Goal: Task Accomplishment & Management: Complete application form

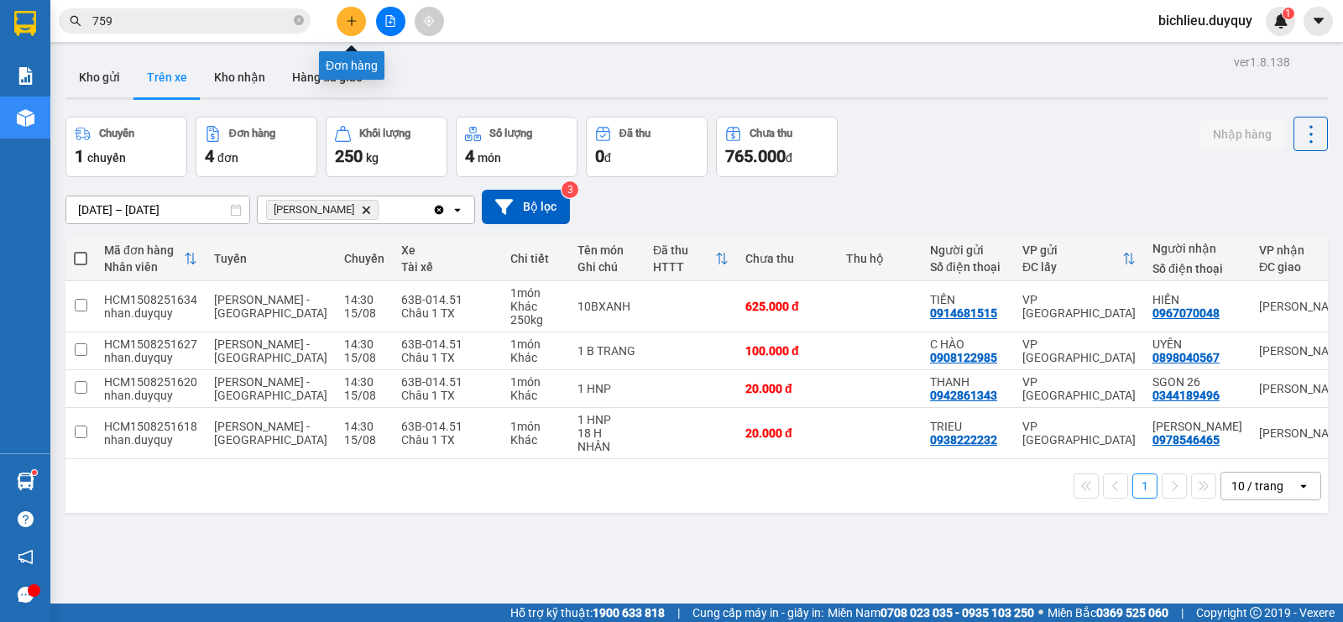
click at [358, 17] on button at bounding box center [351, 21] width 29 height 29
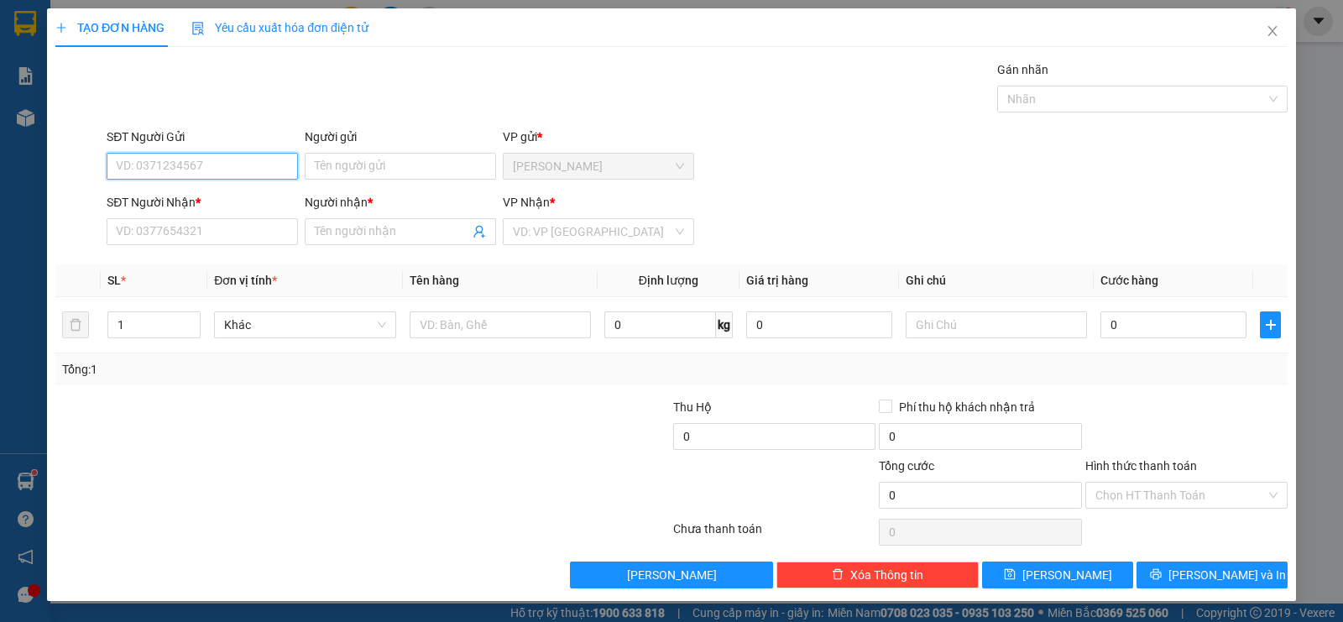
click at [141, 157] on input "SĐT Người Gửi" at bounding box center [202, 166] width 191 height 27
click at [164, 158] on input "SĐT Người Gửi" at bounding box center [202, 166] width 191 height 27
click at [128, 162] on input "SĐT Người Gửi" at bounding box center [202, 166] width 191 height 27
type input "0382398835"
click at [336, 160] on input "Người gửi" at bounding box center [400, 166] width 191 height 27
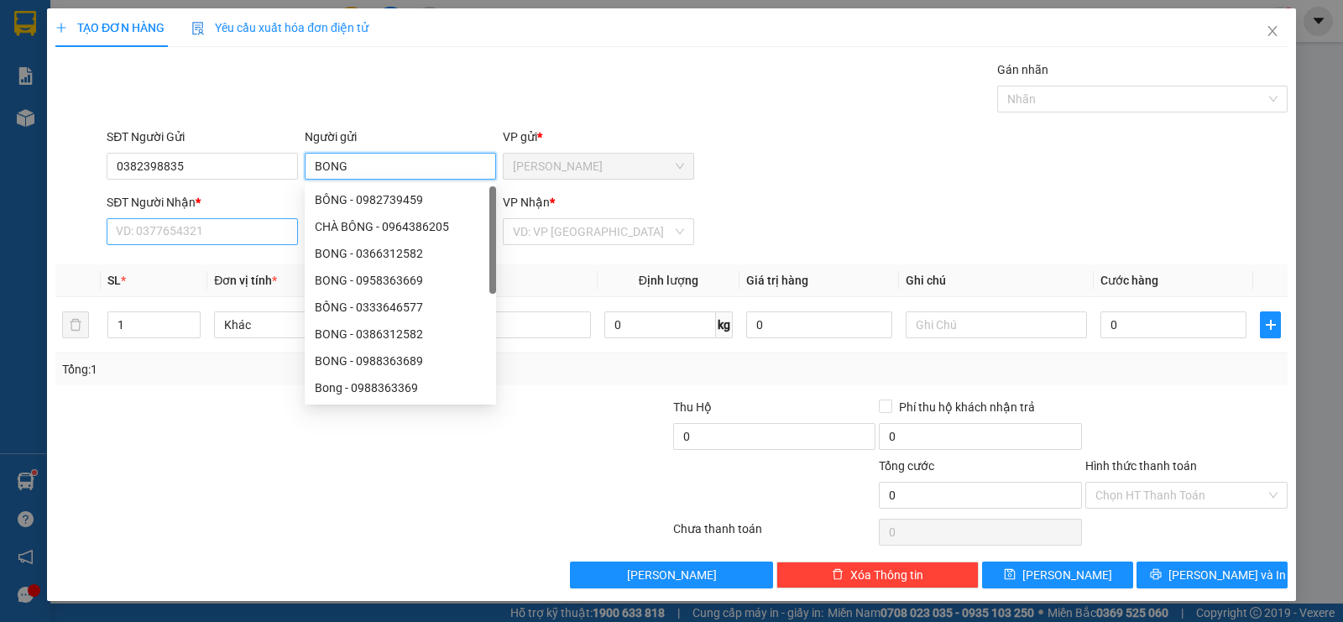
type input "BONG"
click at [120, 238] on input "SĐT Người Nhận *" at bounding box center [202, 231] width 191 height 27
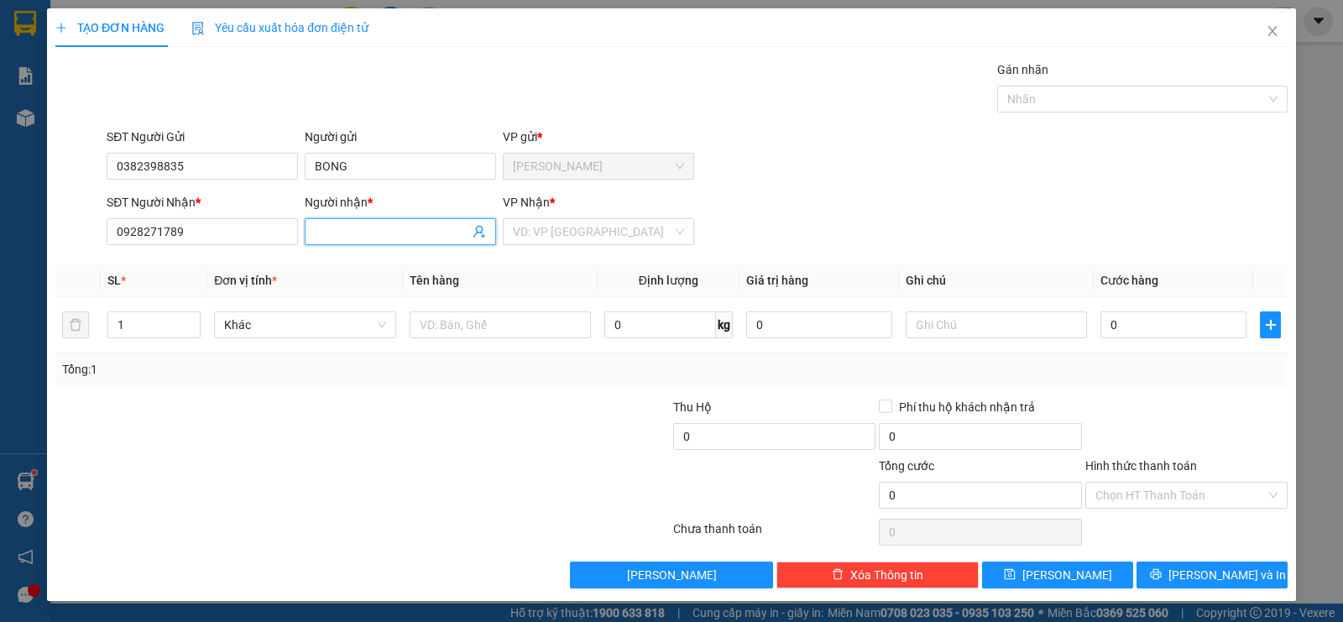
click at [320, 232] on input "Người nhận *" at bounding box center [392, 231] width 154 height 18
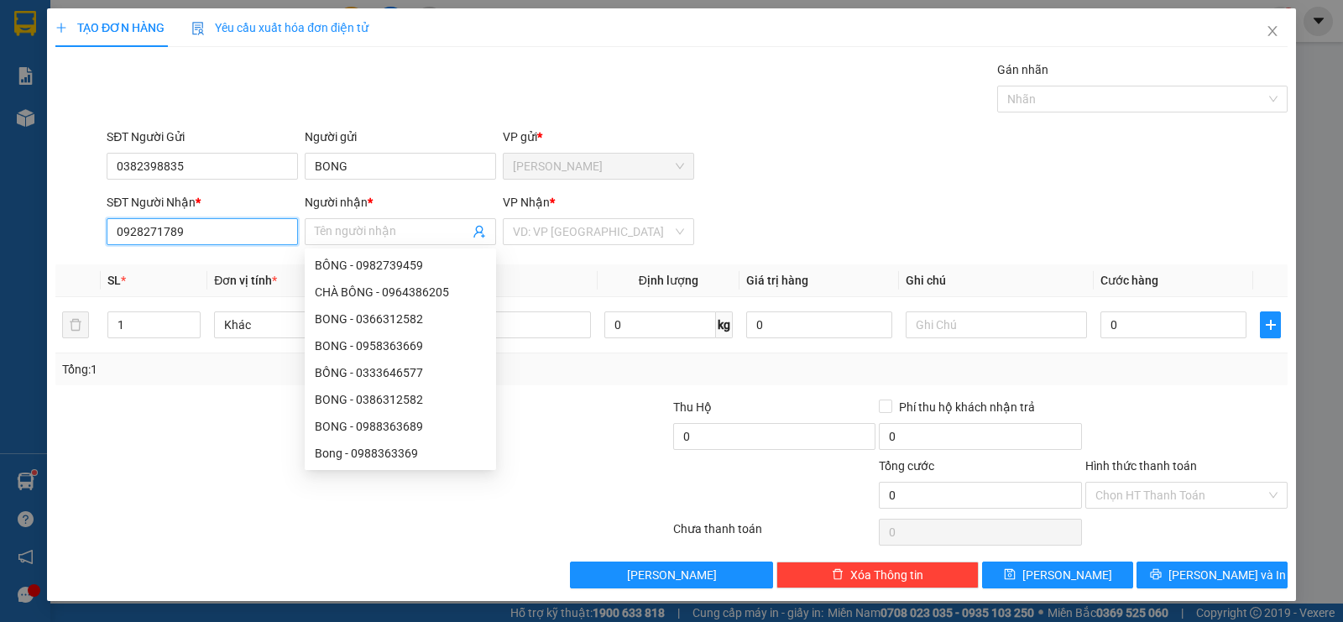
click at [198, 238] on input "0928271789" at bounding box center [202, 231] width 191 height 27
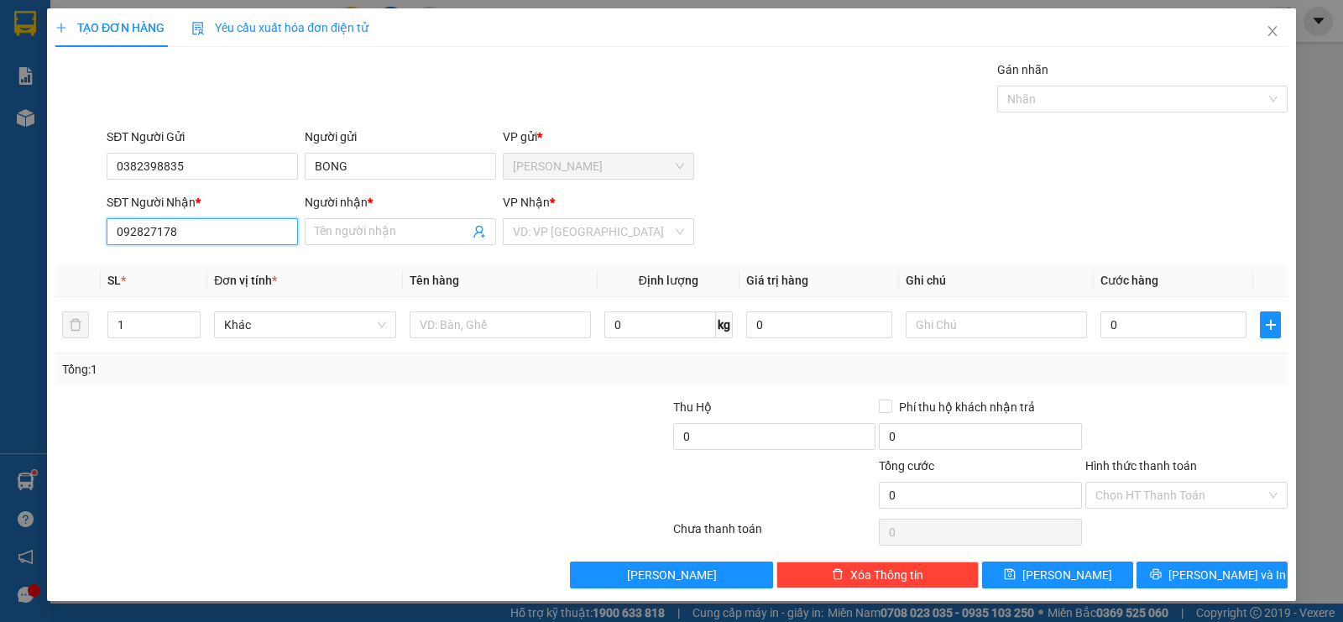
type input "0928271789"
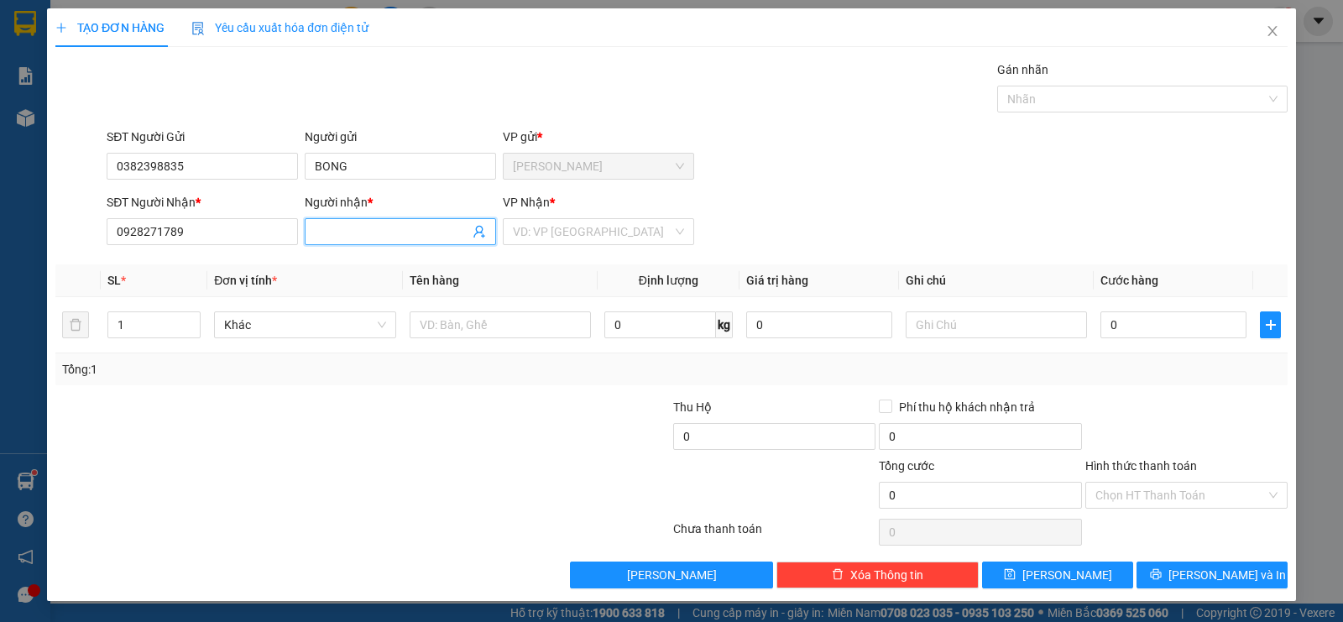
click at [331, 224] on input "Người nhận *" at bounding box center [392, 231] width 154 height 18
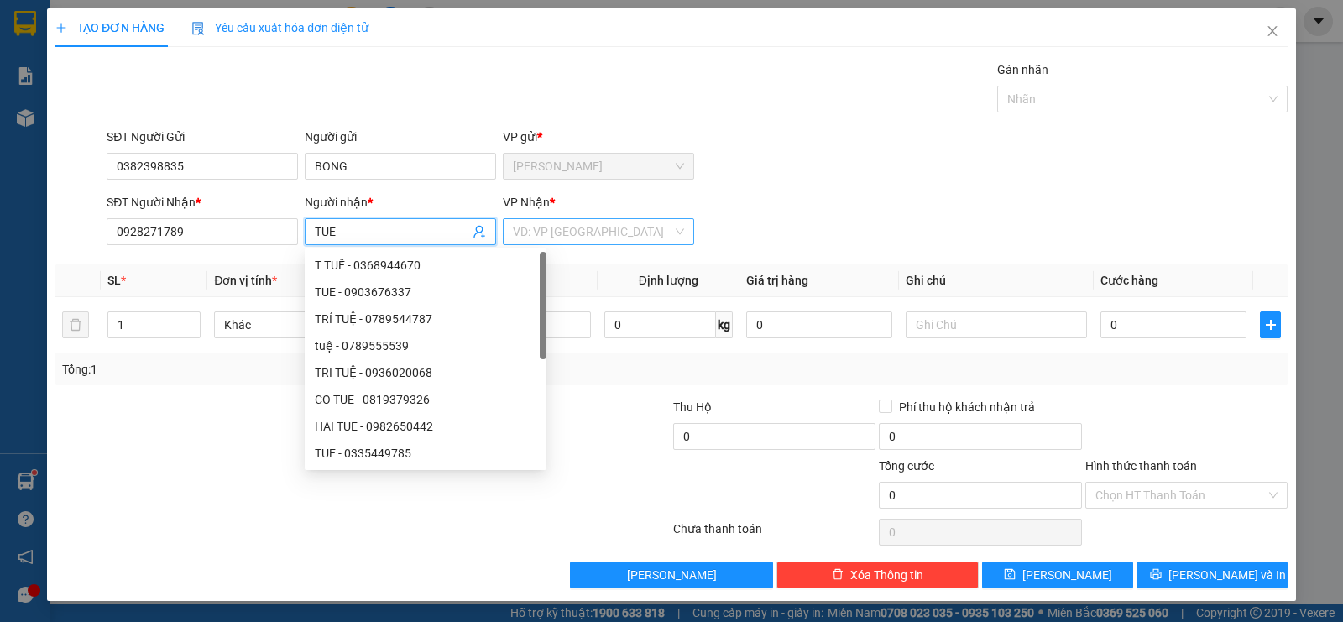
type input "TUE"
click at [554, 238] on input "search" at bounding box center [592, 231] width 159 height 25
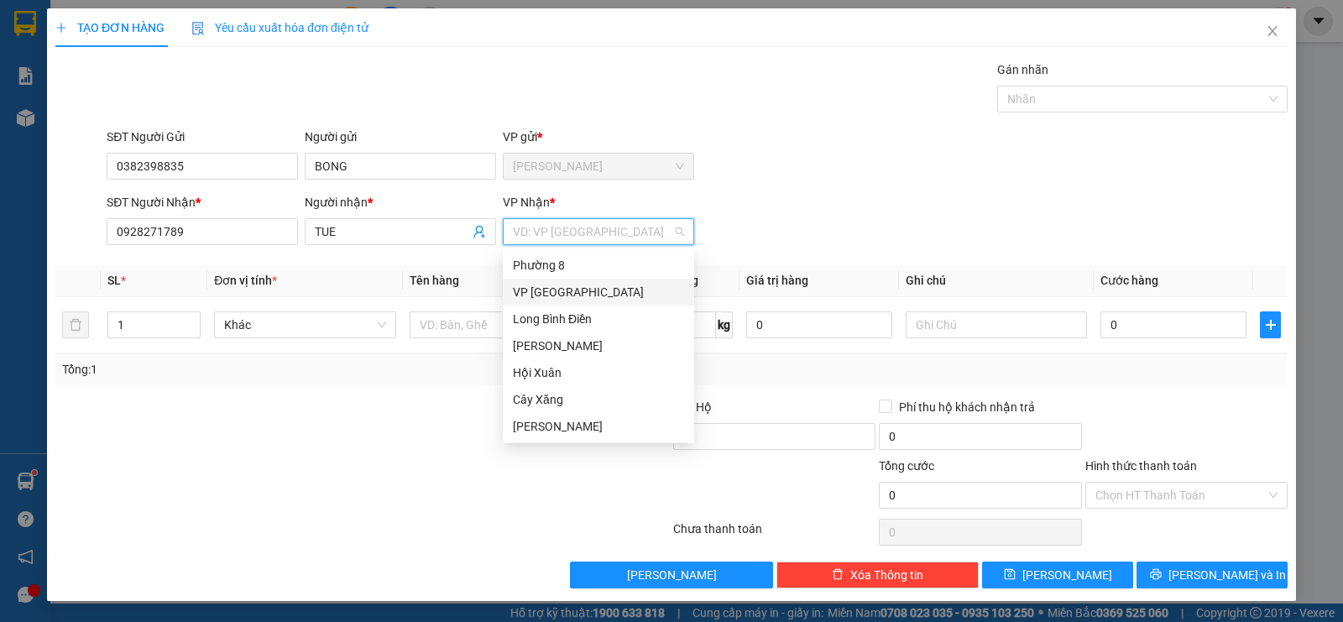
click at [536, 285] on div "VP [GEOGRAPHIC_DATA]" at bounding box center [598, 292] width 171 height 18
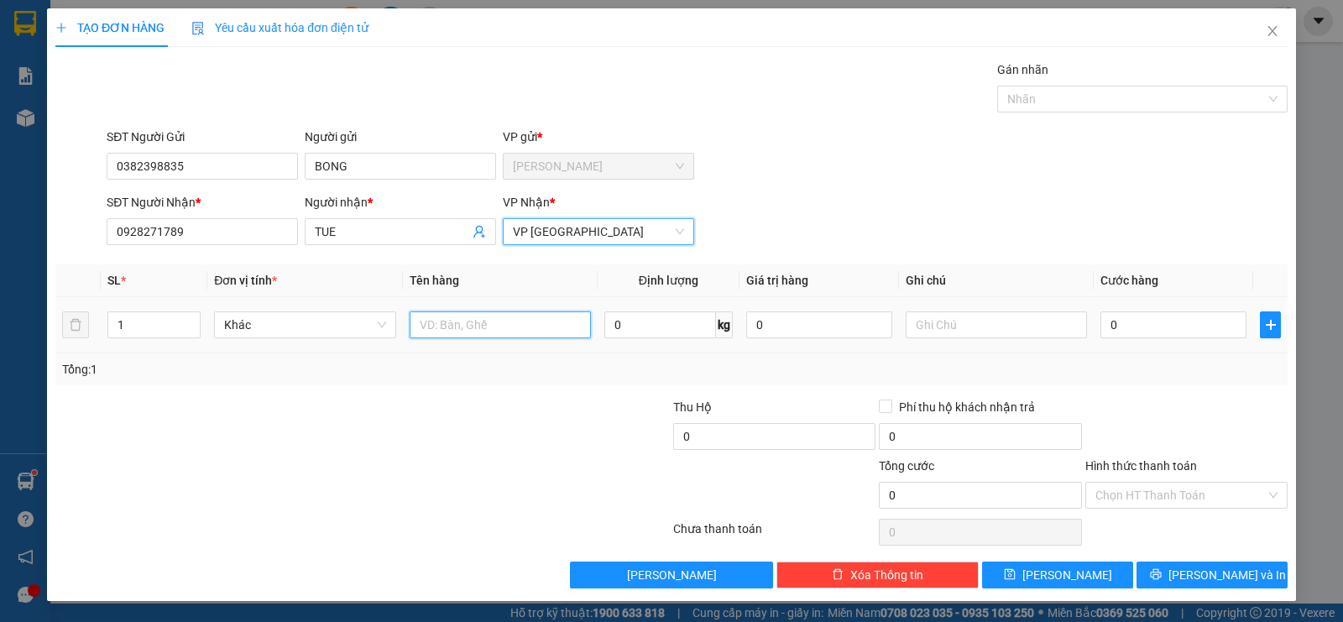
click at [466, 324] on input "text" at bounding box center [500, 324] width 181 height 27
click at [483, 328] on input "1T MOST" at bounding box center [500, 324] width 181 height 27
type input "1T MOSTTRANG"
click at [1157, 323] on input "0" at bounding box center [1173, 324] width 146 height 27
type input "4"
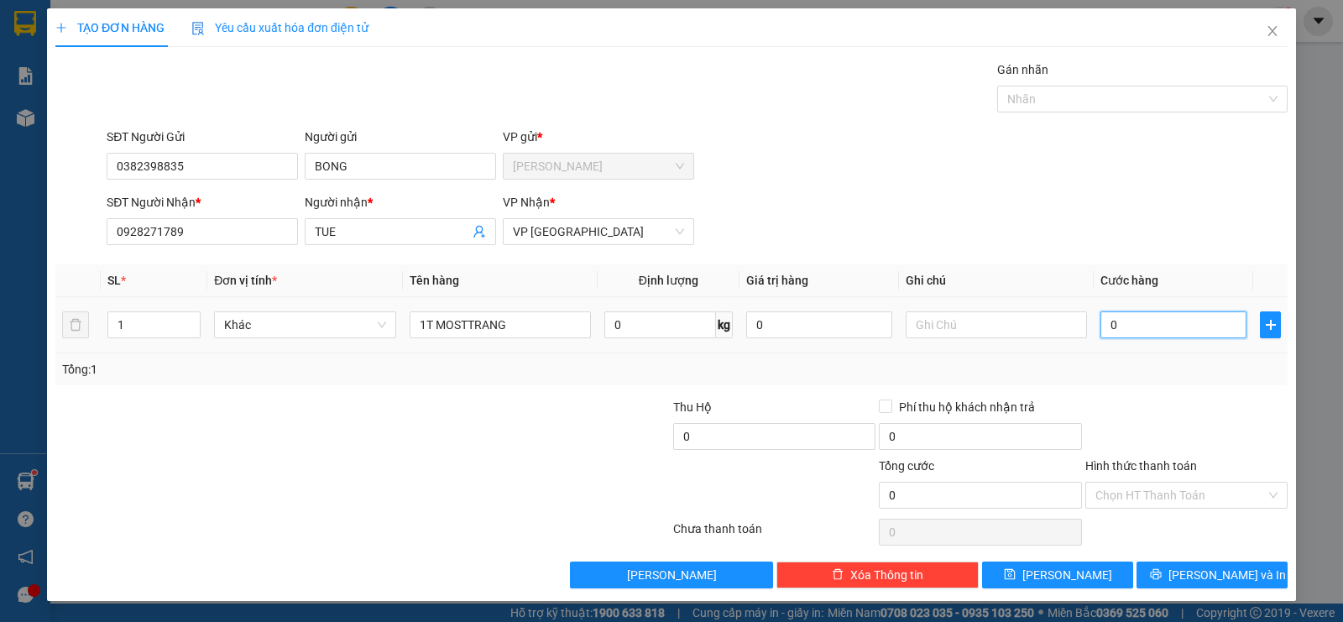
type input "4"
type input "40"
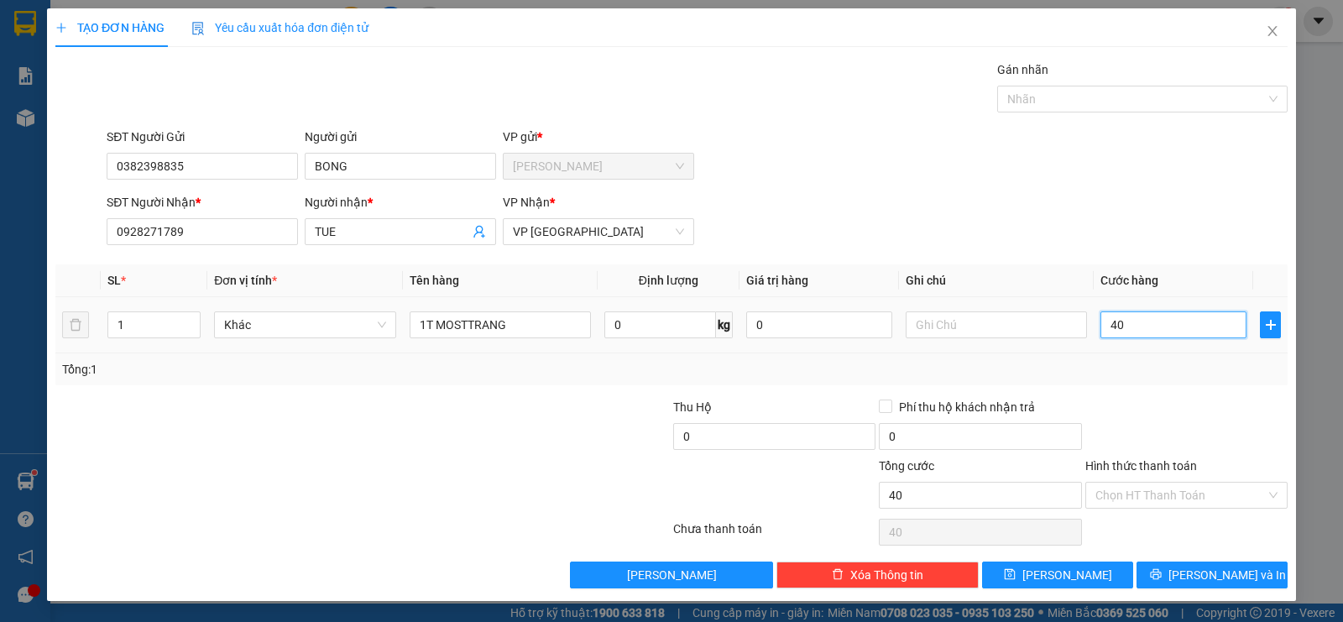
type input "400"
type input "4.000"
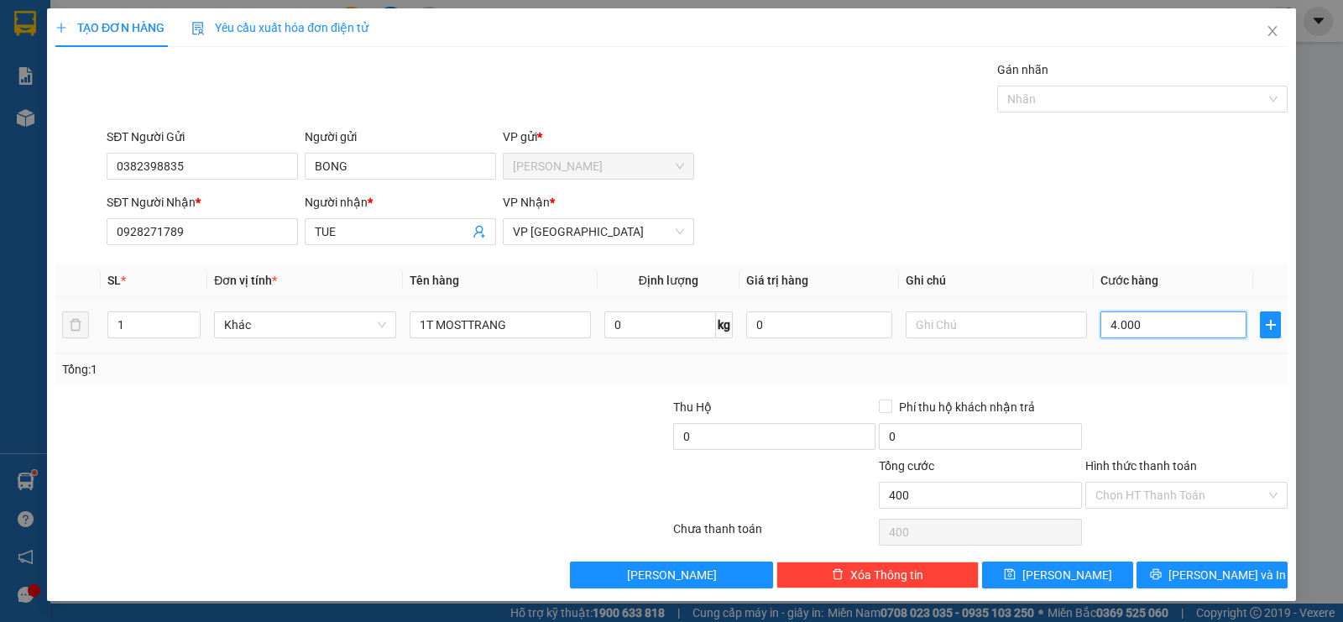
type input "4.000"
type input "40.000"
click at [1093, 490] on div "Chọn HT Thanh Toán" at bounding box center [1186, 495] width 202 height 27
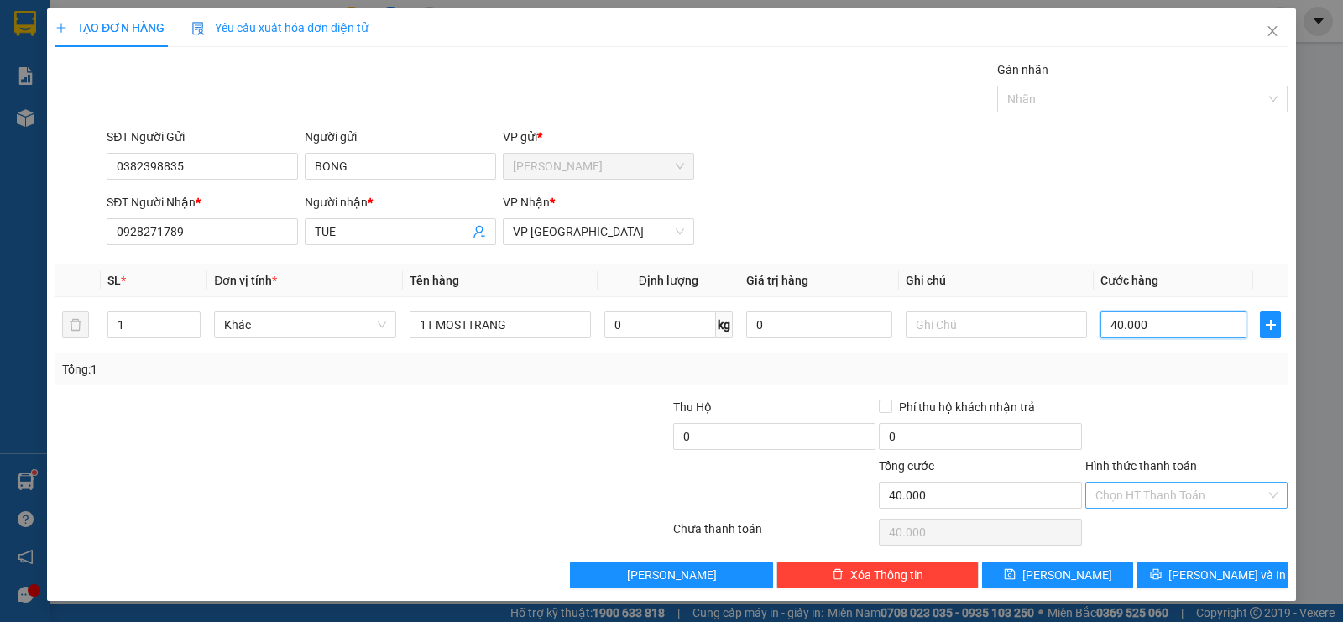
type input "40.000"
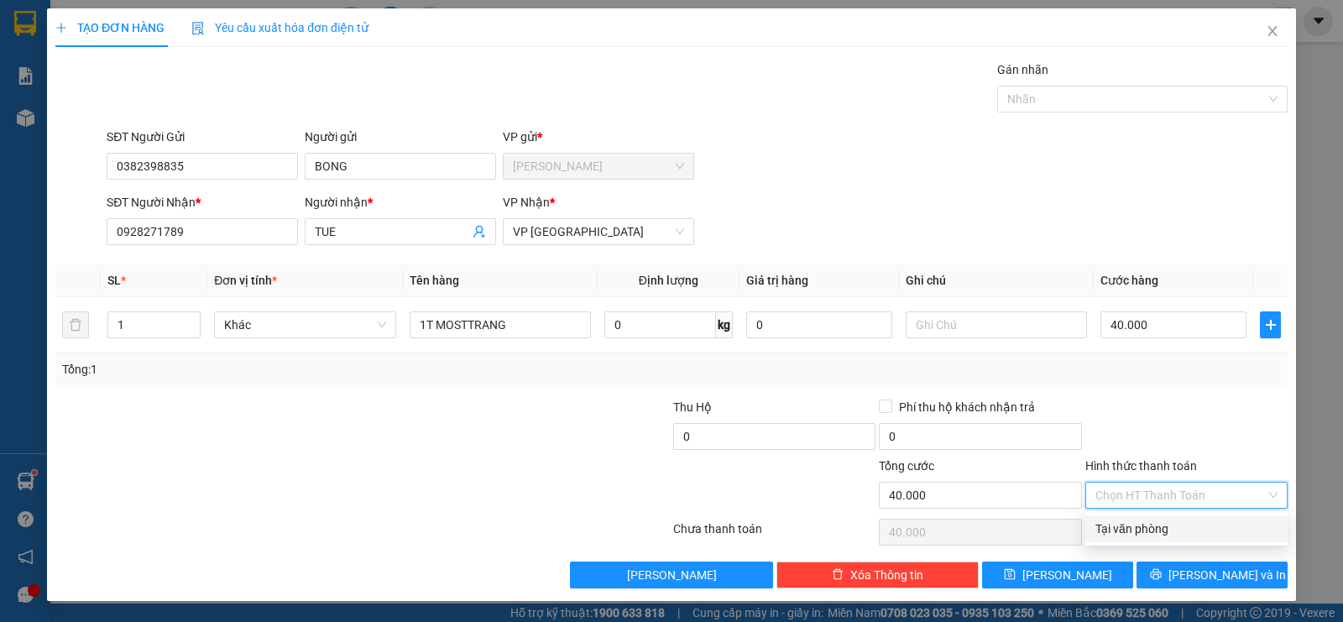
click at [1102, 523] on div "Tại văn phòng" at bounding box center [1186, 529] width 182 height 18
type input "0"
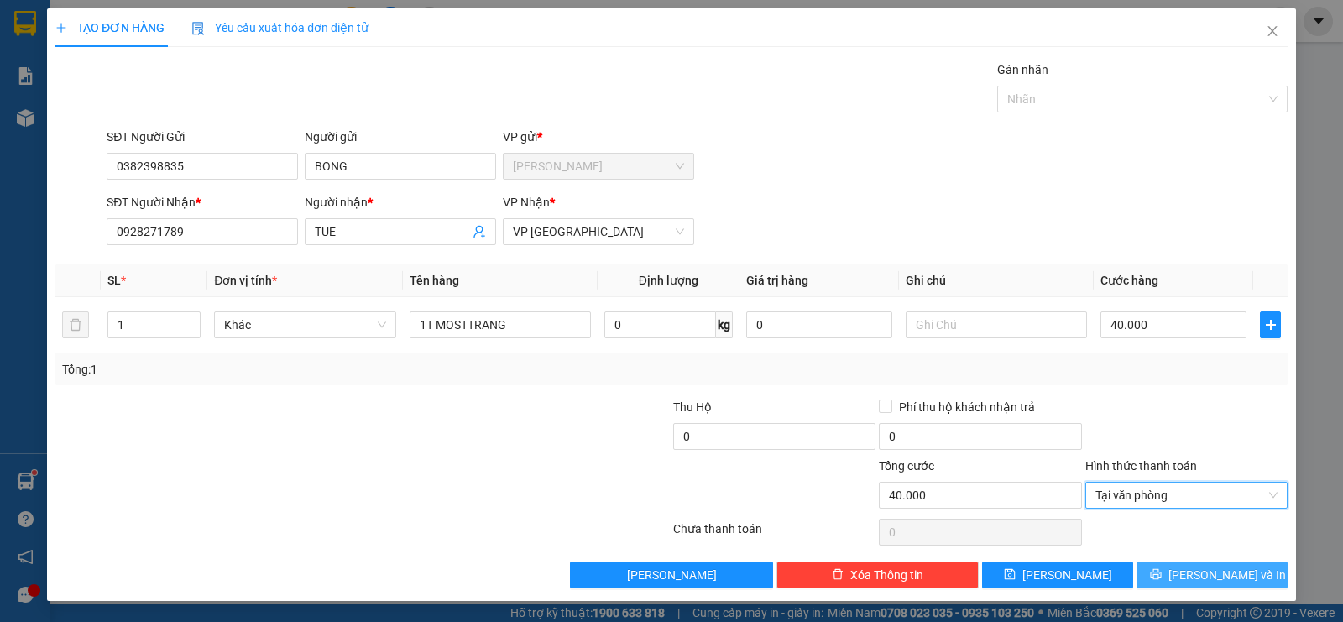
click at [1202, 574] on span "[PERSON_NAME] và In" at bounding box center [1226, 575] width 117 height 18
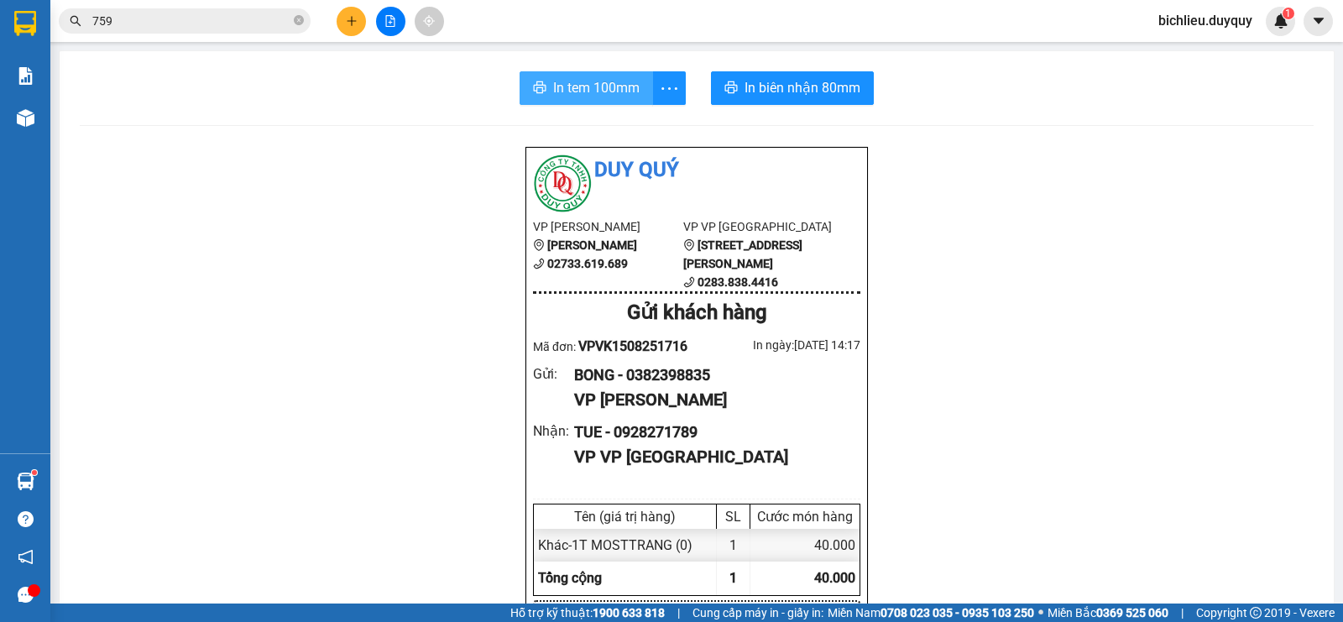
click at [564, 86] on span "In tem 100mm" at bounding box center [596, 87] width 86 height 21
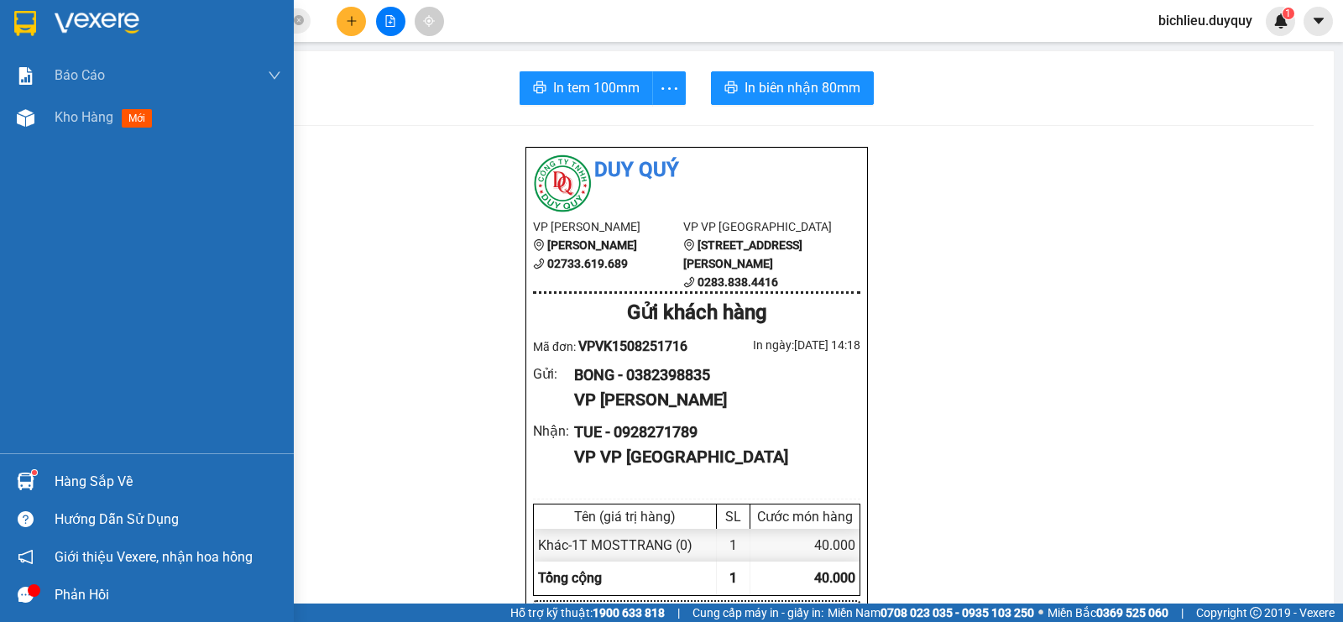
click at [29, 26] on img at bounding box center [25, 23] width 22 height 25
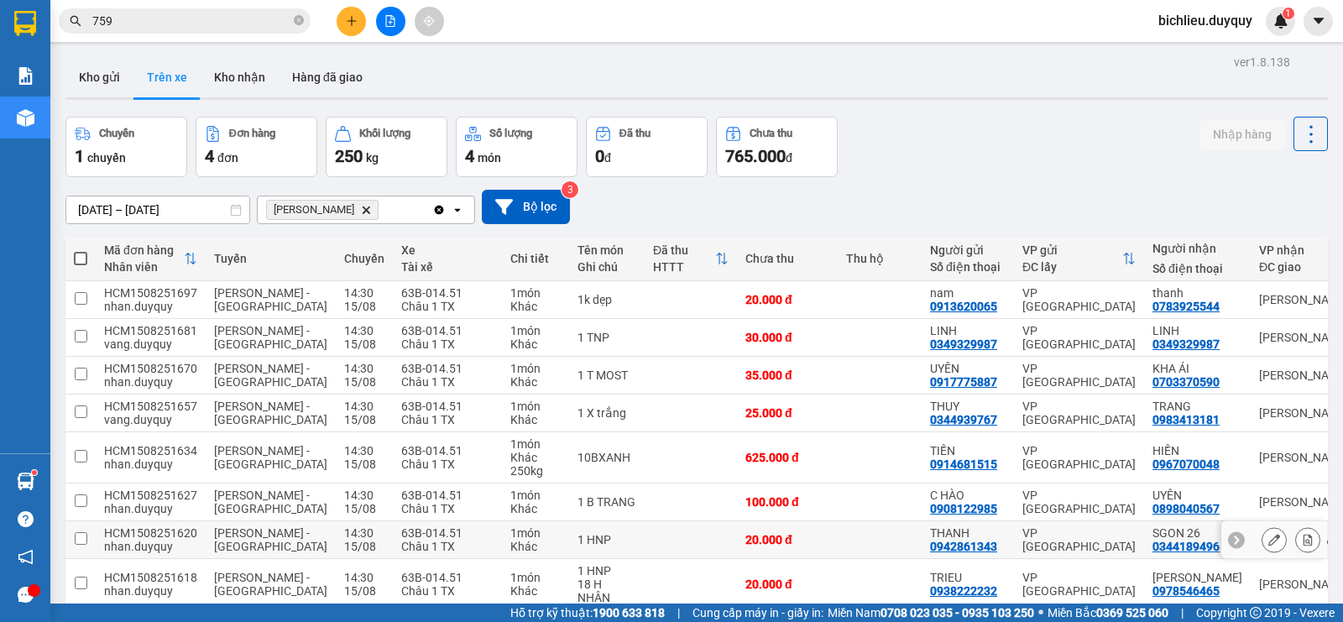
scroll to position [82, 0]
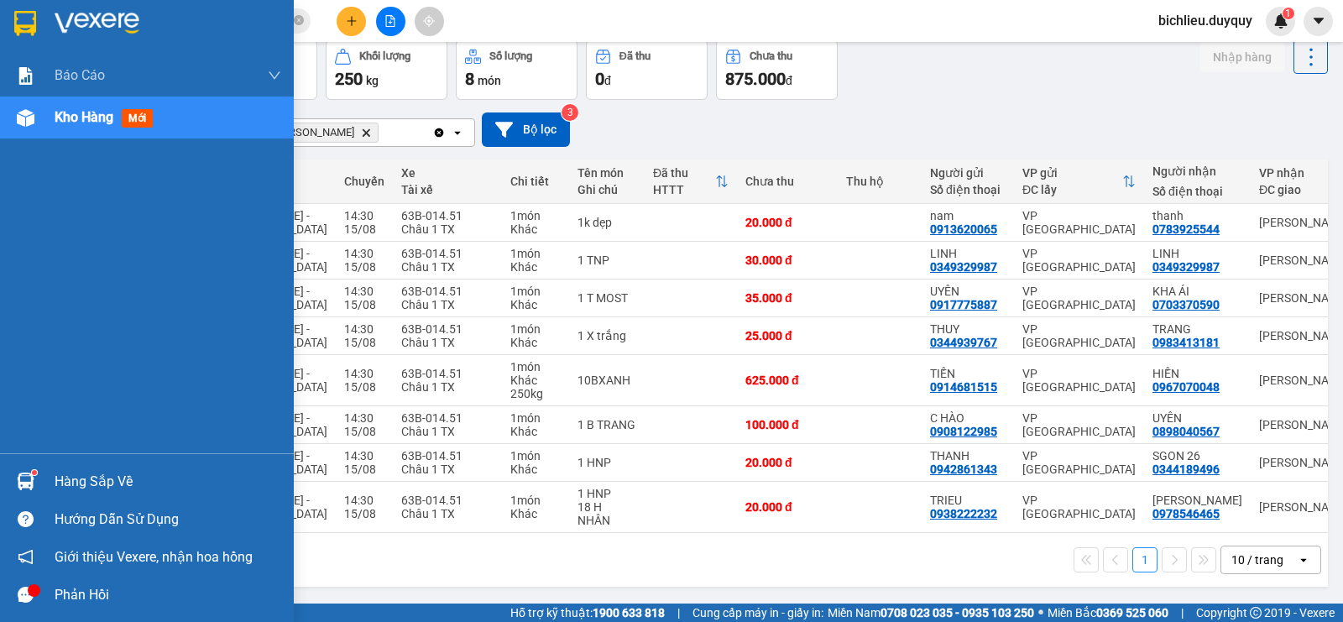
click at [0, 205] on div "[PERSON_NAME] 1. [PERSON_NAME] [PERSON_NAME] ([PERSON_NAME]) 2. [PERSON_NAME] s…" at bounding box center [147, 254] width 294 height 399
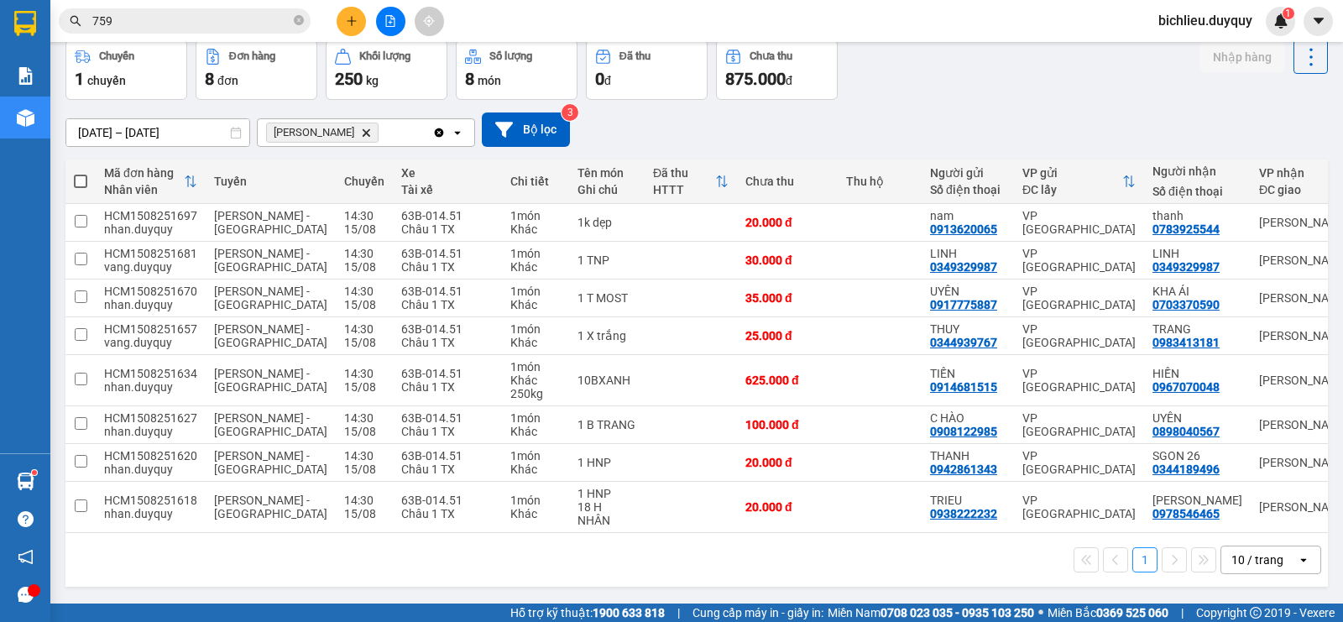
scroll to position [0, 0]
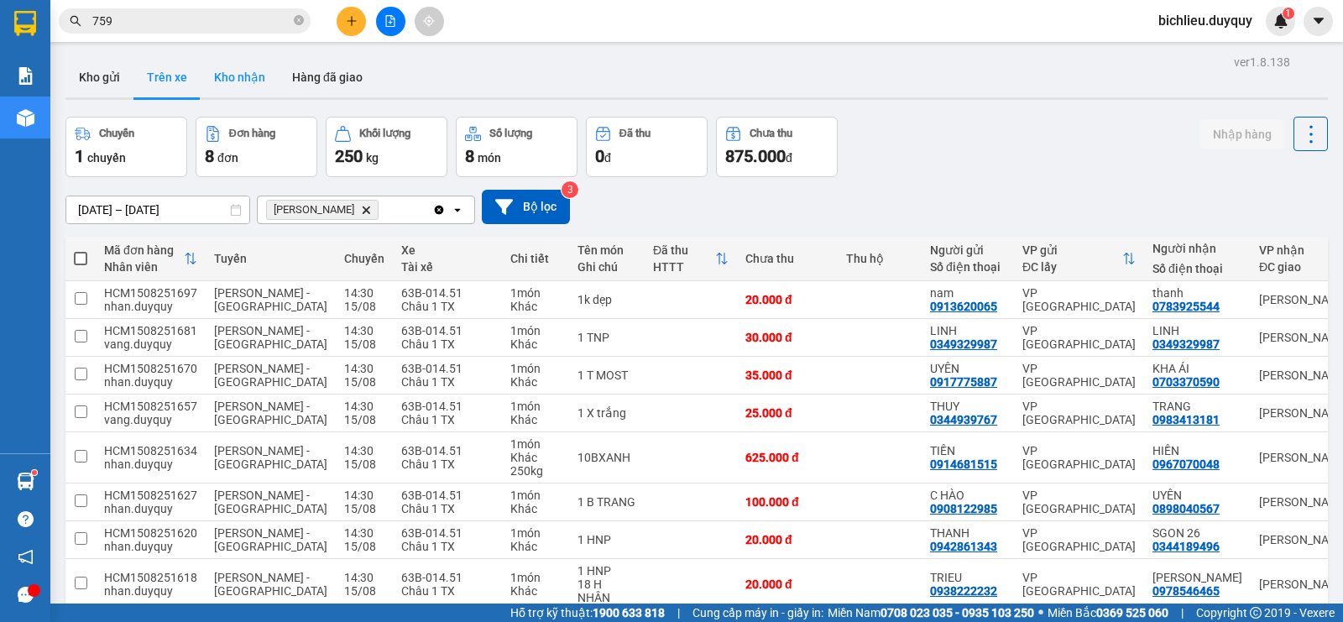
click at [242, 90] on button "Kho nhận" at bounding box center [240, 77] width 78 height 40
type input "[DATE] – [DATE]"
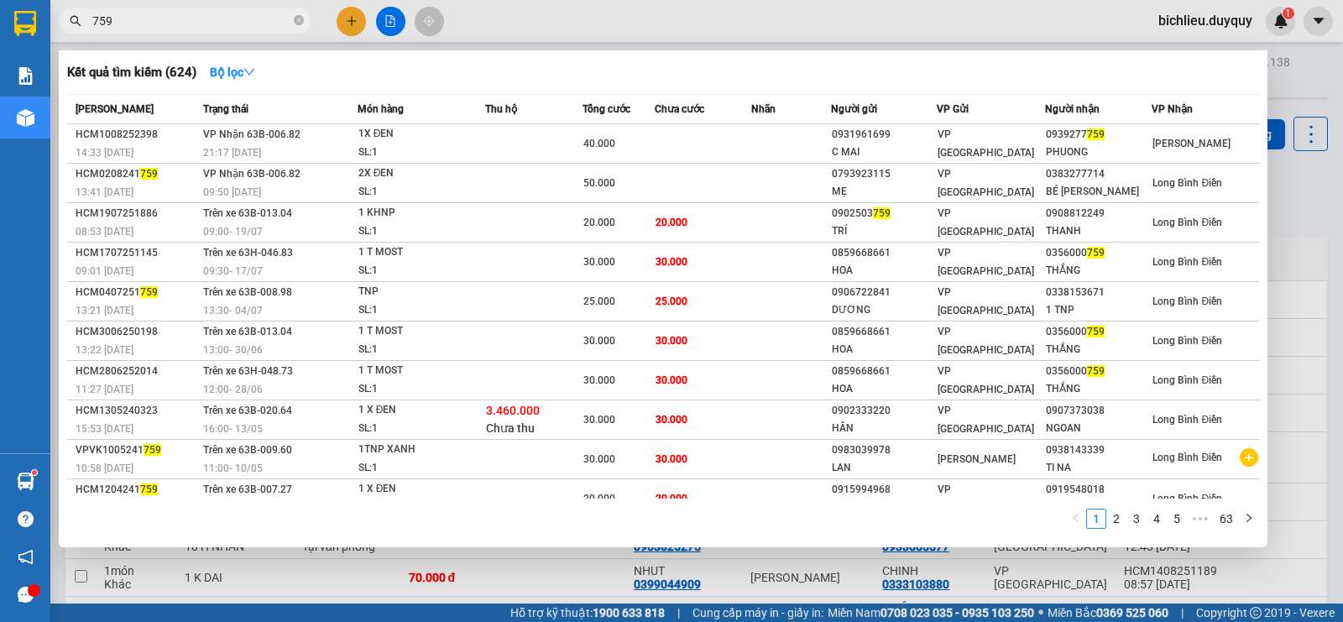
click at [140, 18] on input "759" at bounding box center [191, 21] width 198 height 18
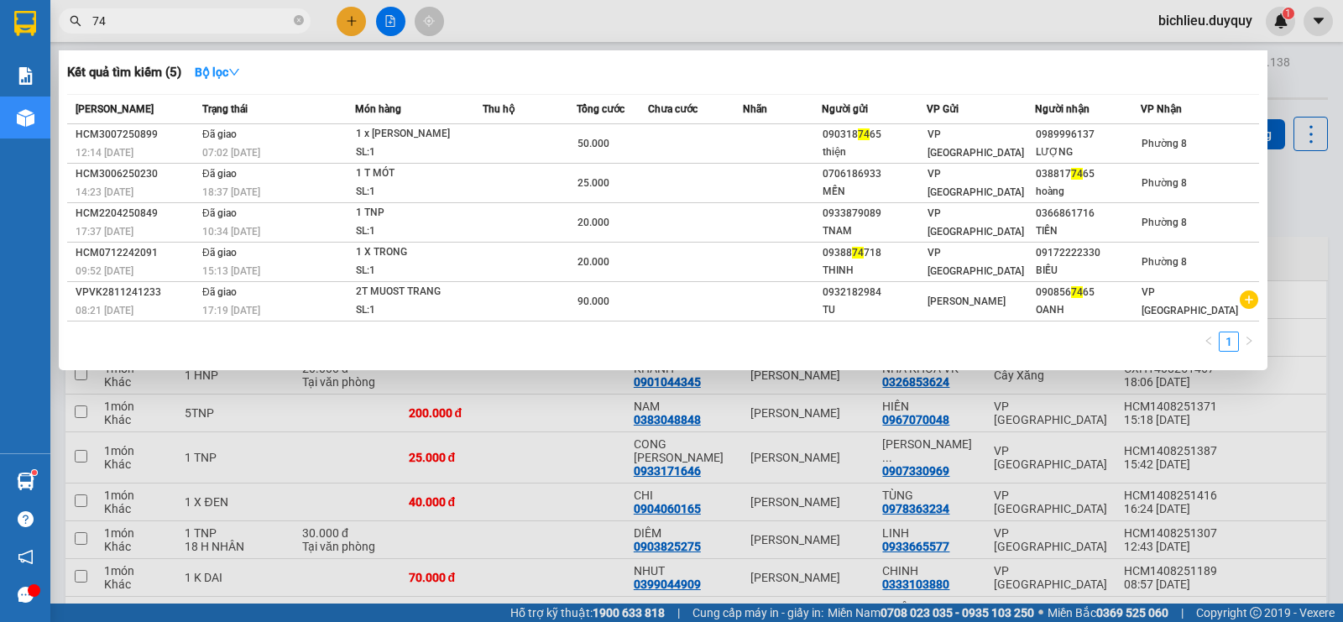
type input "7"
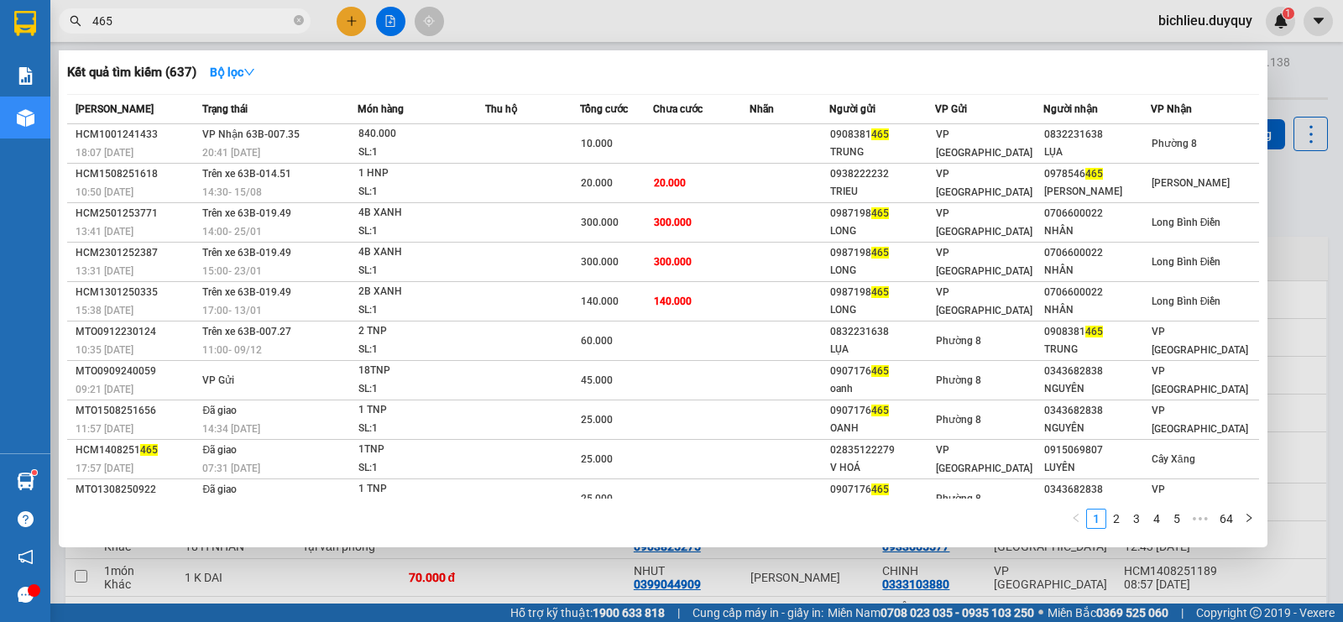
type input "465"
click at [319, 18] on div "465" at bounding box center [163, 20] width 327 height 25
click at [347, 20] on div at bounding box center [671, 311] width 1343 height 622
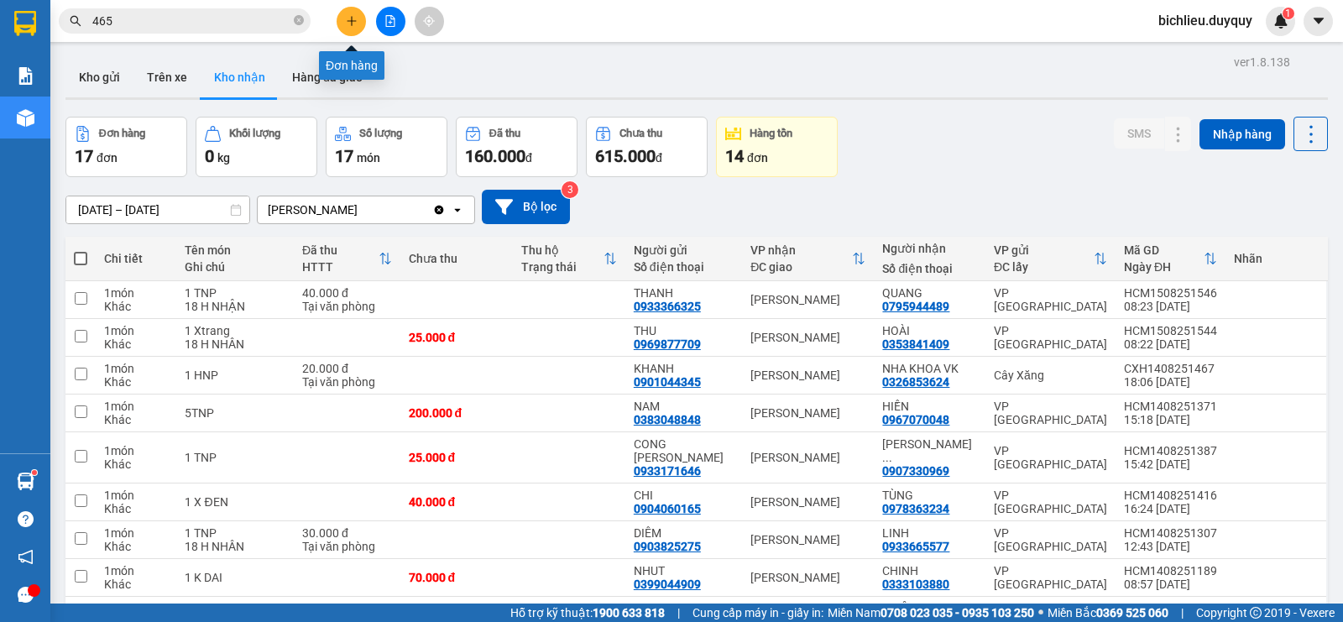
click at [352, 23] on icon "plus" at bounding box center [352, 21] width 12 height 12
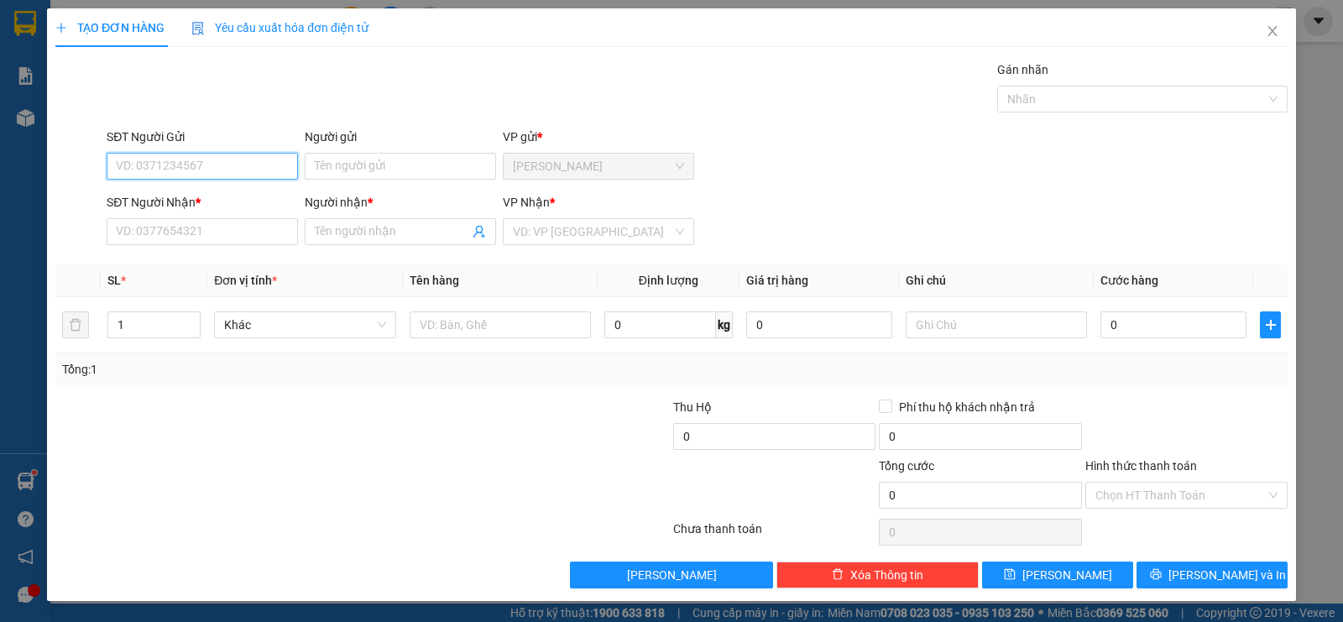
click at [170, 154] on input "SĐT Người Gửi" at bounding box center [202, 166] width 191 height 27
type input "0919322022"
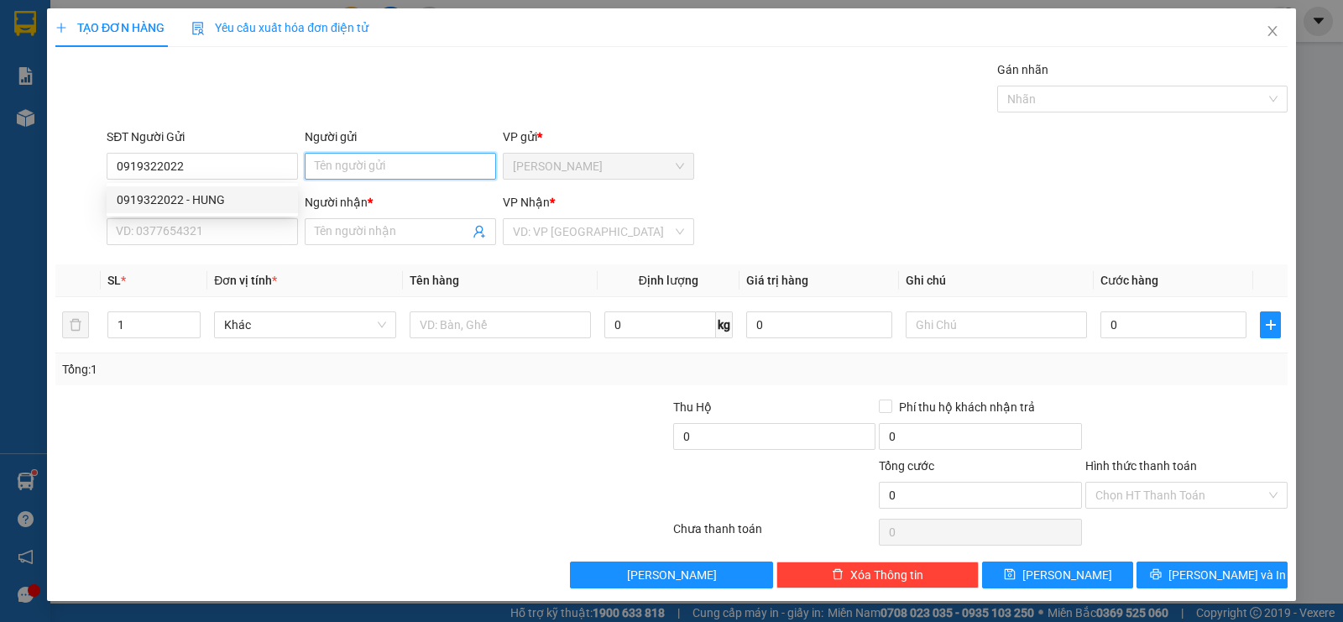
click at [380, 165] on input "Người gửi" at bounding box center [400, 166] width 191 height 27
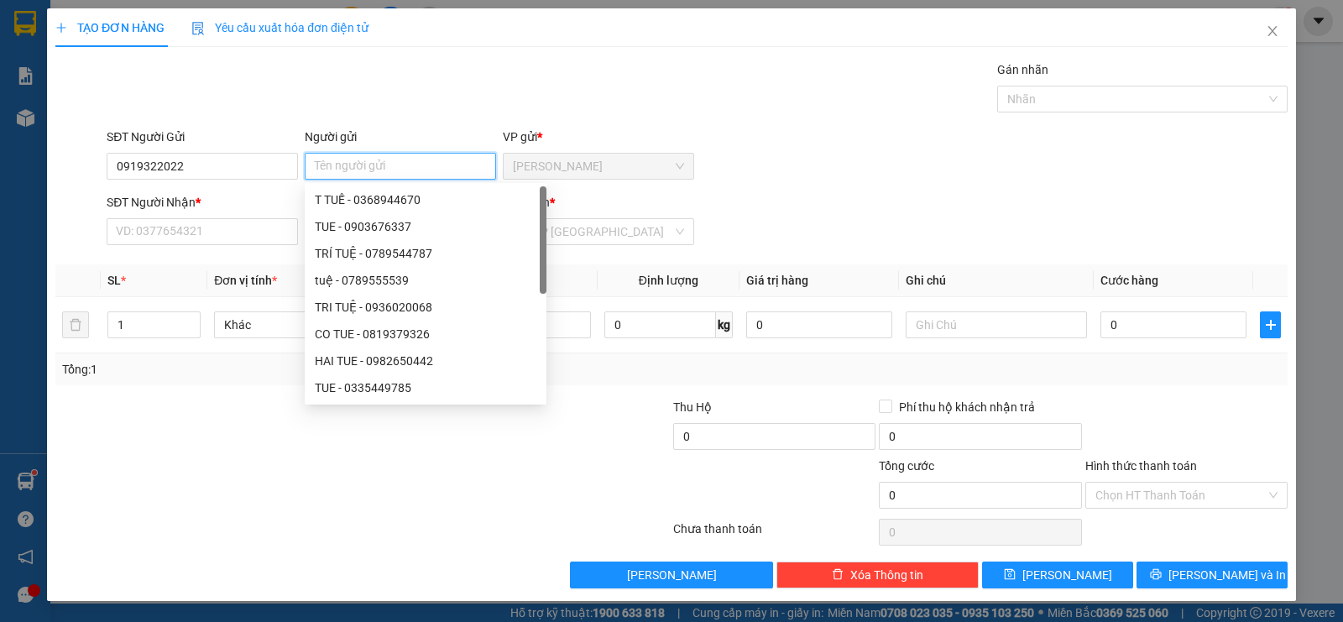
type input "H"
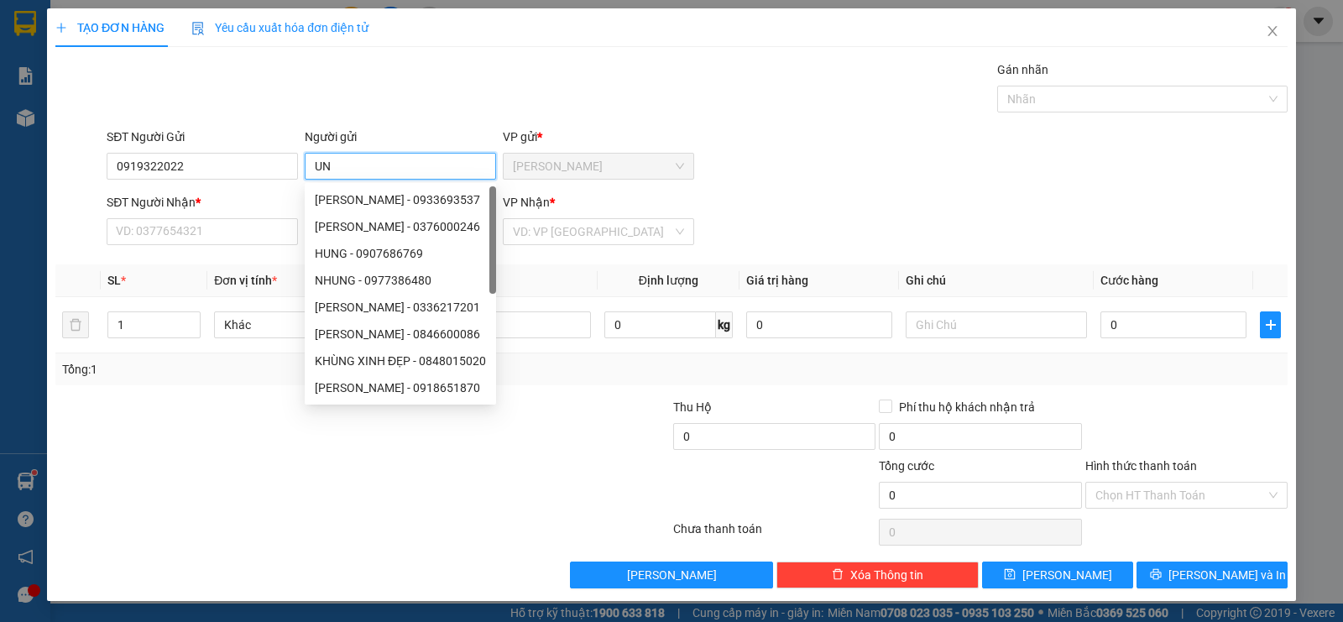
type input "U"
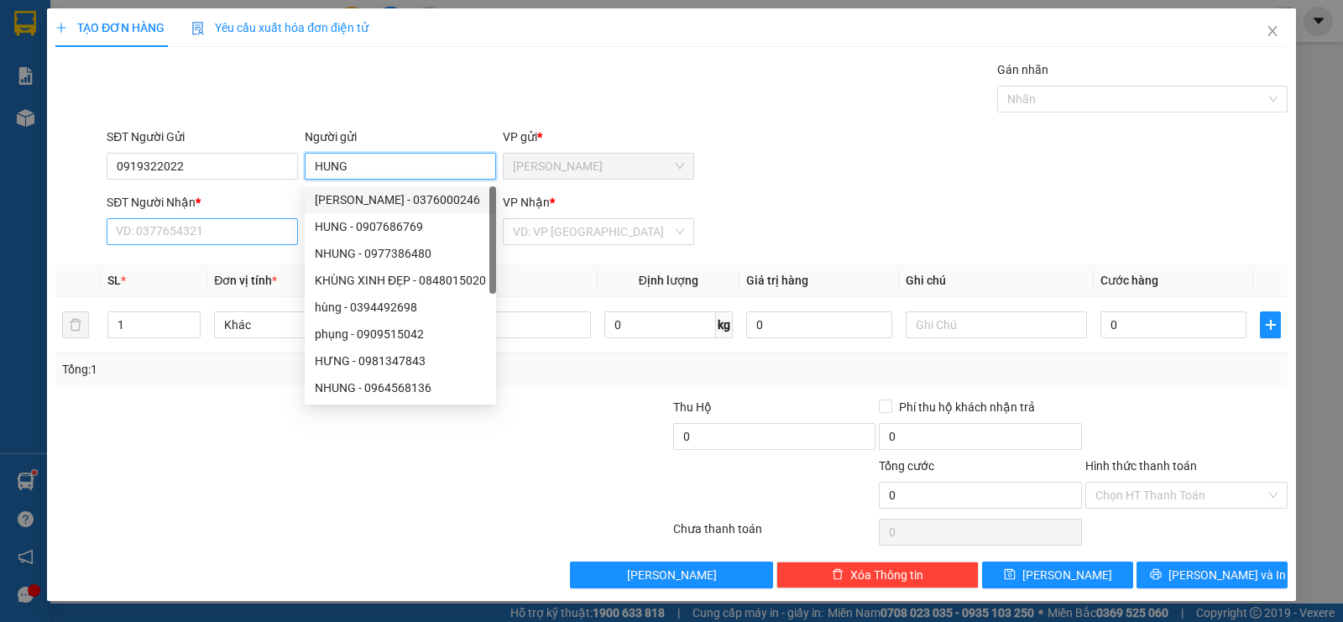
type input "HUNG"
click at [116, 225] on input "SĐT Người Nhận *" at bounding box center [202, 231] width 191 height 27
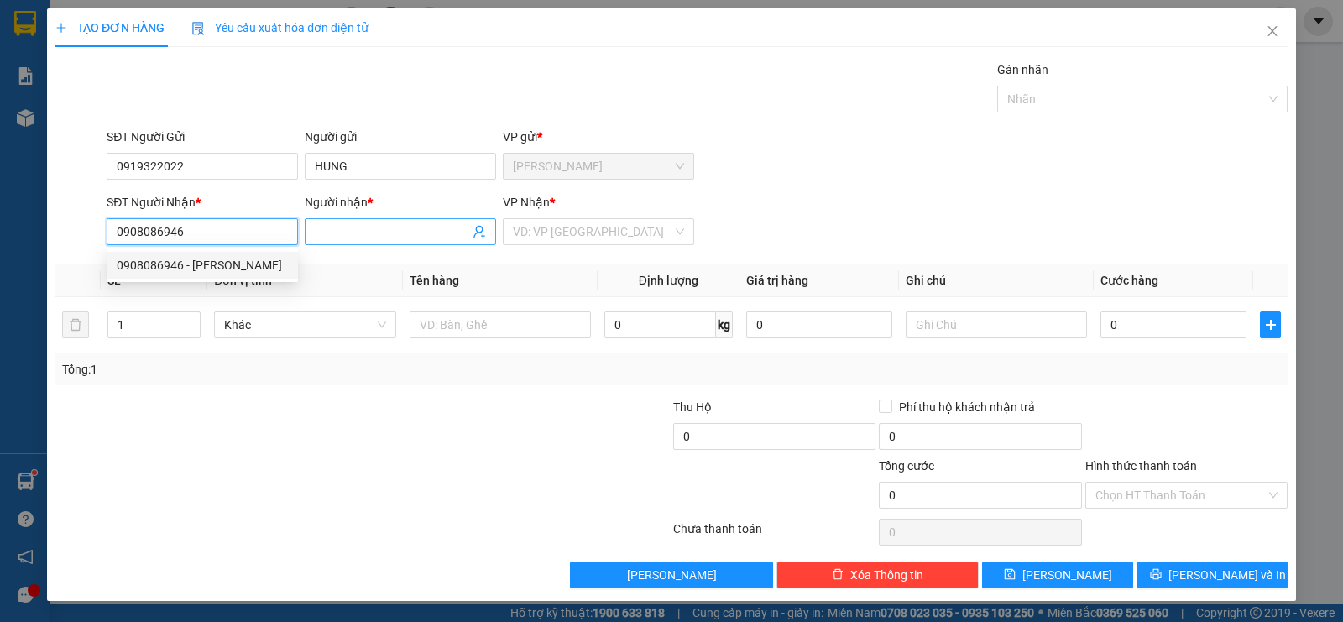
type input "0908086946"
click at [318, 231] on input "Người nhận *" at bounding box center [392, 231] width 154 height 18
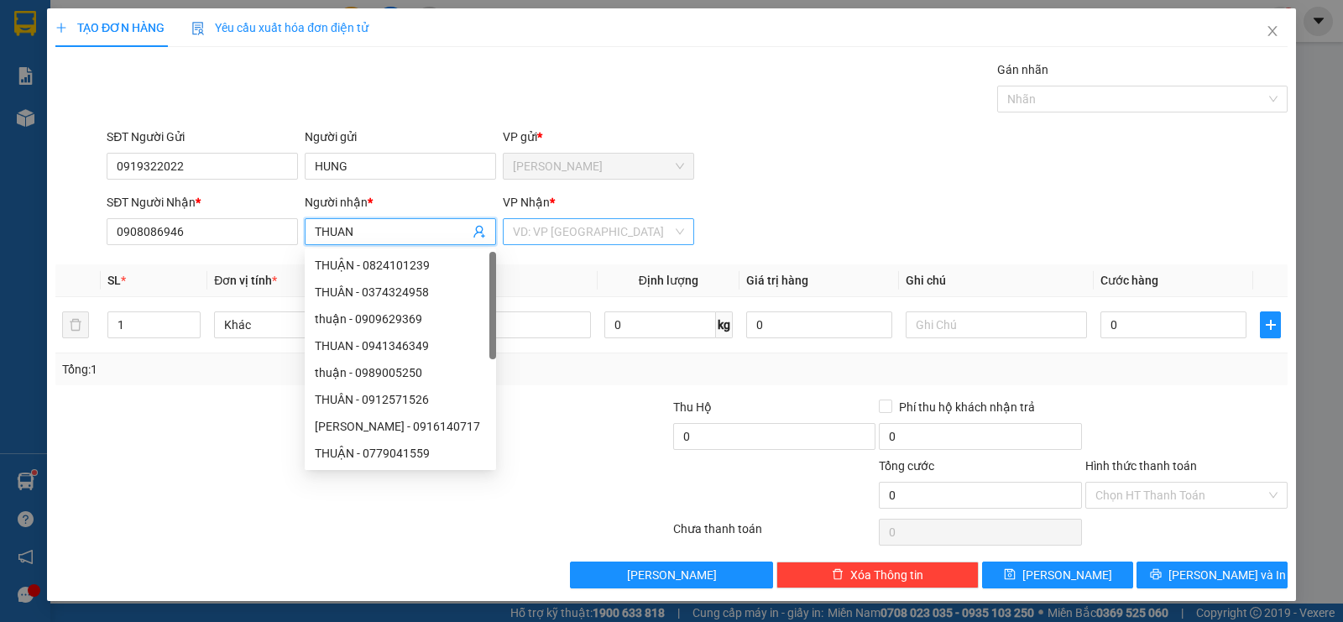
type input "THUAN"
click at [607, 238] on input "search" at bounding box center [592, 231] width 159 height 25
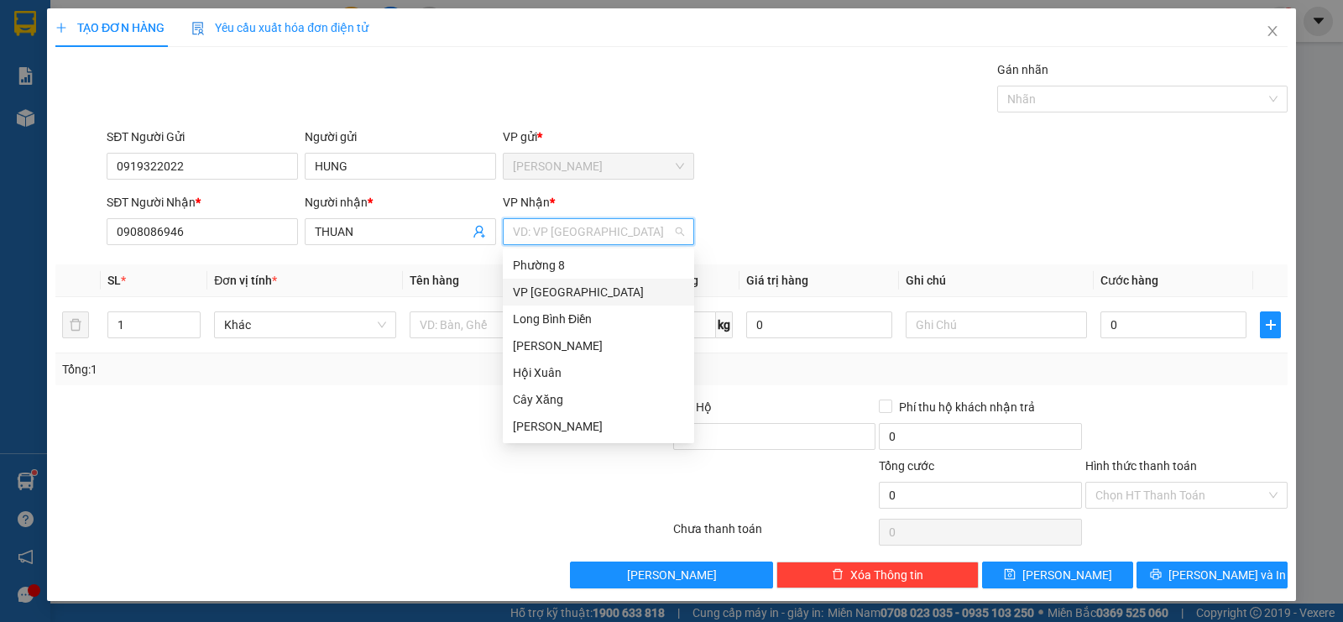
click at [571, 297] on div "VP [GEOGRAPHIC_DATA]" at bounding box center [598, 292] width 171 height 18
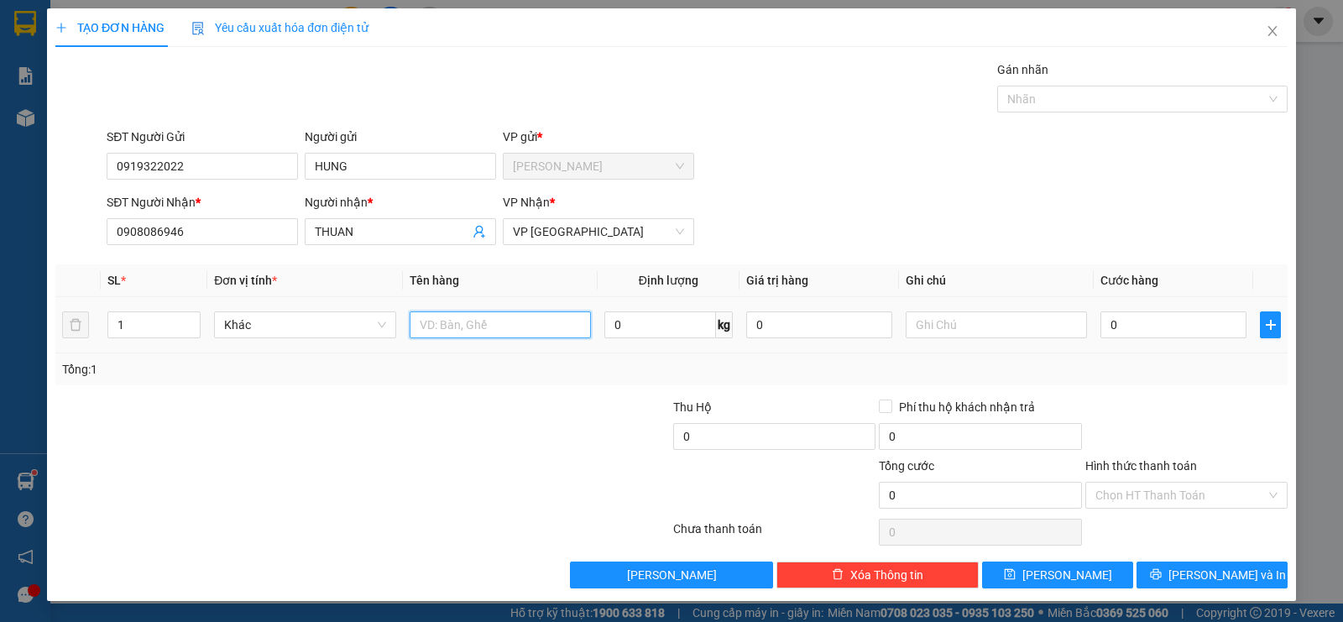
click at [447, 332] on input "text" at bounding box center [500, 324] width 181 height 27
type input "1T MOST [PERSON_NAME]"
click at [916, 325] on input "text" at bounding box center [996, 324] width 181 height 27
type input "DO AN"
click at [1132, 319] on input "0" at bounding box center [1173, 324] width 146 height 27
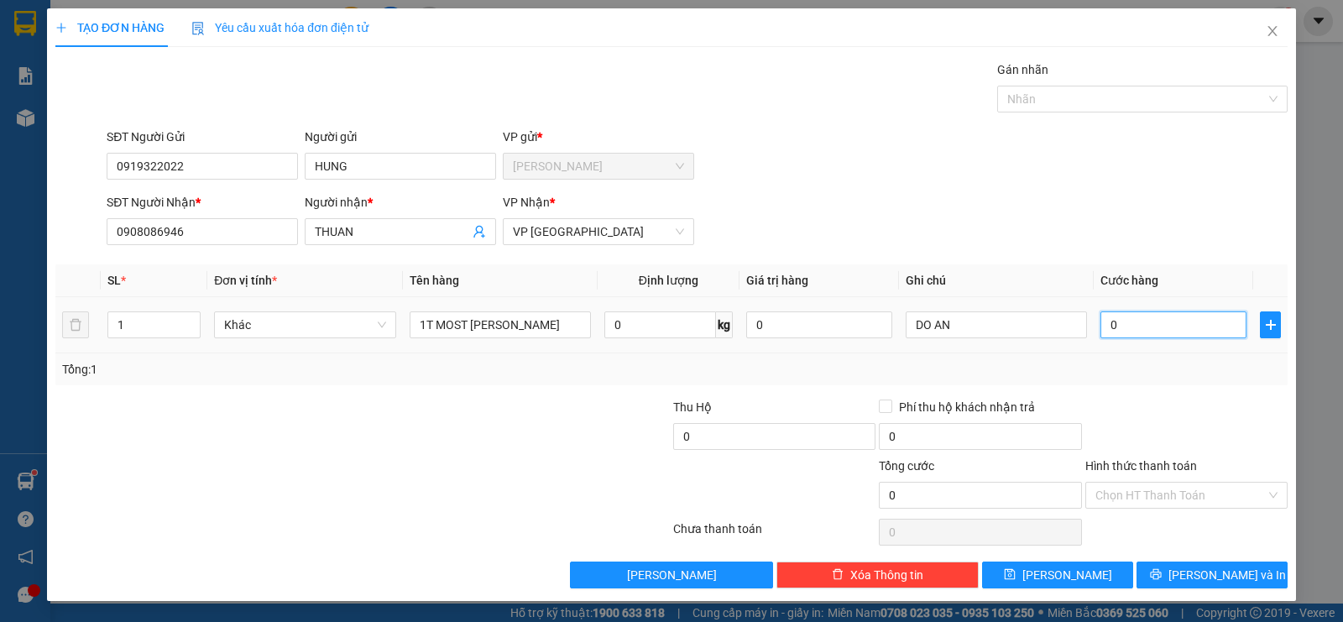
type input "3"
type input "30"
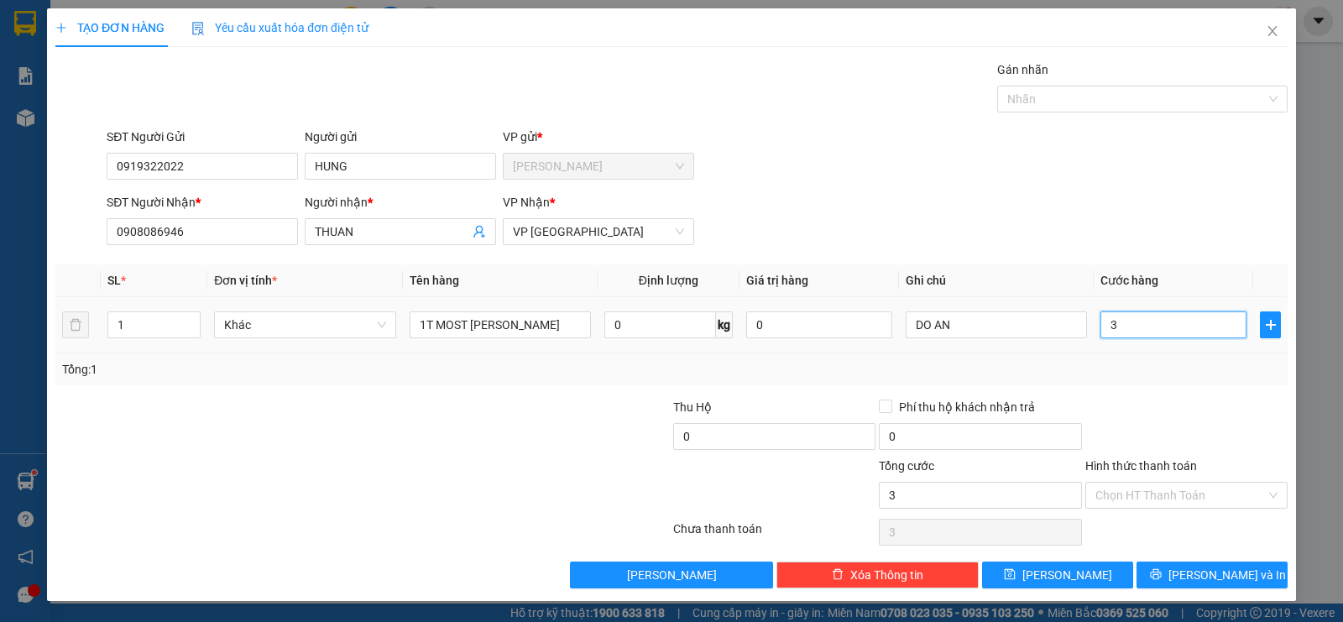
type input "30"
type input "300"
type input "3.000"
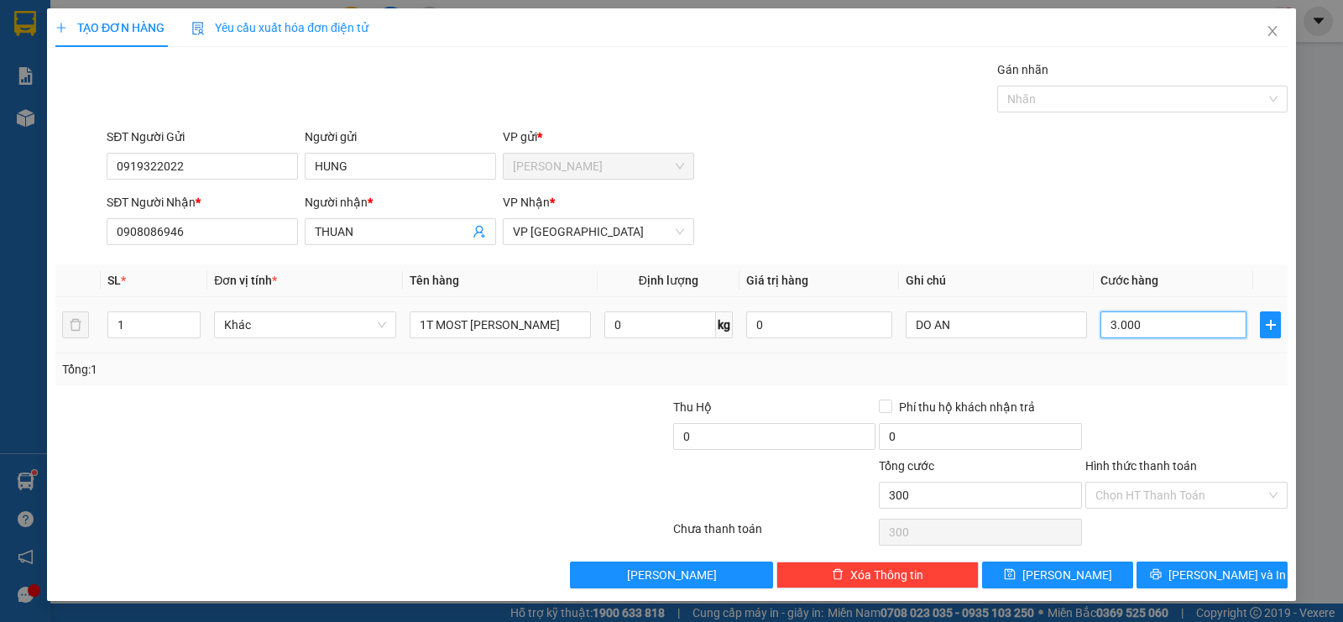
type input "3.000"
type input "30.000"
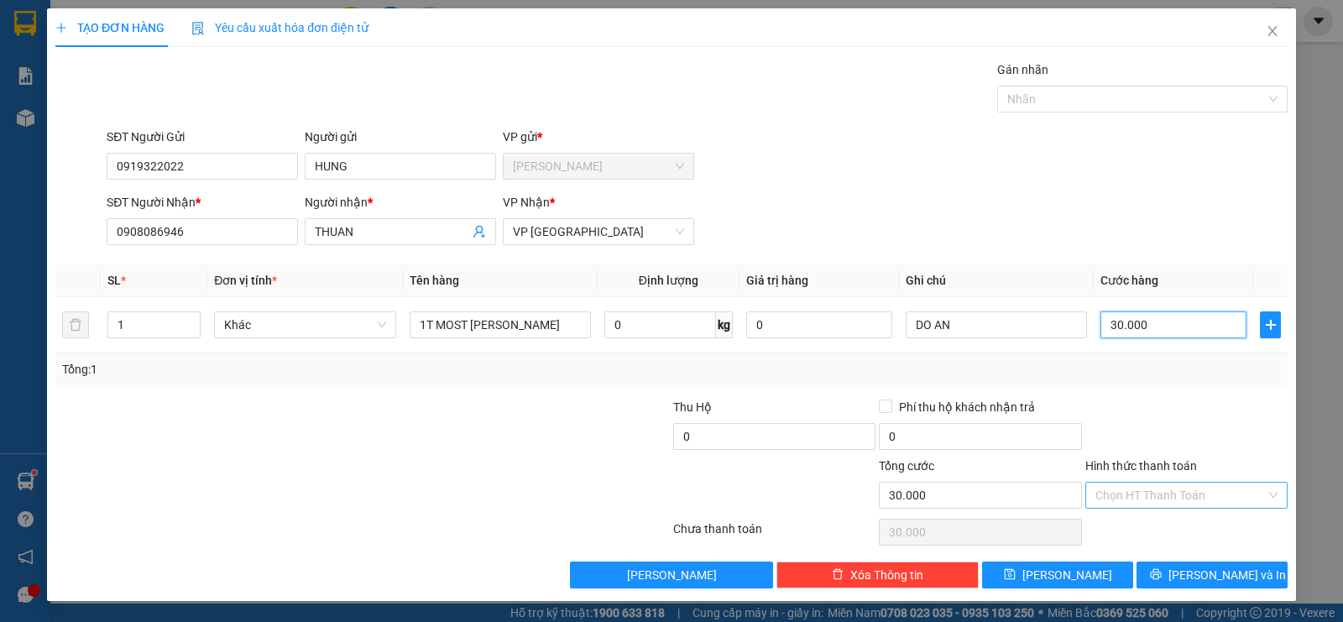
type input "30.000"
click at [1095, 499] on input "Hình thức thanh toán" at bounding box center [1180, 495] width 170 height 25
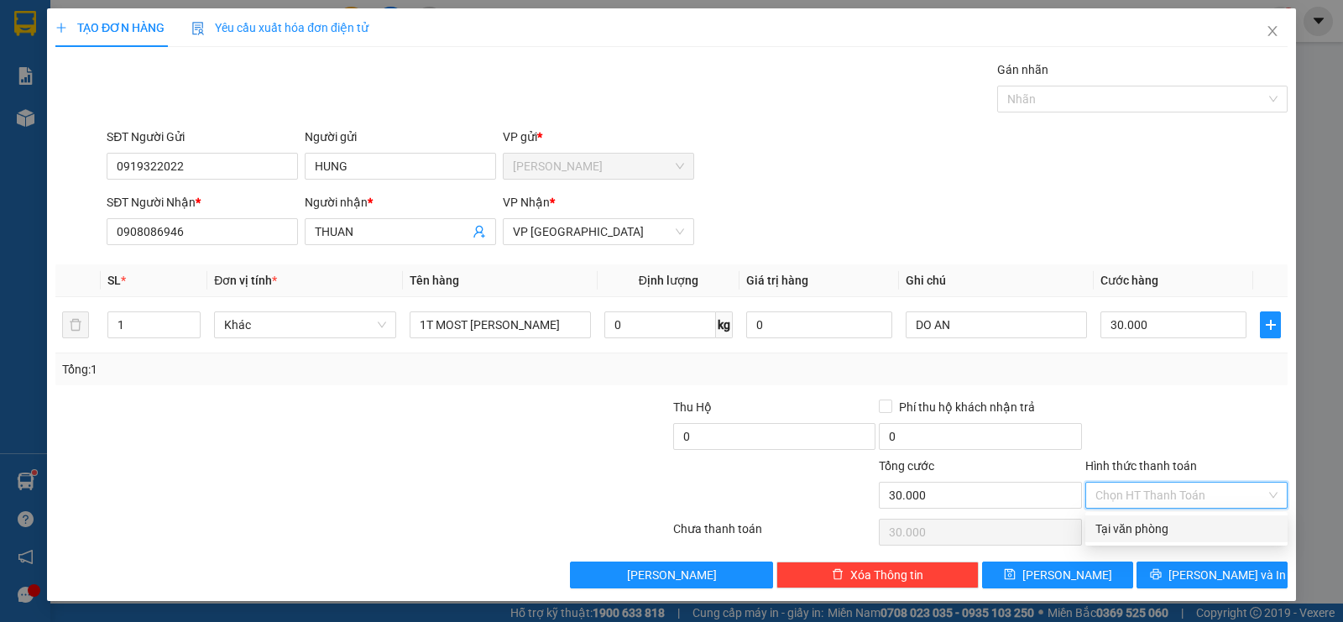
click at [1125, 531] on div "Tại văn phòng" at bounding box center [1186, 529] width 182 height 18
type input "0"
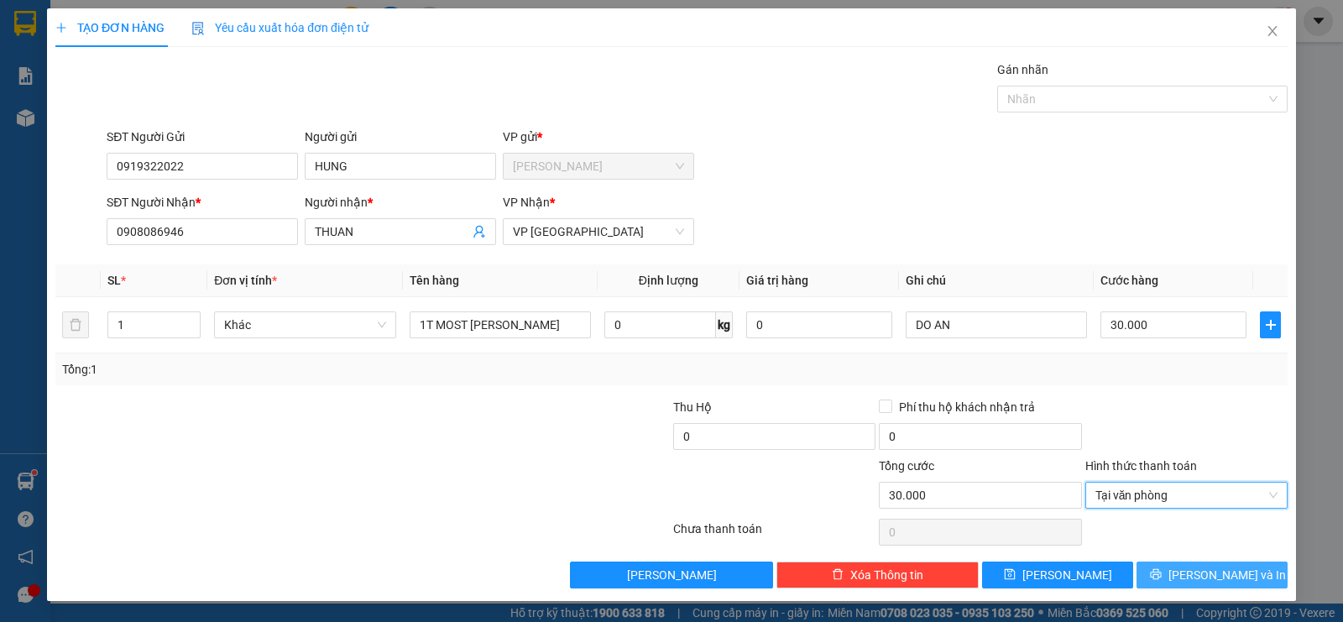
click at [1189, 566] on button "[PERSON_NAME] và In" at bounding box center [1211, 574] width 151 height 27
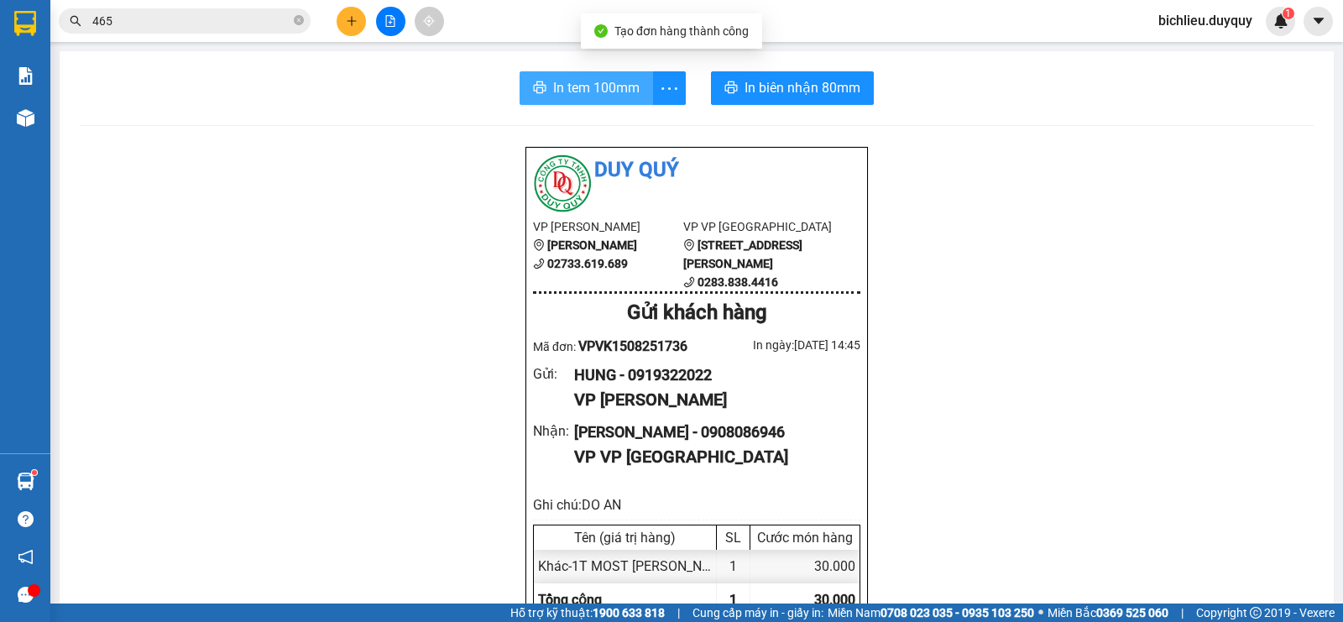
click at [571, 97] on span "In tem 100mm" at bounding box center [596, 87] width 86 height 21
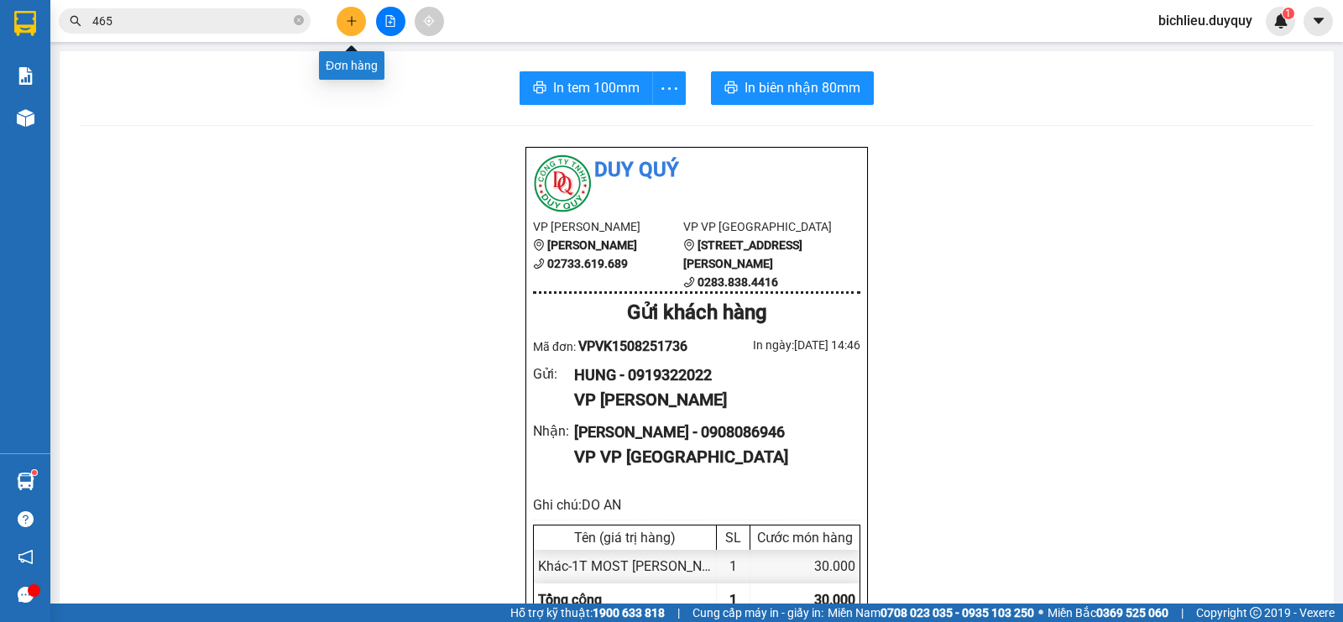
click at [346, 23] on icon "plus" at bounding box center [352, 21] width 12 height 12
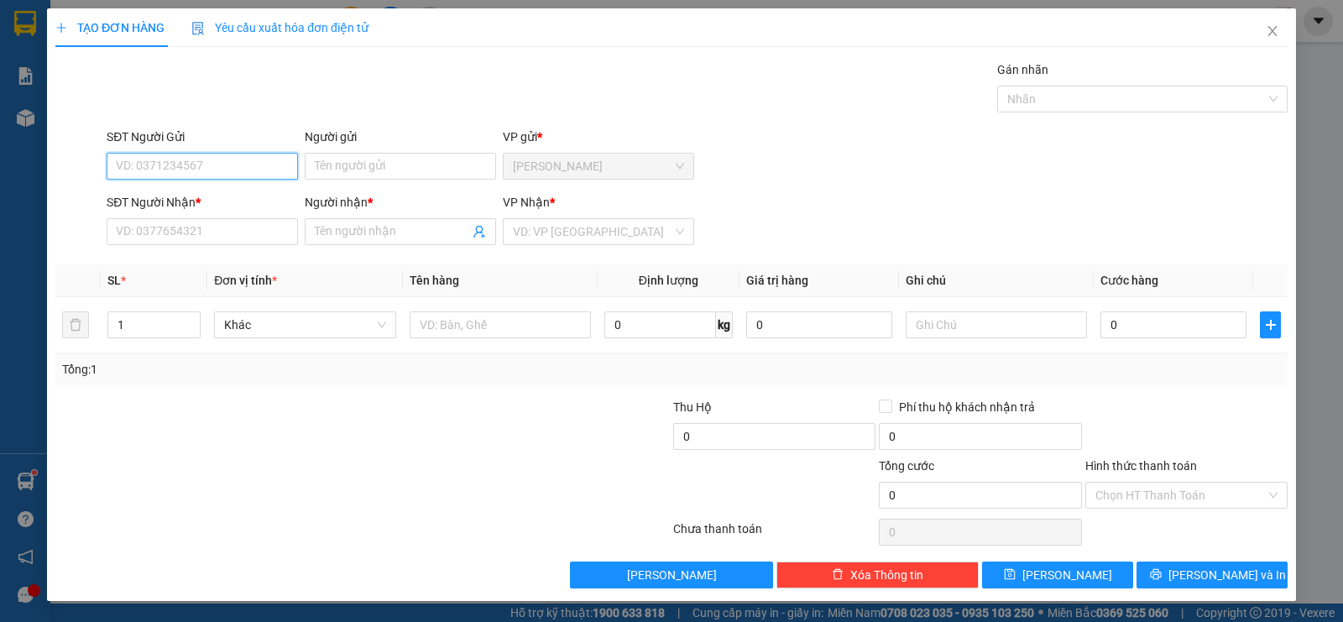
click at [120, 159] on input "SĐT Người Gửi" at bounding box center [202, 166] width 191 height 27
type input "0987238921"
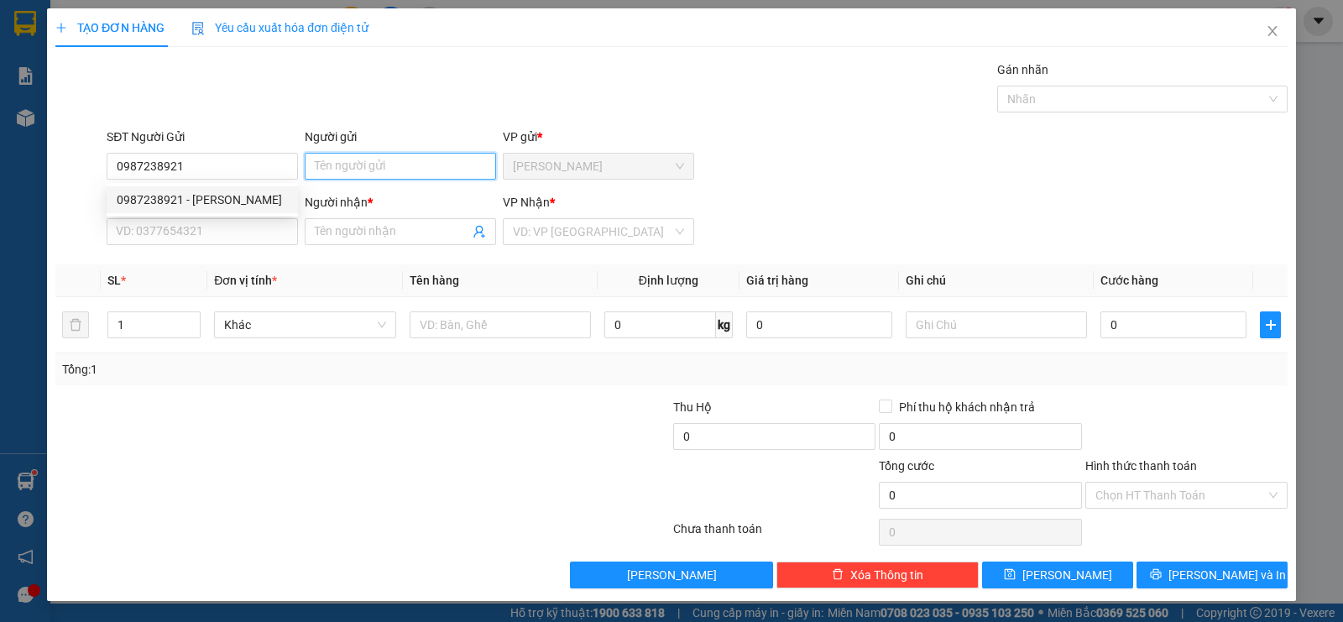
click at [359, 168] on input "Người gửi" at bounding box center [400, 166] width 191 height 27
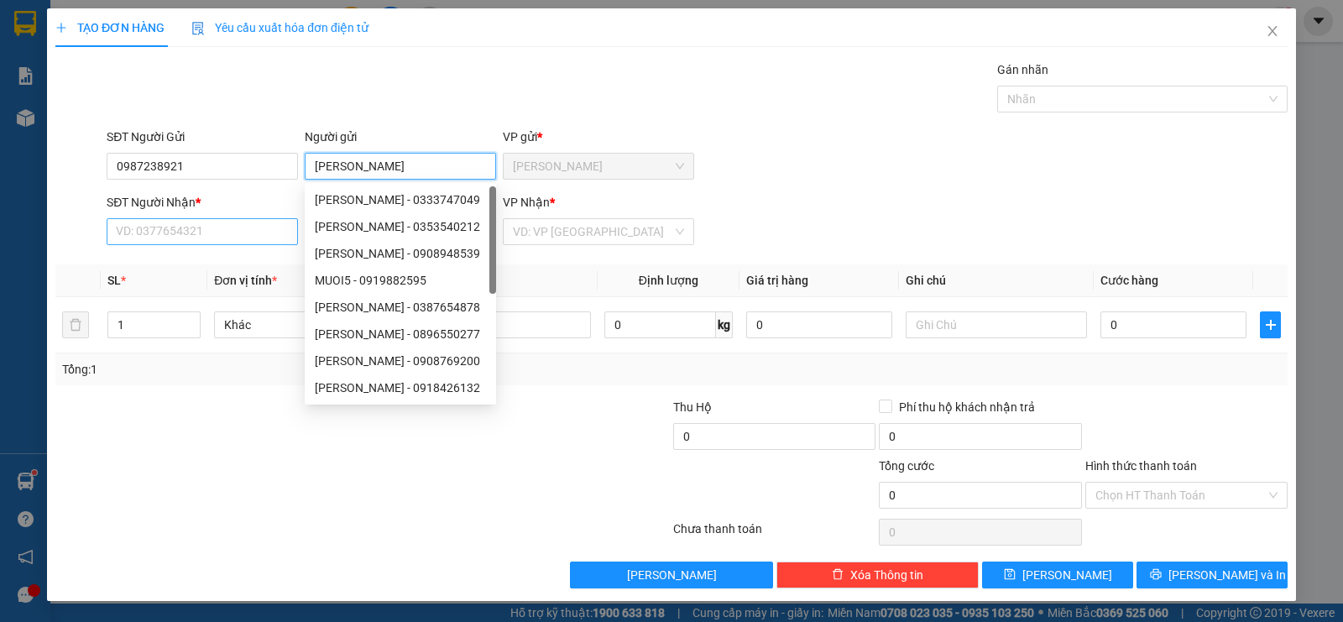
type input "[PERSON_NAME]"
click at [186, 232] on input "SĐT Người Nhận *" at bounding box center [202, 231] width 191 height 27
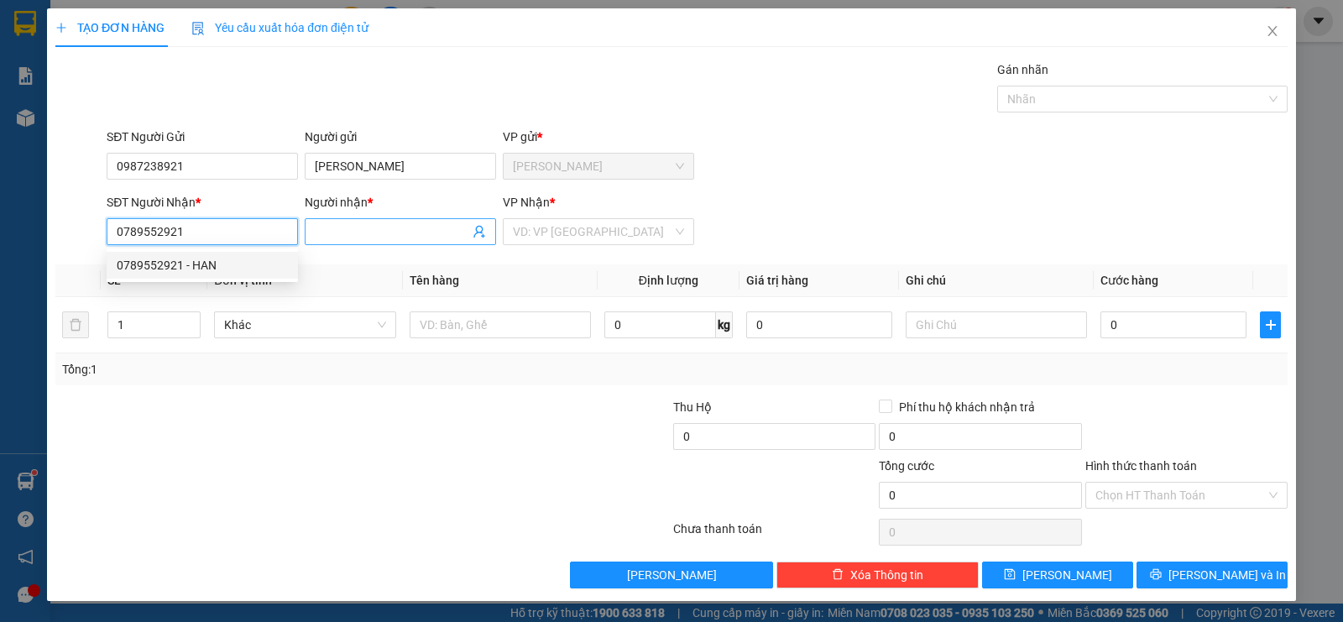
type input "0789552921"
click at [319, 228] on input "Người nhận *" at bounding box center [392, 231] width 154 height 18
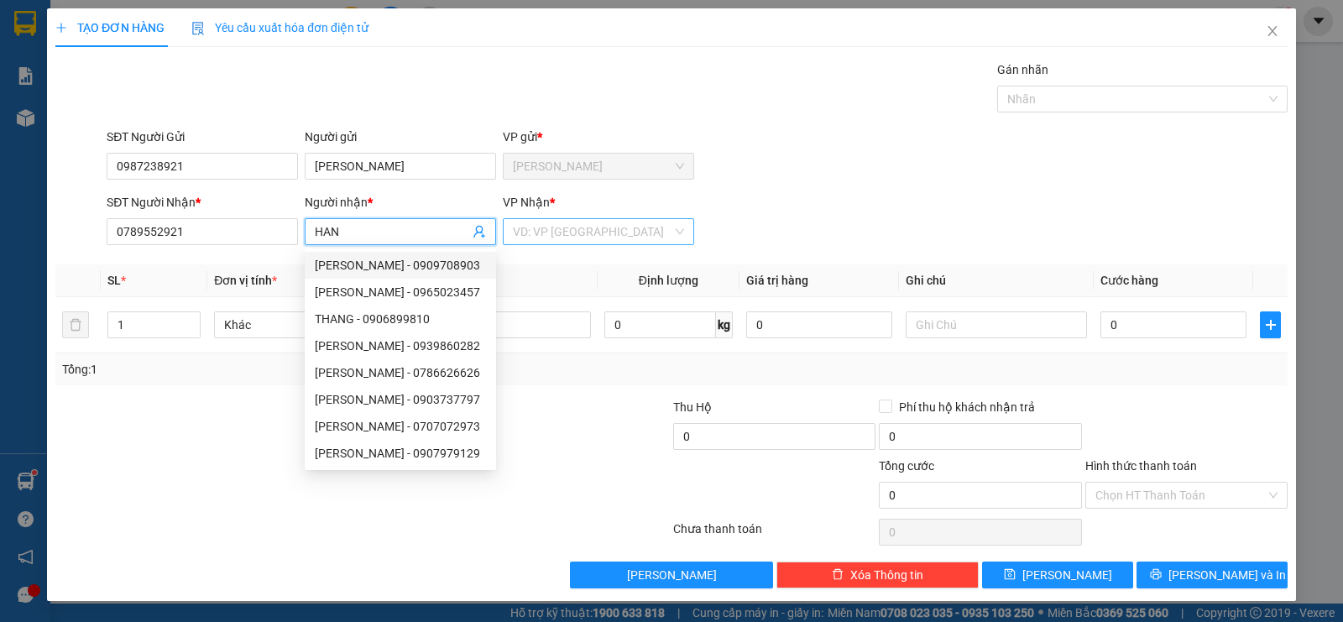
type input "HAN"
click at [557, 232] on input "search" at bounding box center [592, 231] width 159 height 25
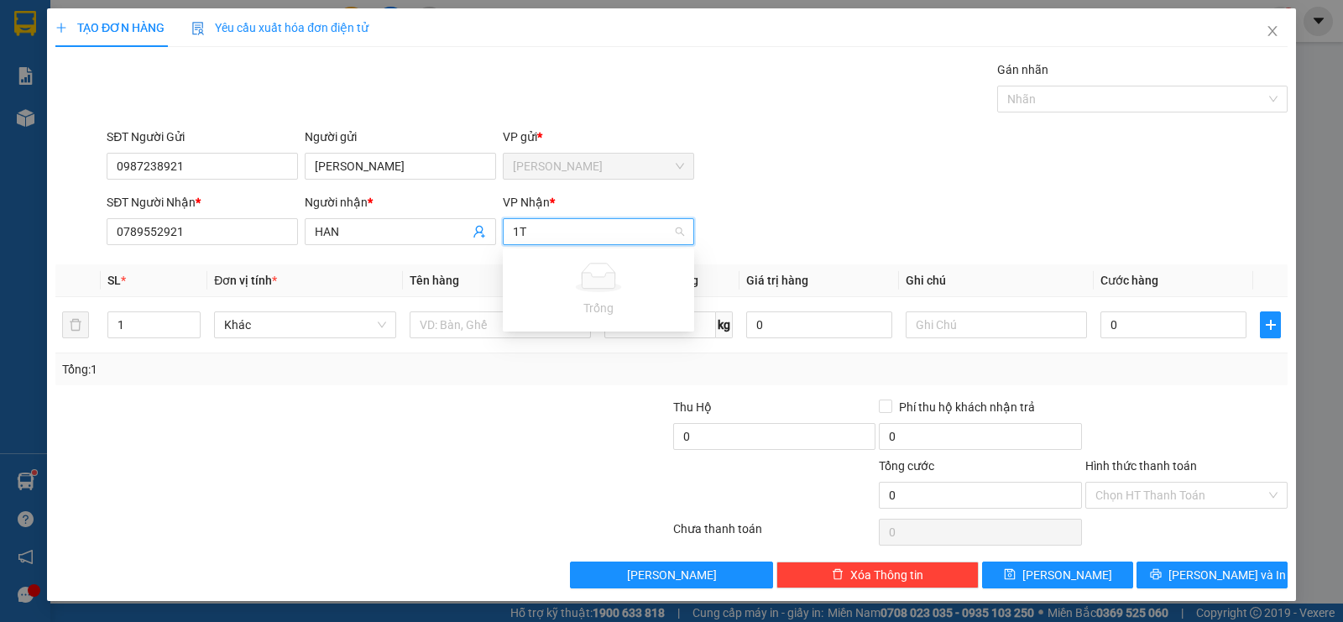
type input "1"
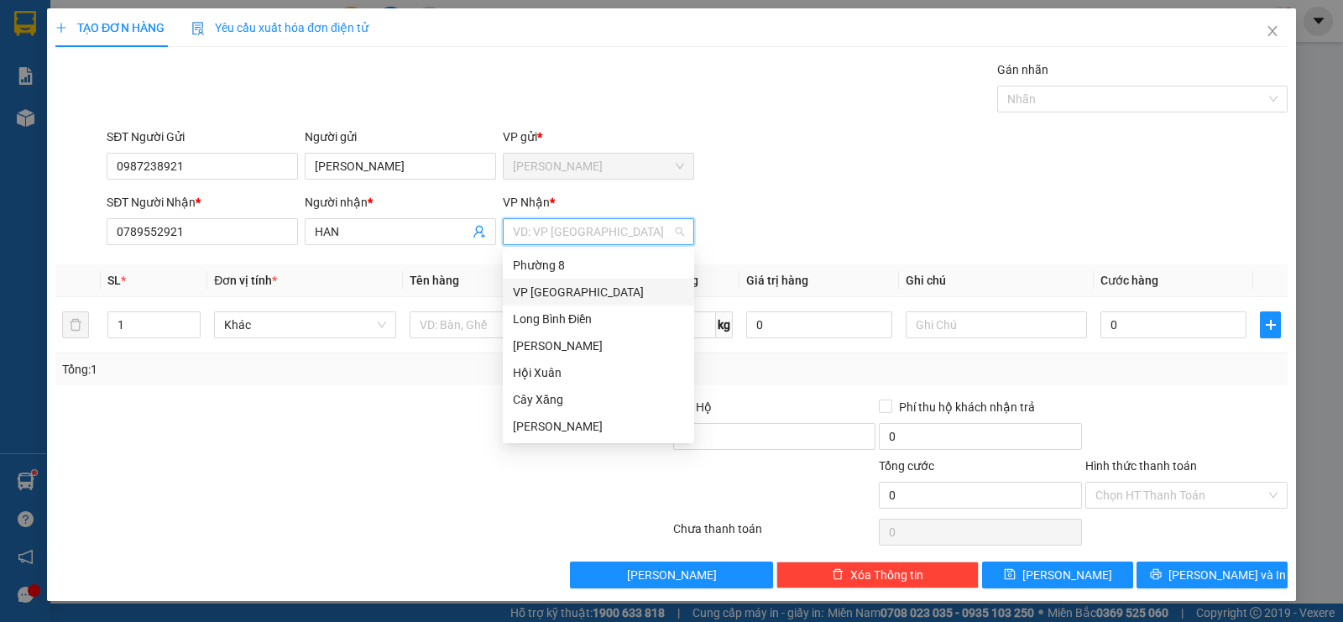
click at [549, 299] on div "VP [GEOGRAPHIC_DATA]" at bounding box center [598, 292] width 171 height 18
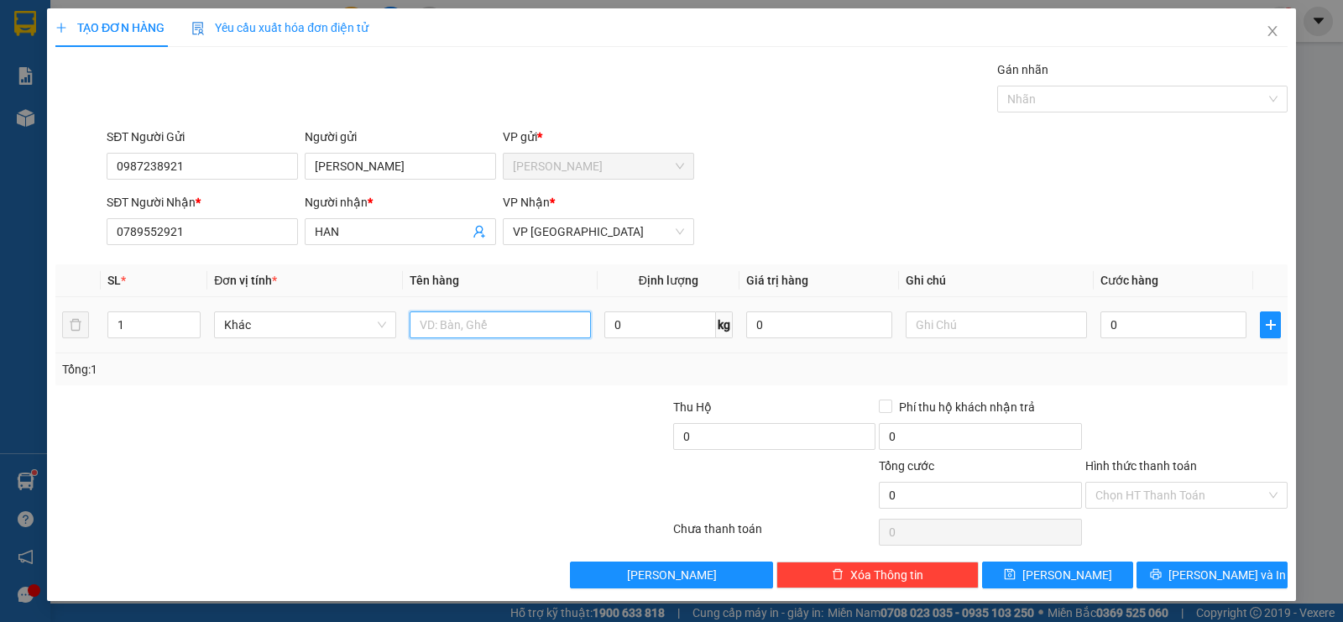
click at [465, 316] on input "text" at bounding box center [500, 324] width 181 height 27
type input "1TNP"
click at [928, 330] on input "text" at bounding box center [996, 324] width 181 height 27
click at [1114, 316] on input "0" at bounding box center [1173, 324] width 146 height 27
type input "4"
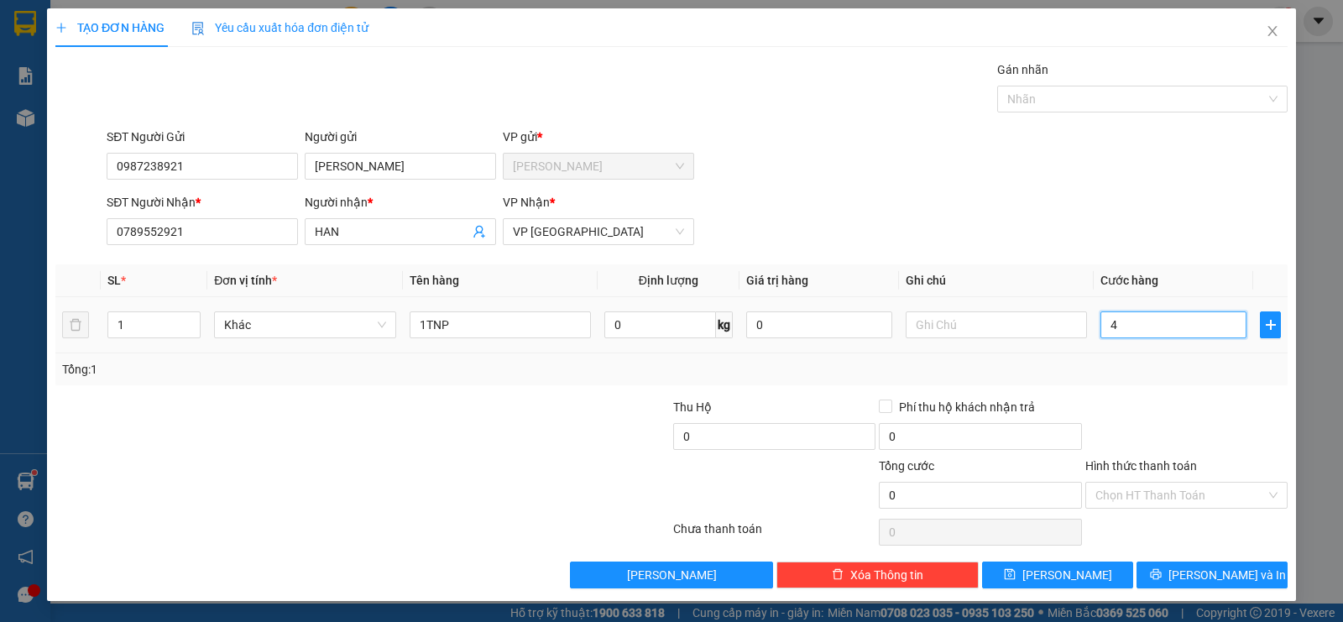
type input "4"
type input "40"
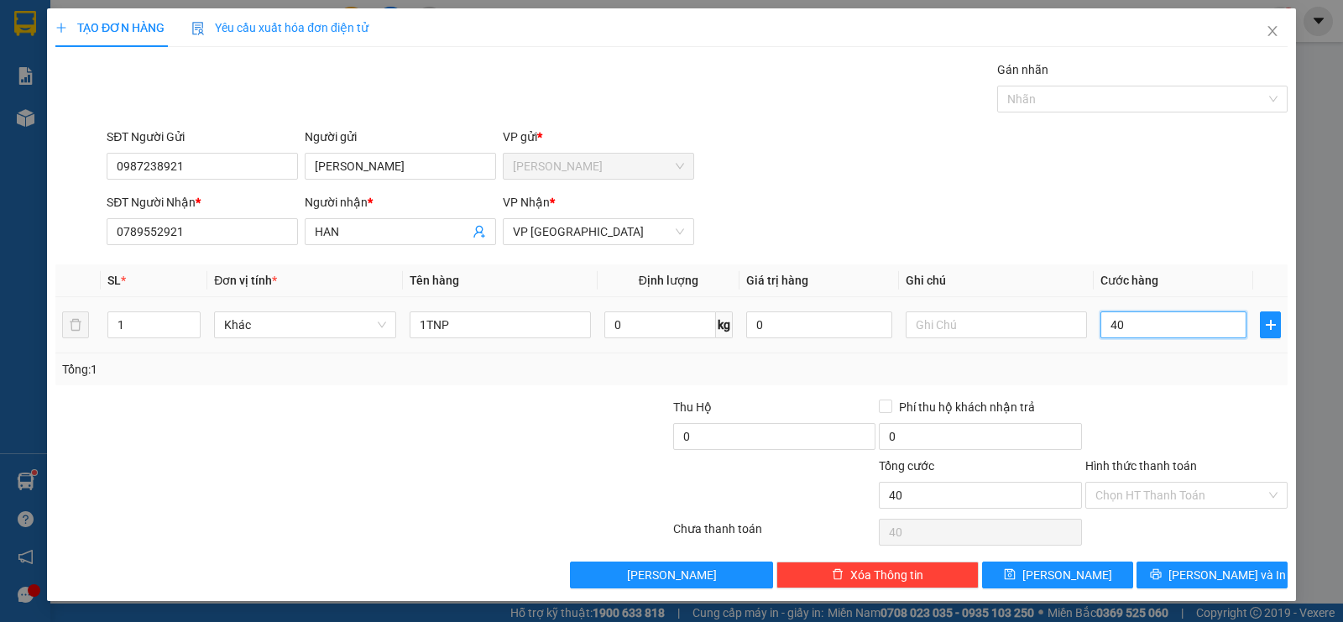
type input "400"
type input "4.000"
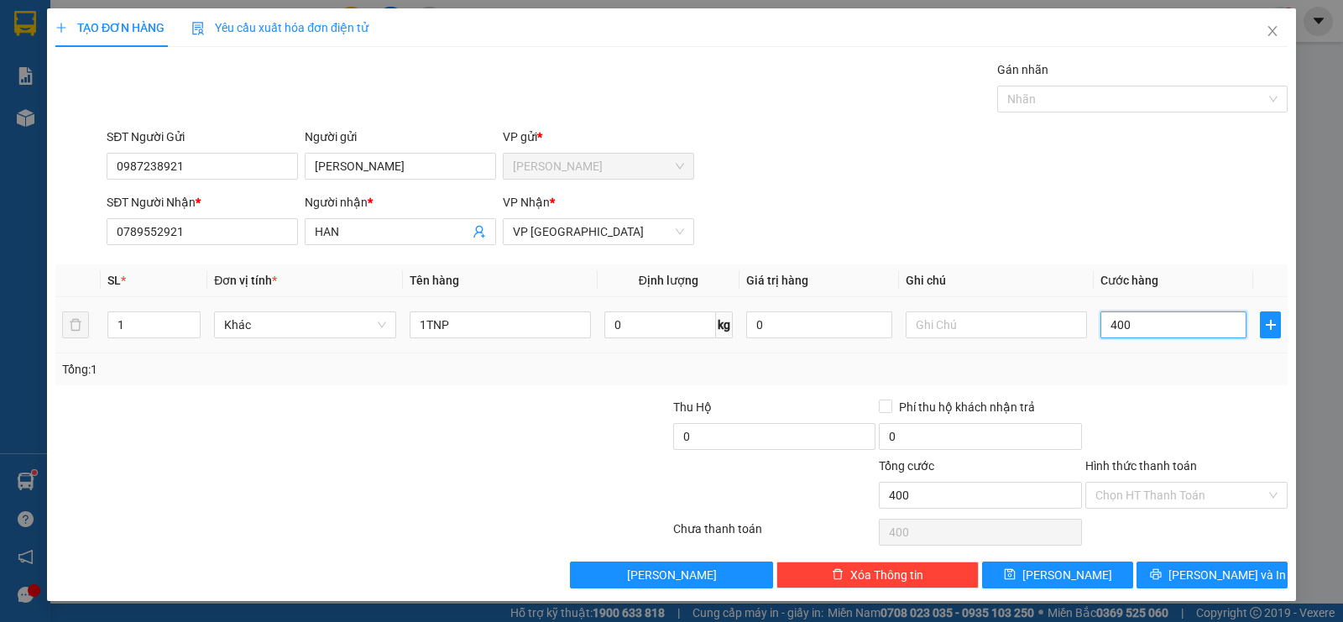
type input "4.000"
type input "40.000"
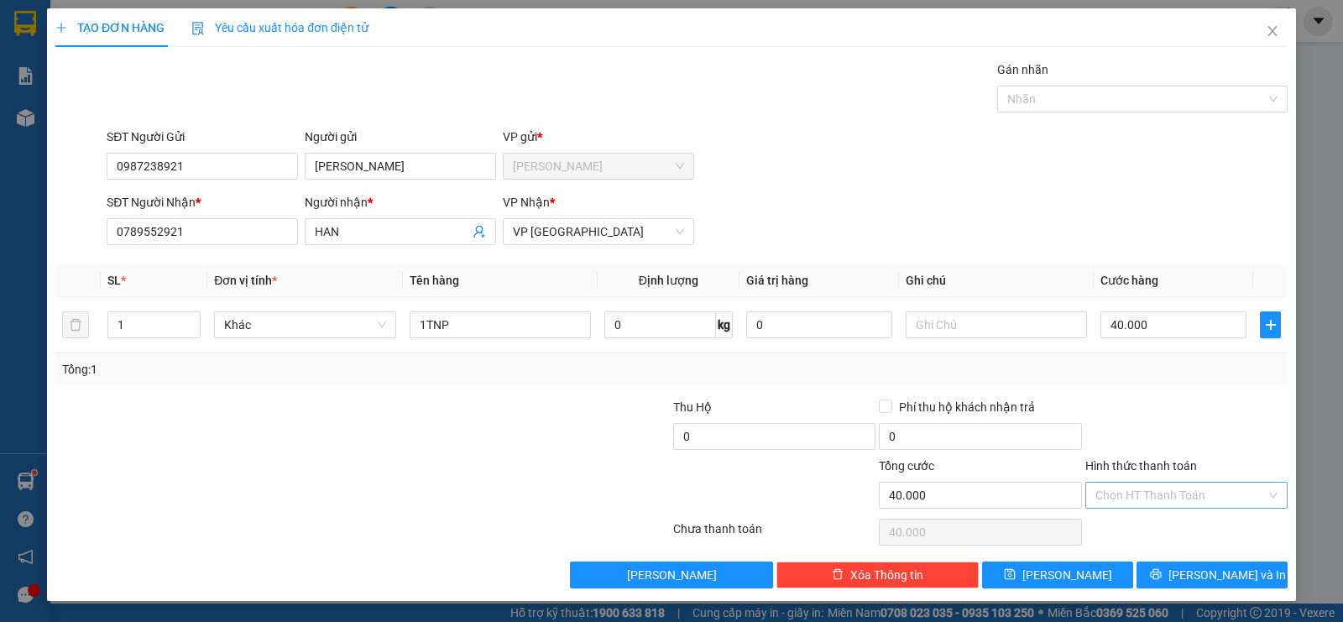
click at [1120, 494] on input "Hình thức thanh toán" at bounding box center [1180, 495] width 170 height 25
click at [1138, 530] on div "Tại văn phòng" at bounding box center [1186, 529] width 182 height 18
type input "0"
click at [1185, 563] on button "[PERSON_NAME] và In" at bounding box center [1211, 574] width 151 height 27
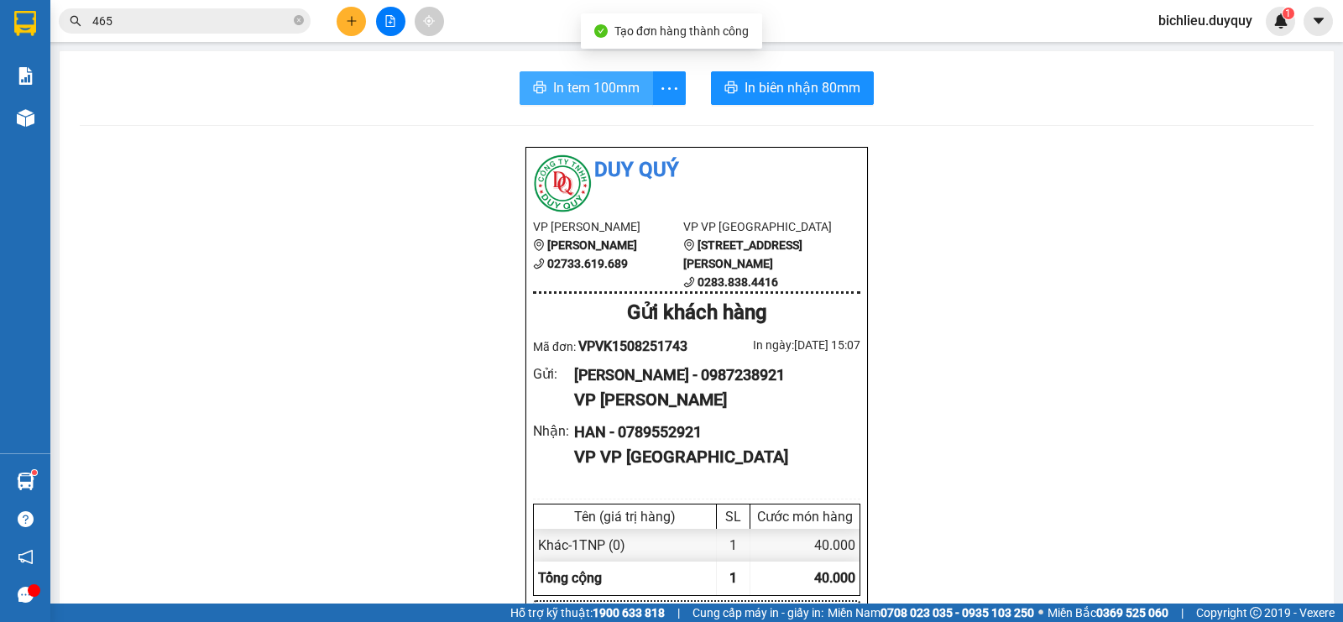
click at [572, 85] on span "In tem 100mm" at bounding box center [596, 87] width 86 height 21
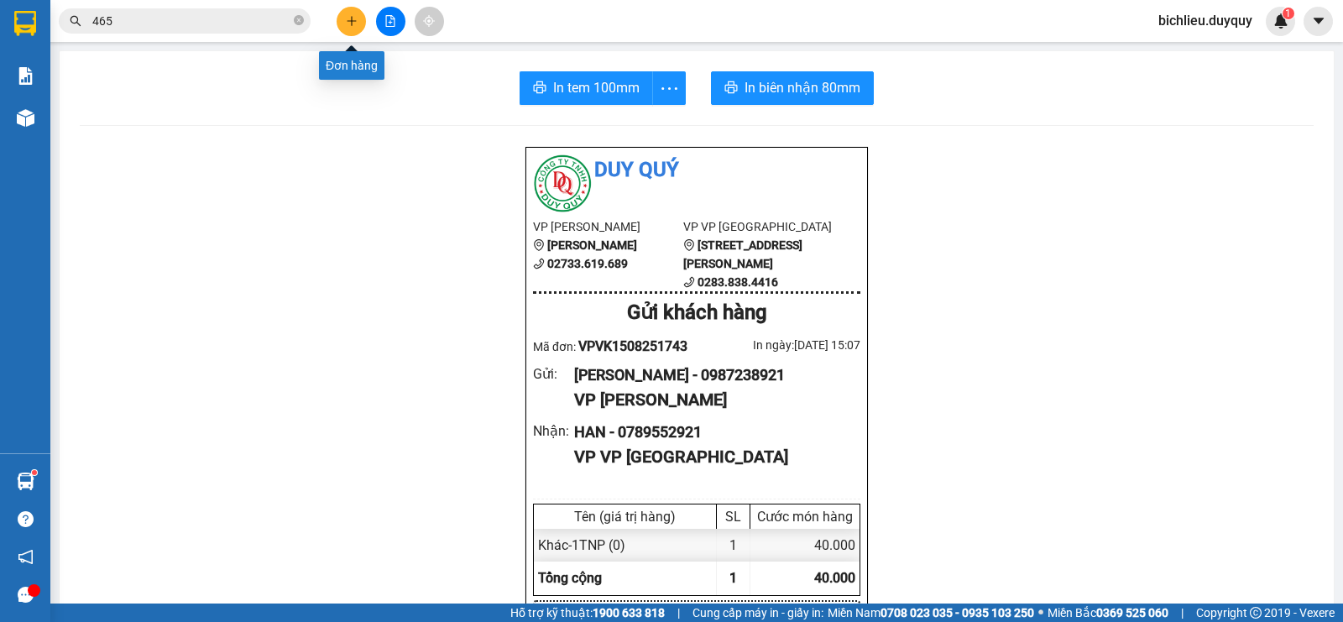
click at [343, 23] on button at bounding box center [351, 21] width 29 height 29
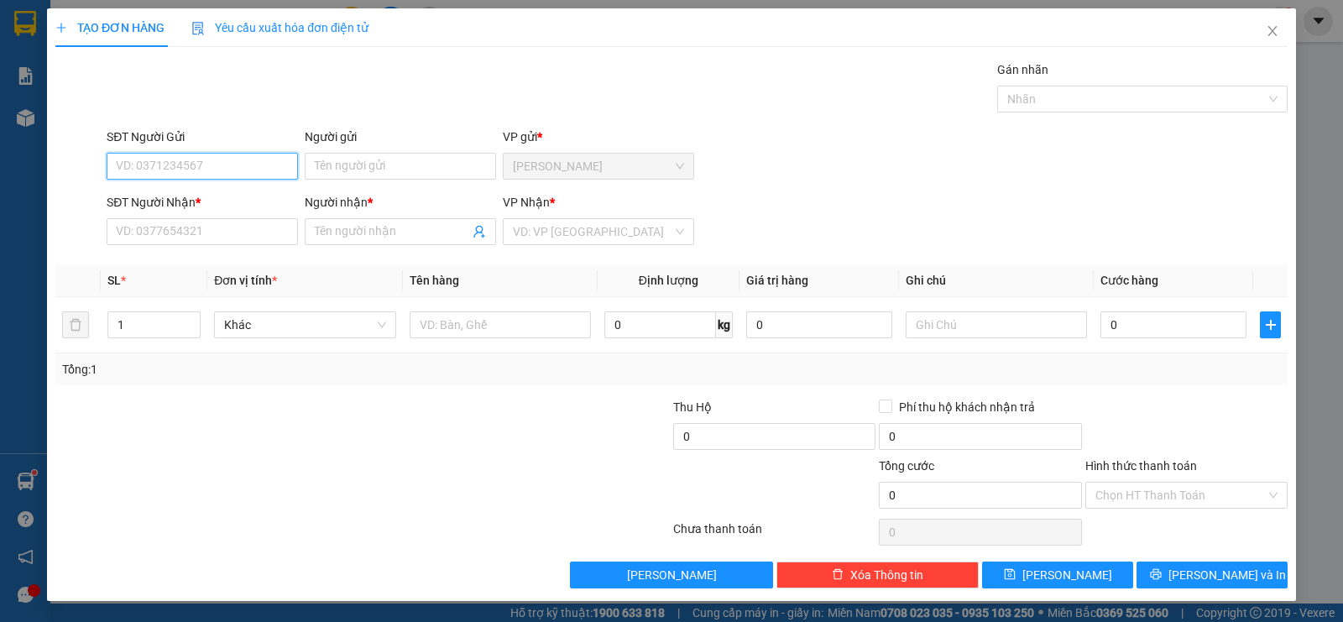
click at [107, 173] on input "SĐT Người Gửi" at bounding box center [202, 166] width 191 height 27
click at [298, 175] on input "0357619290" at bounding box center [202, 166] width 191 height 27
type input "0357619290"
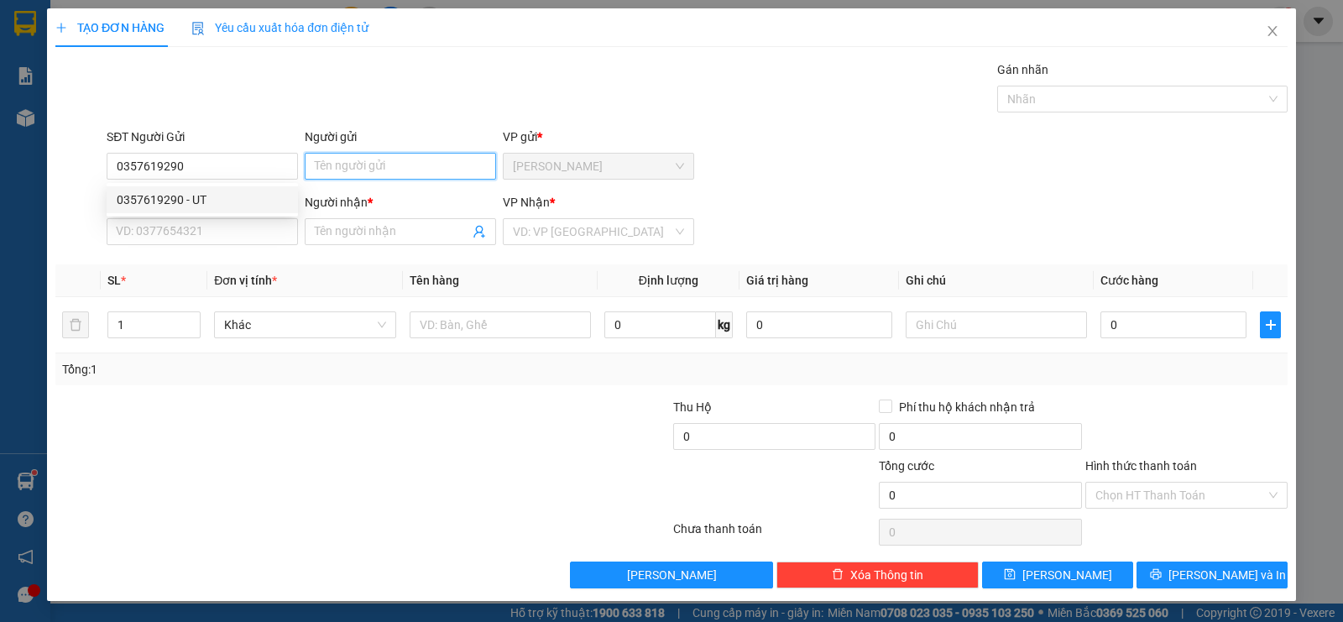
click at [323, 159] on input "Người gửi" at bounding box center [400, 166] width 191 height 27
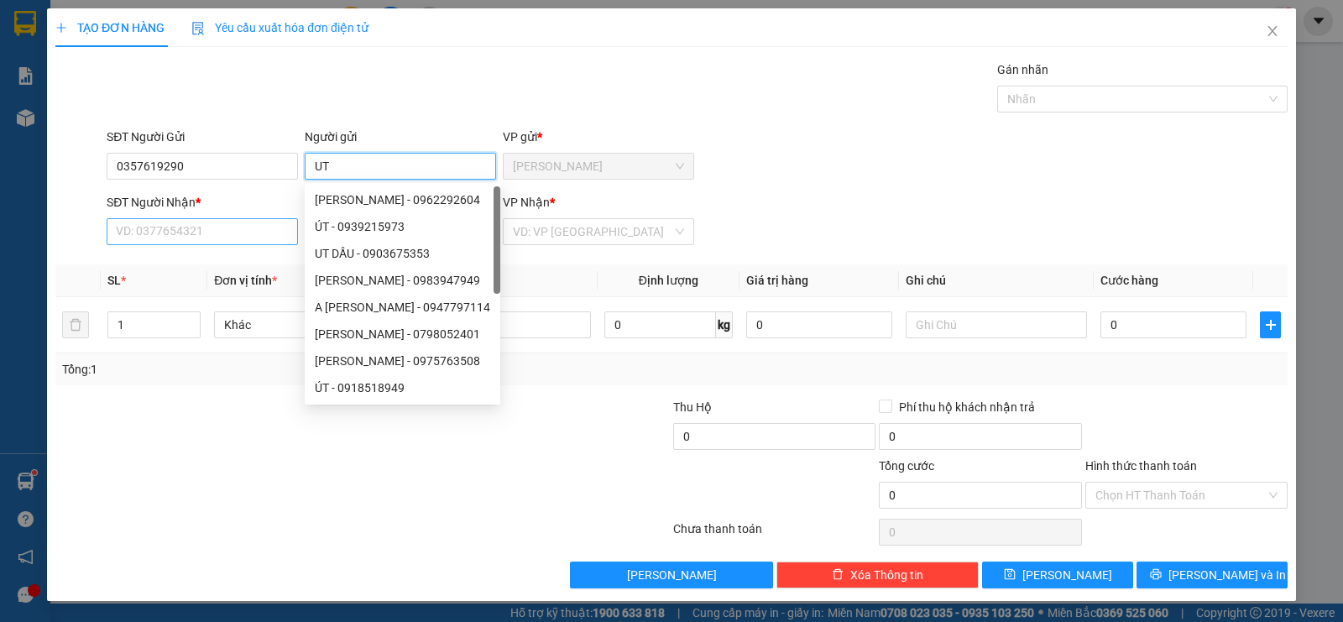
type input "UT"
click at [174, 227] on input "SĐT Người Nhận *" at bounding box center [202, 231] width 191 height 27
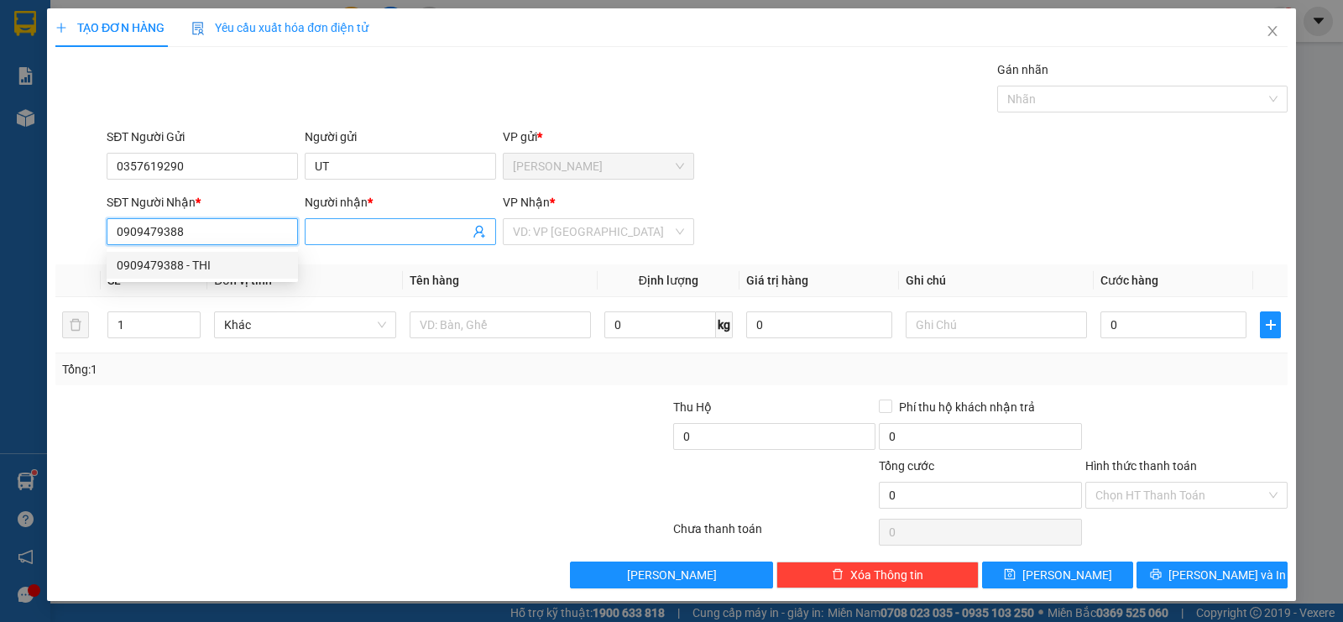
type input "0909479388"
click at [311, 239] on span at bounding box center [400, 231] width 191 height 27
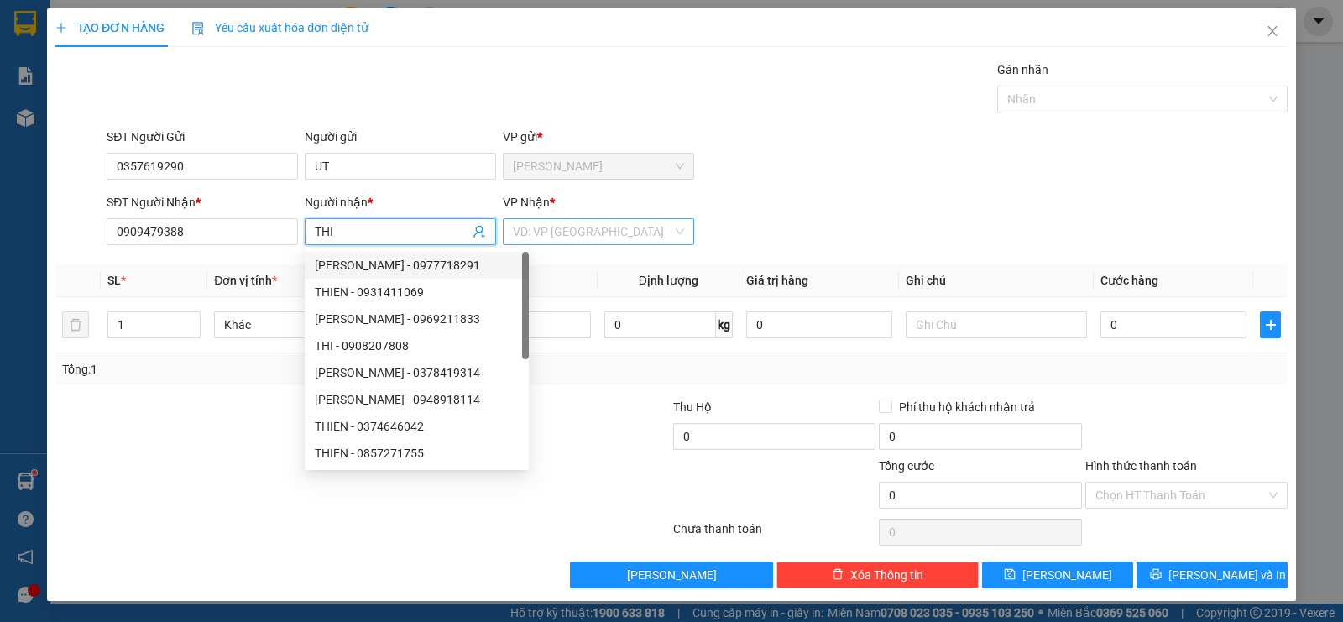
type input "THI"
click at [528, 236] on input "search" at bounding box center [592, 231] width 159 height 25
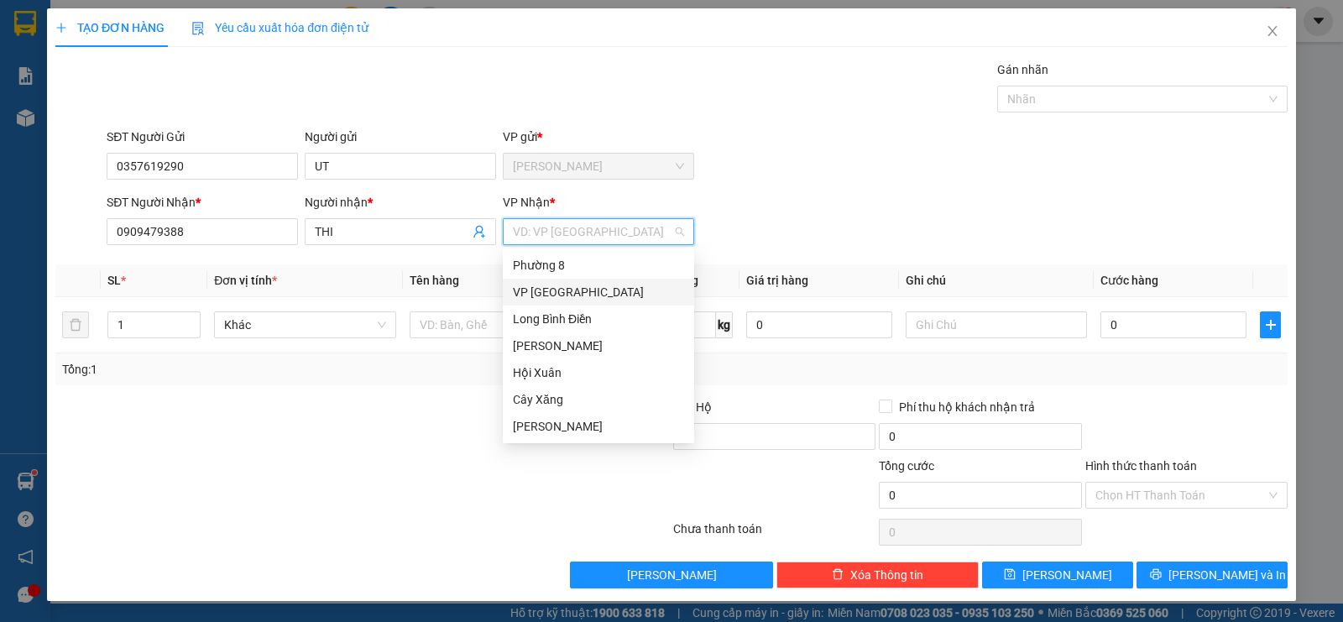
click at [543, 293] on div "VP [GEOGRAPHIC_DATA]" at bounding box center [598, 292] width 171 height 18
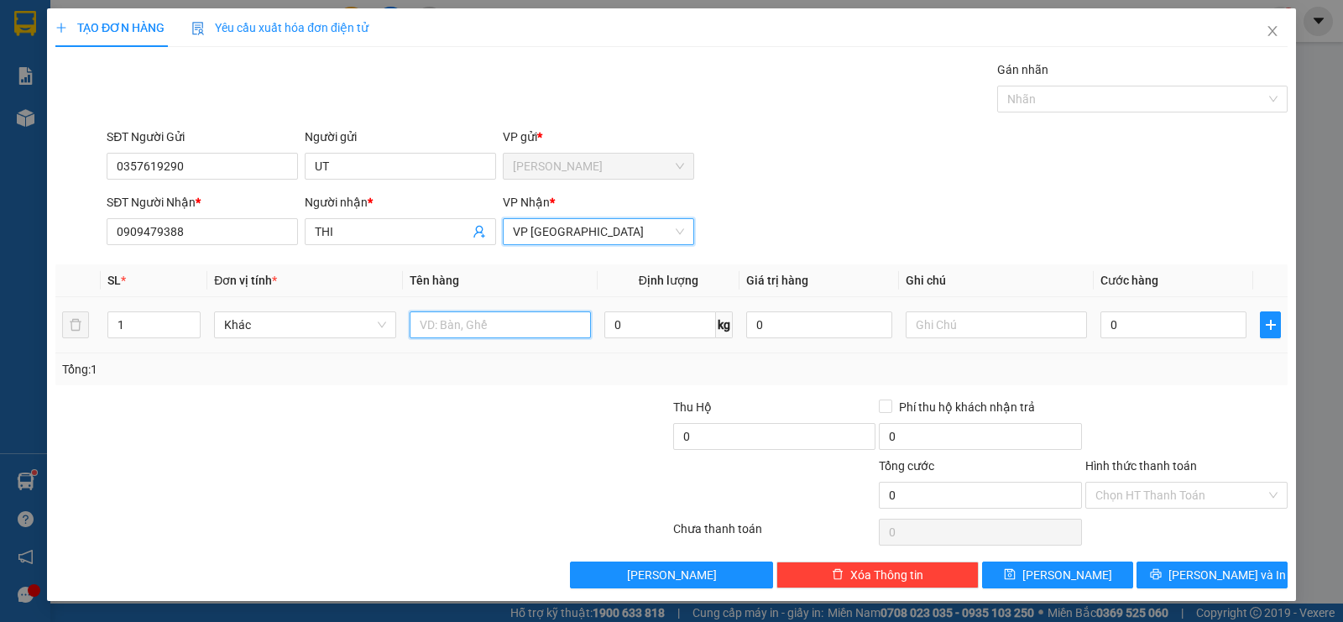
click at [483, 320] on input "text" at bounding box center [500, 324] width 181 height 27
type input "2TNP"
click at [1164, 326] on input "0" at bounding box center [1173, 324] width 146 height 27
type input "1"
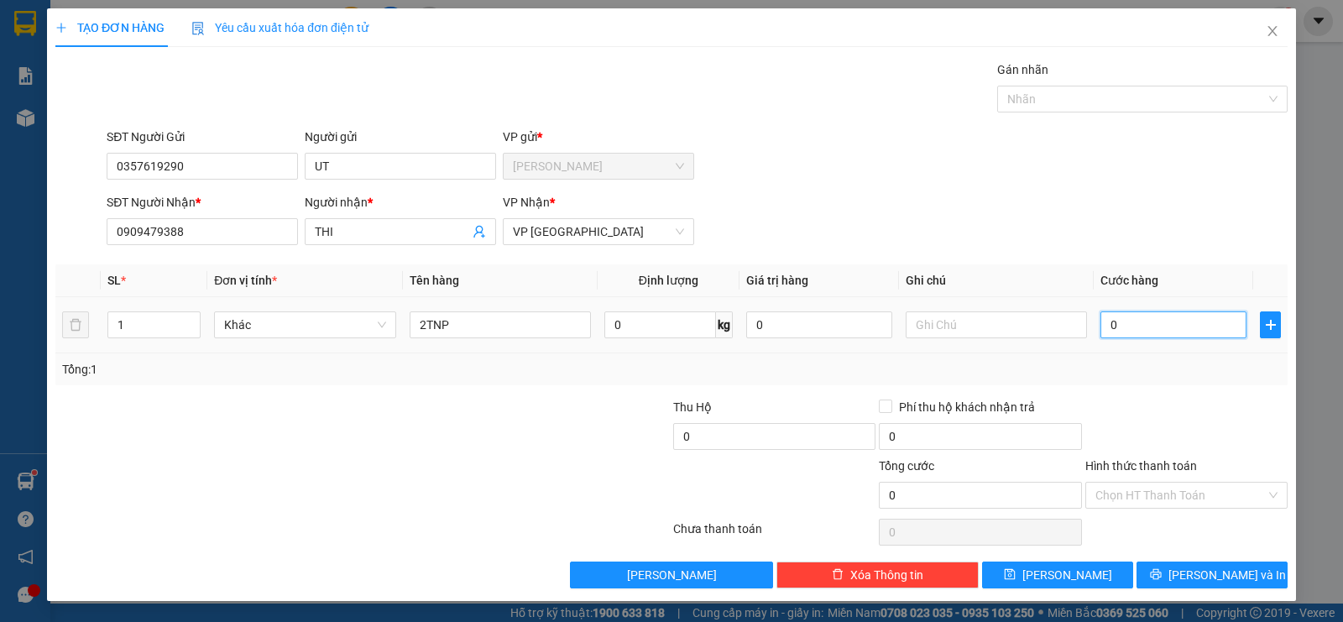
type input "1"
type input "14"
type input "140"
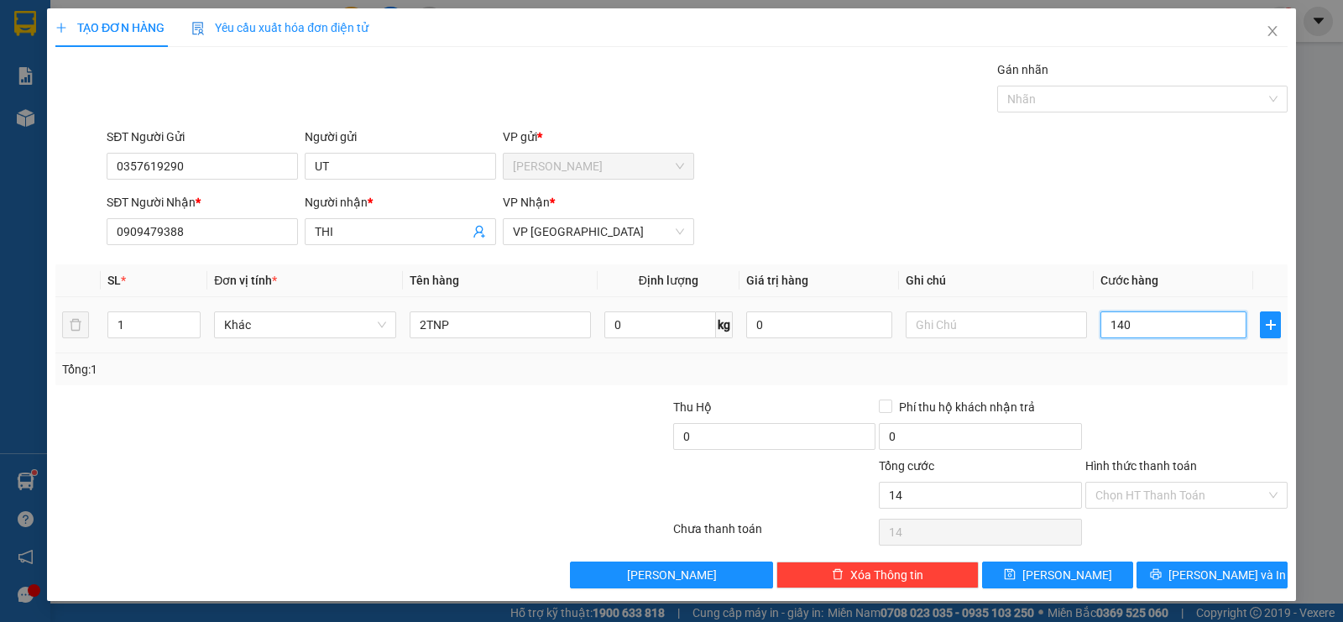
type input "140"
type input "14.000"
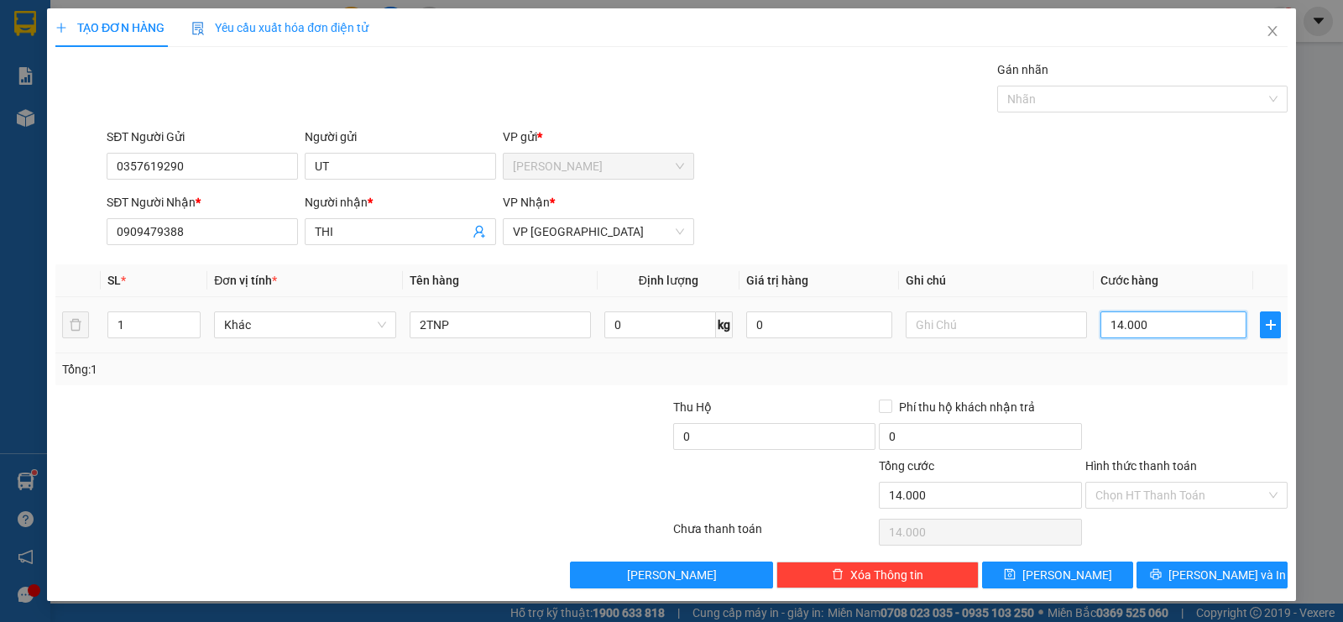
type input "140.000"
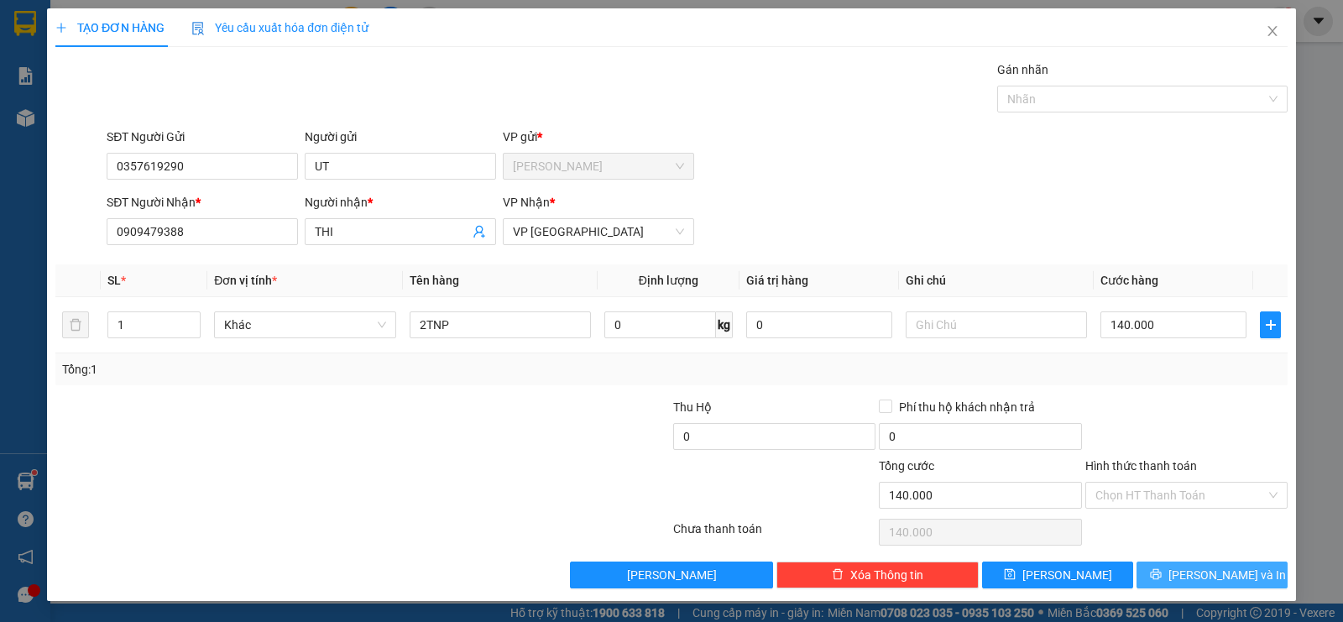
click at [1198, 582] on span "[PERSON_NAME] và In" at bounding box center [1226, 575] width 117 height 18
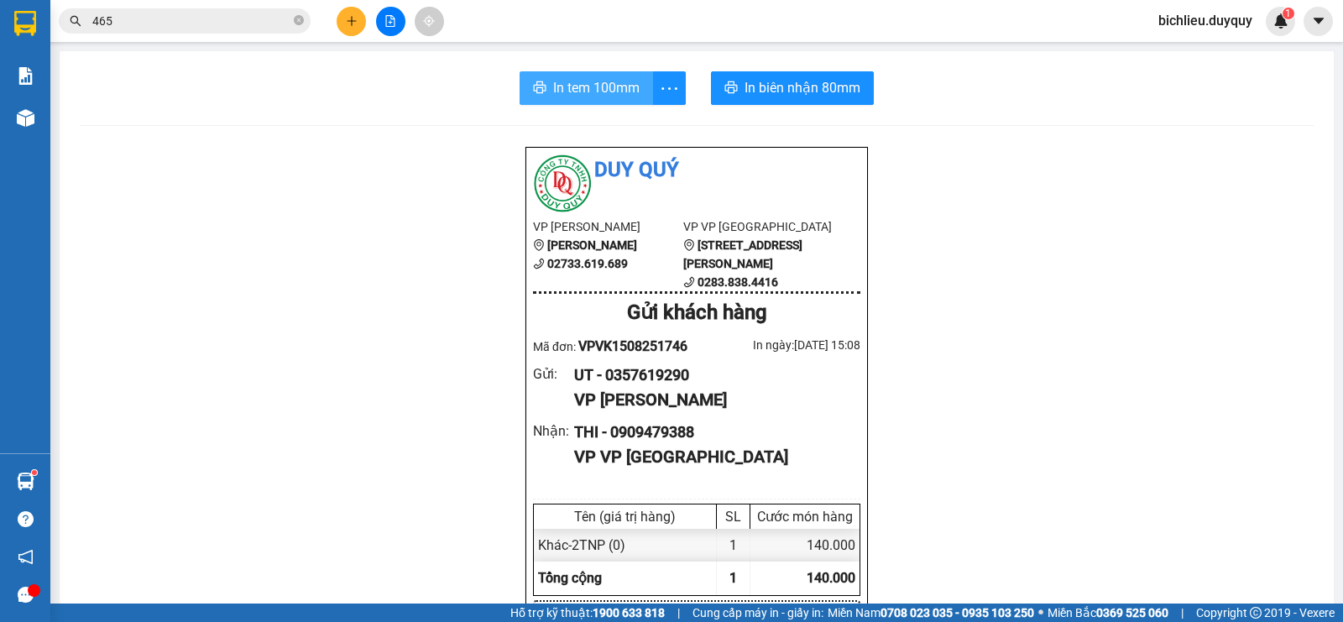
click at [595, 83] on span "In tem 100mm" at bounding box center [596, 87] width 86 height 21
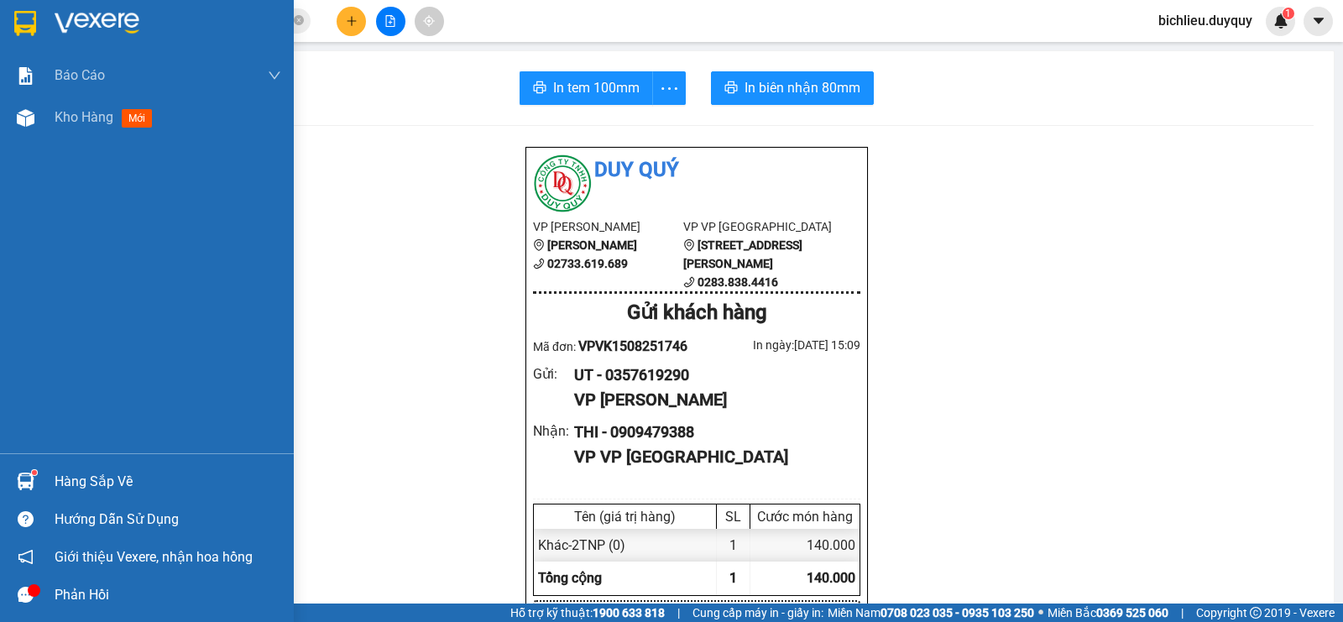
click at [26, 28] on img at bounding box center [25, 23] width 22 height 25
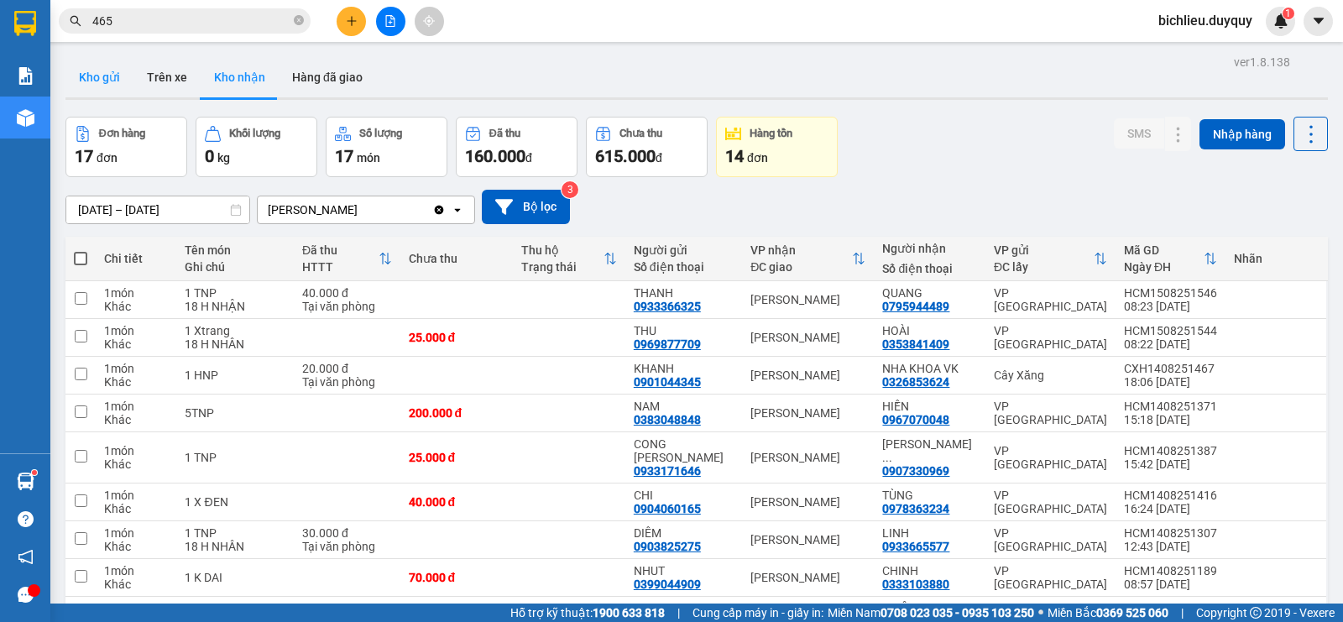
click at [81, 87] on button "Kho gửi" at bounding box center [99, 77] width 68 height 40
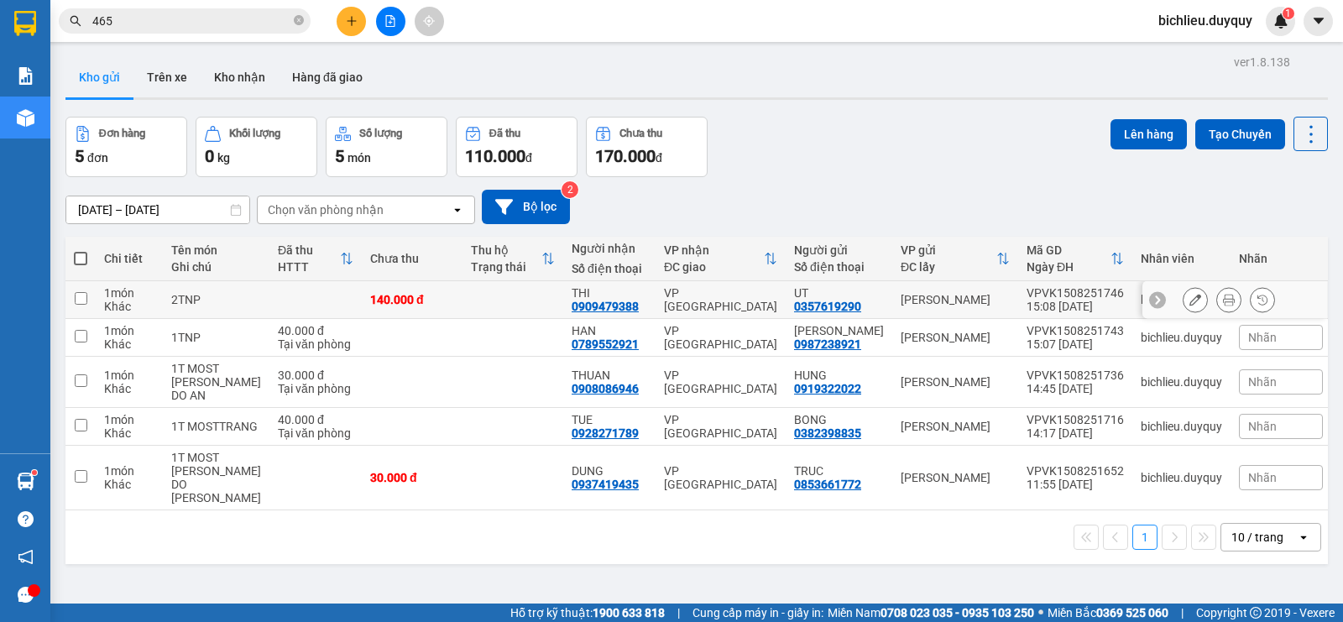
drag, startPoint x: 81, startPoint y: 300, endPoint x: 71, endPoint y: 319, distance: 21.8
click at [81, 301] on input "checkbox" at bounding box center [81, 298] width 13 height 13
checkbox input "true"
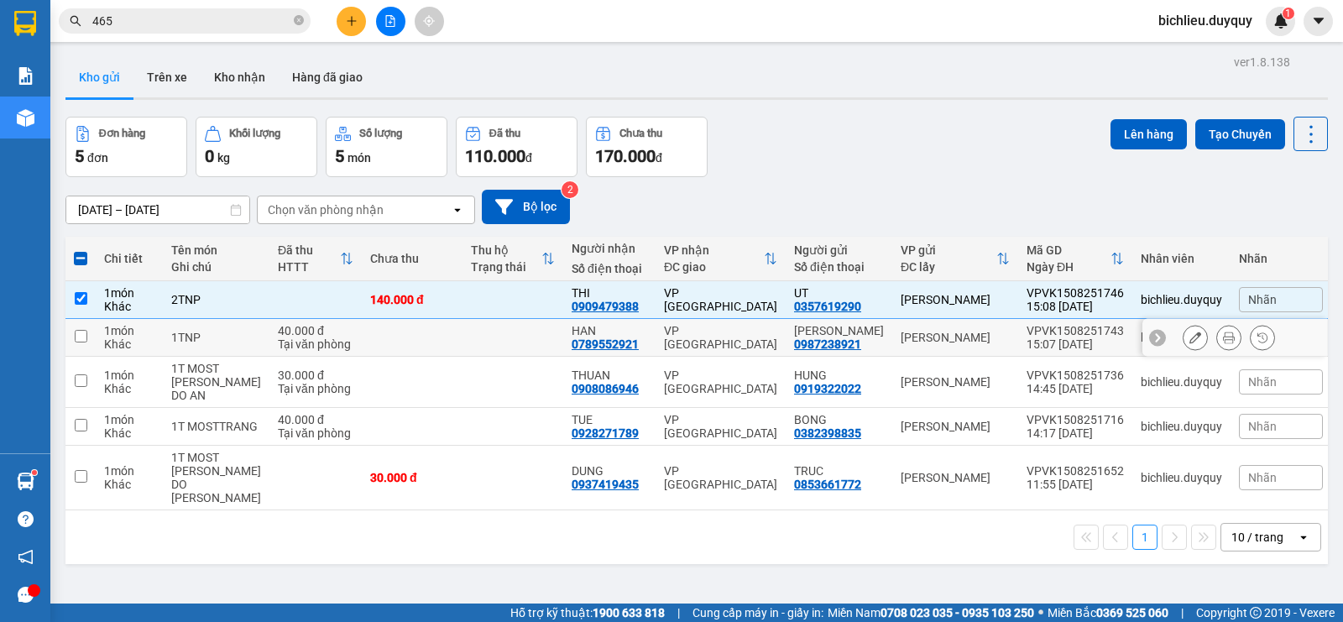
click at [81, 338] on input "checkbox" at bounding box center [81, 336] width 13 height 13
checkbox input "true"
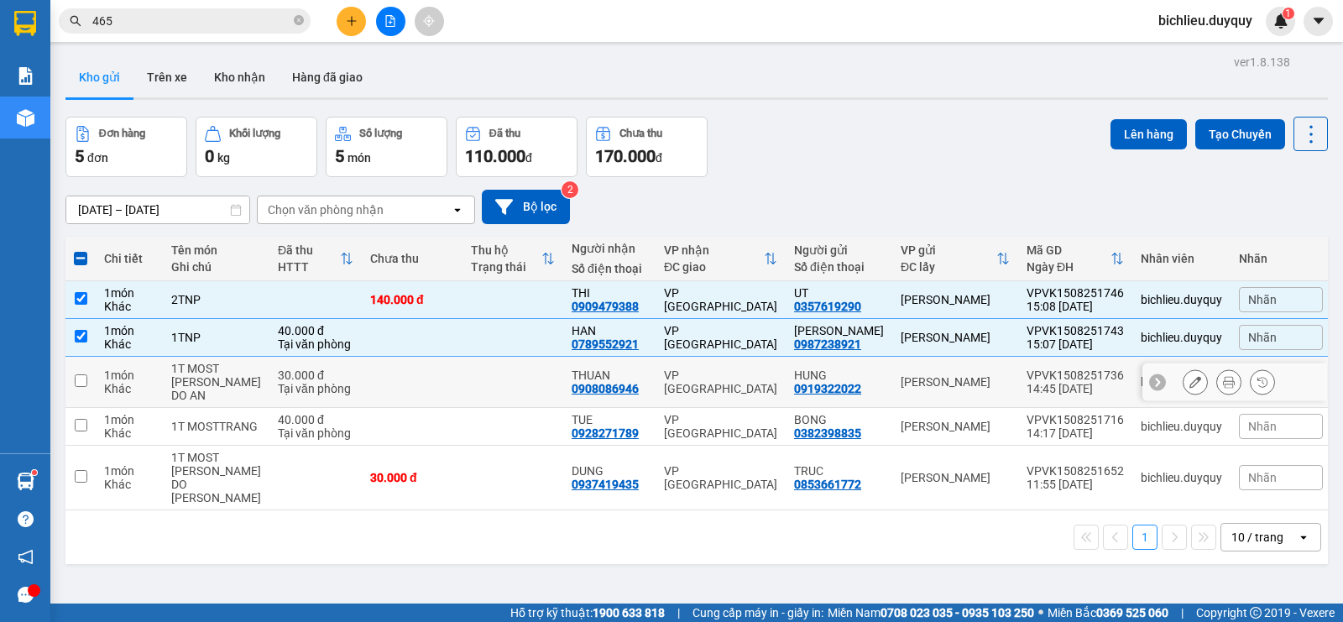
click at [78, 380] on input "checkbox" at bounding box center [81, 380] width 13 height 13
checkbox input "true"
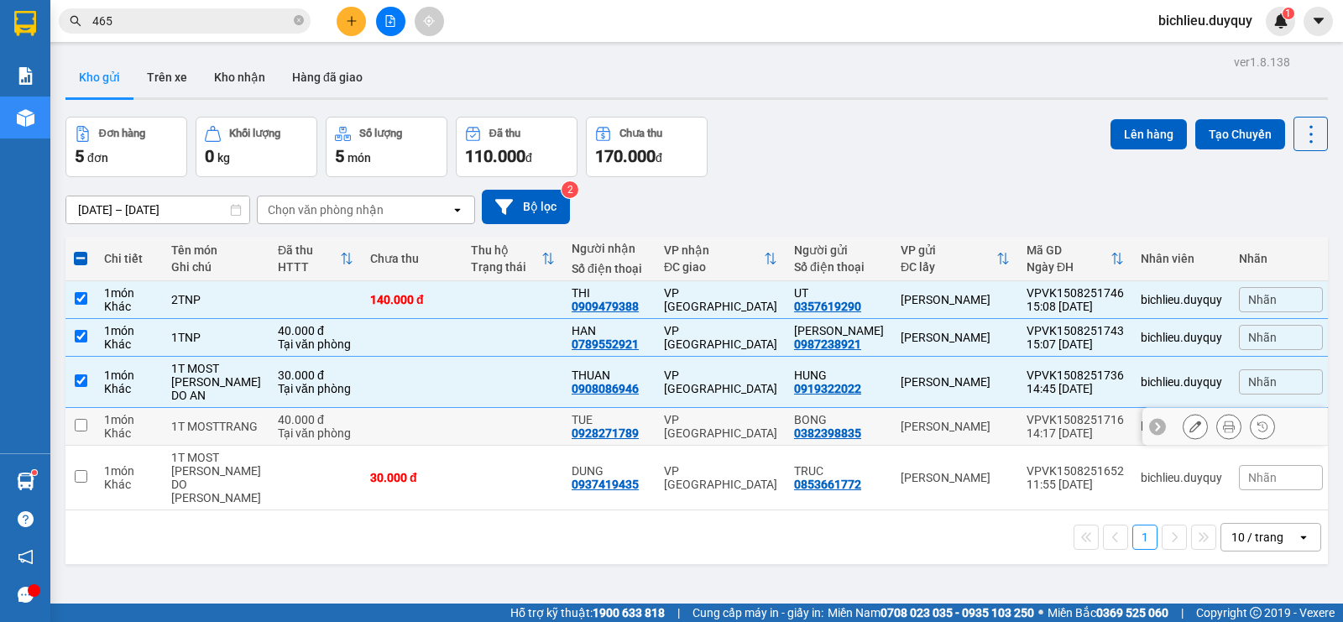
drag, startPoint x: 81, startPoint y: 425, endPoint x: 70, endPoint y: 444, distance: 22.6
click at [80, 428] on input "checkbox" at bounding box center [81, 425] width 13 height 13
checkbox input "true"
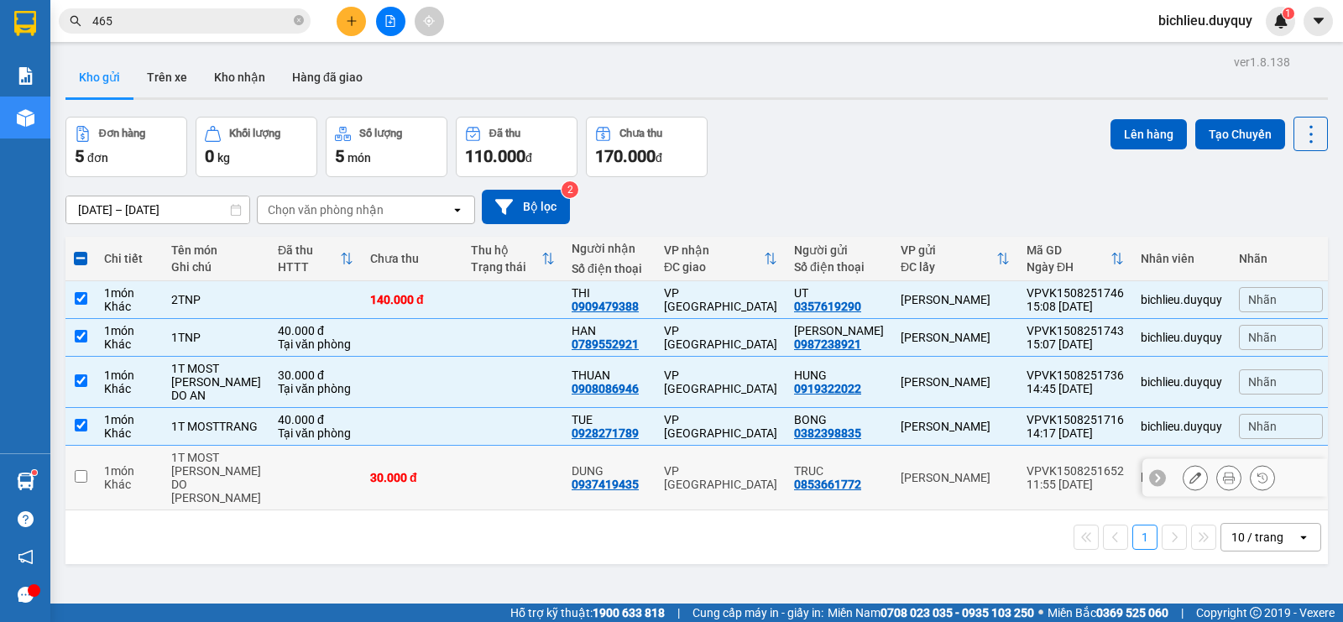
drag, startPoint x: 81, startPoint y: 472, endPoint x: 185, endPoint y: 457, distance: 105.0
click at [86, 474] on input "checkbox" at bounding box center [81, 476] width 13 height 13
checkbox input "true"
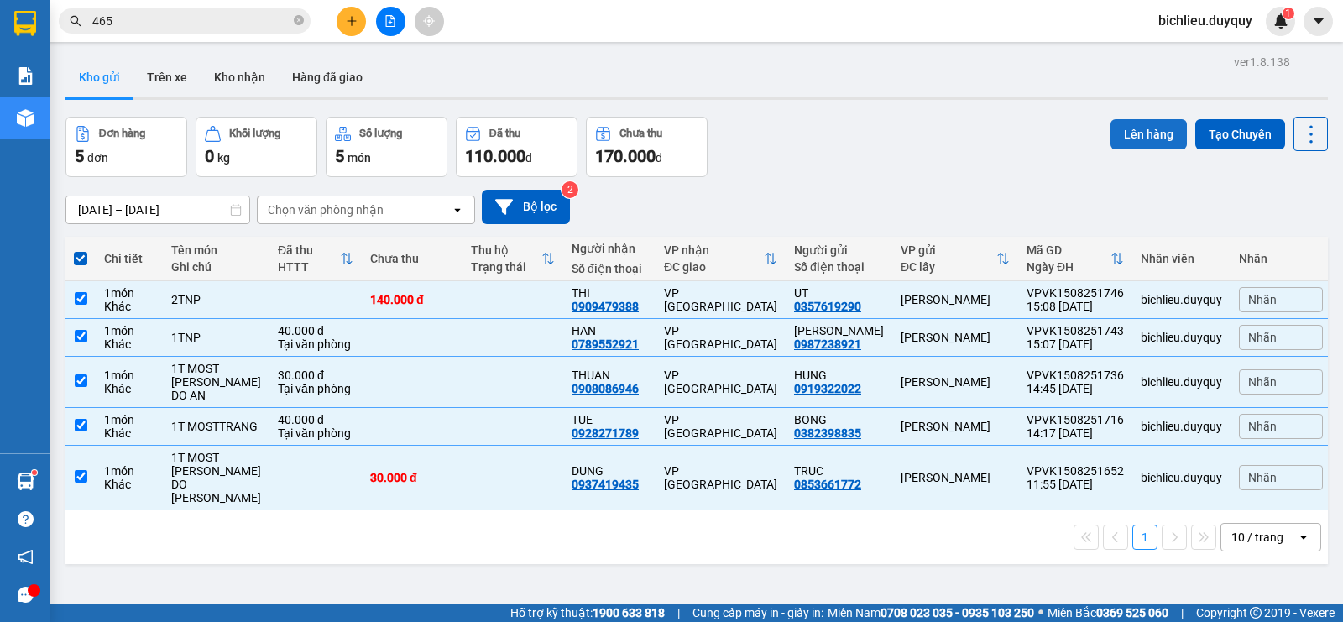
click at [1130, 139] on button "Lên hàng" at bounding box center [1148, 134] width 76 height 30
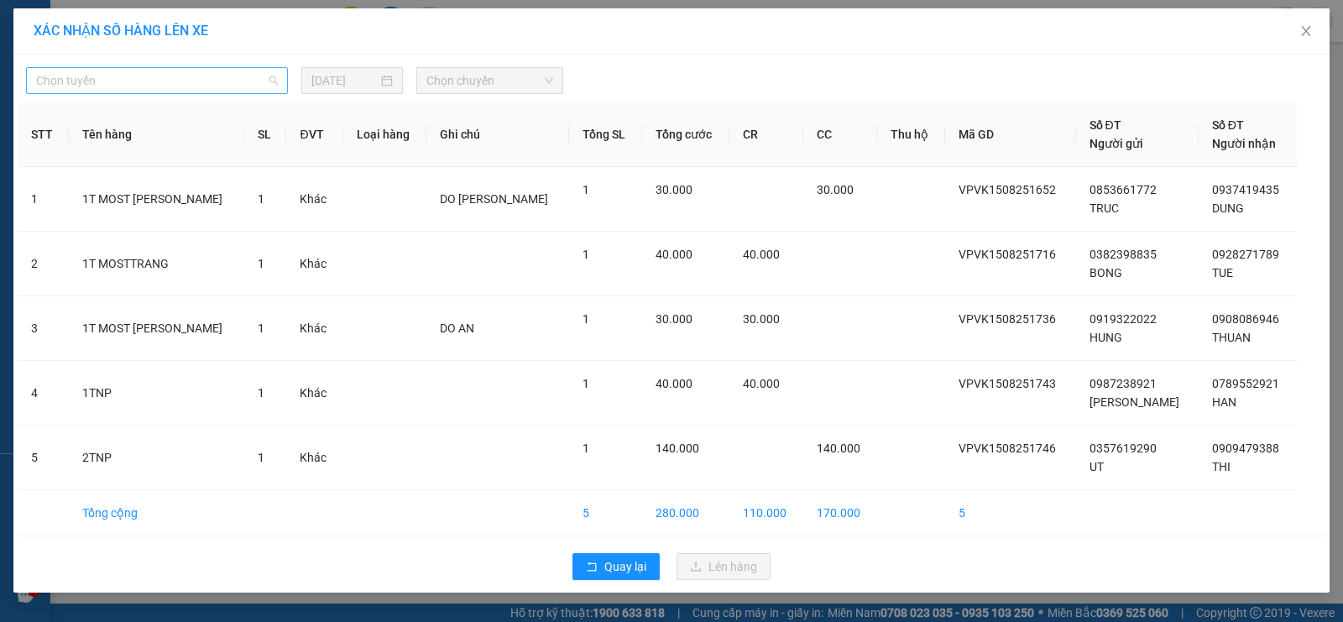
click at [145, 83] on span "Chọn tuyến" at bounding box center [157, 80] width 242 height 25
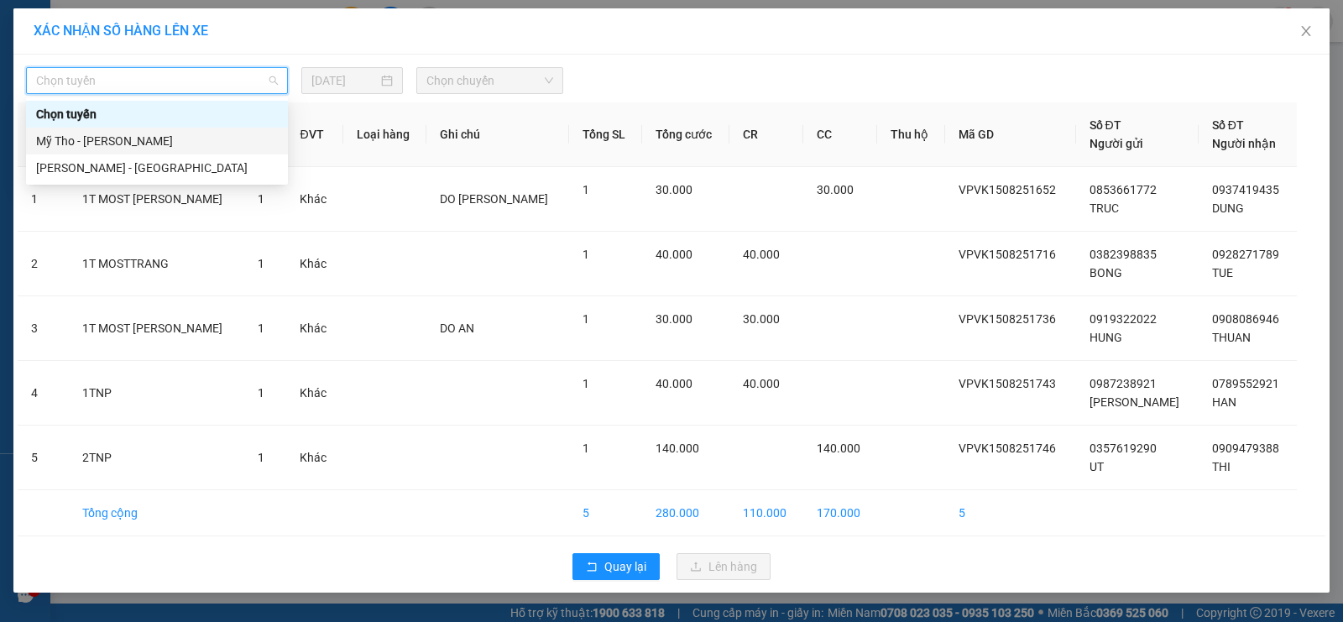
click at [147, 142] on div "Mỹ Tho - [PERSON_NAME]" at bounding box center [157, 141] width 242 height 18
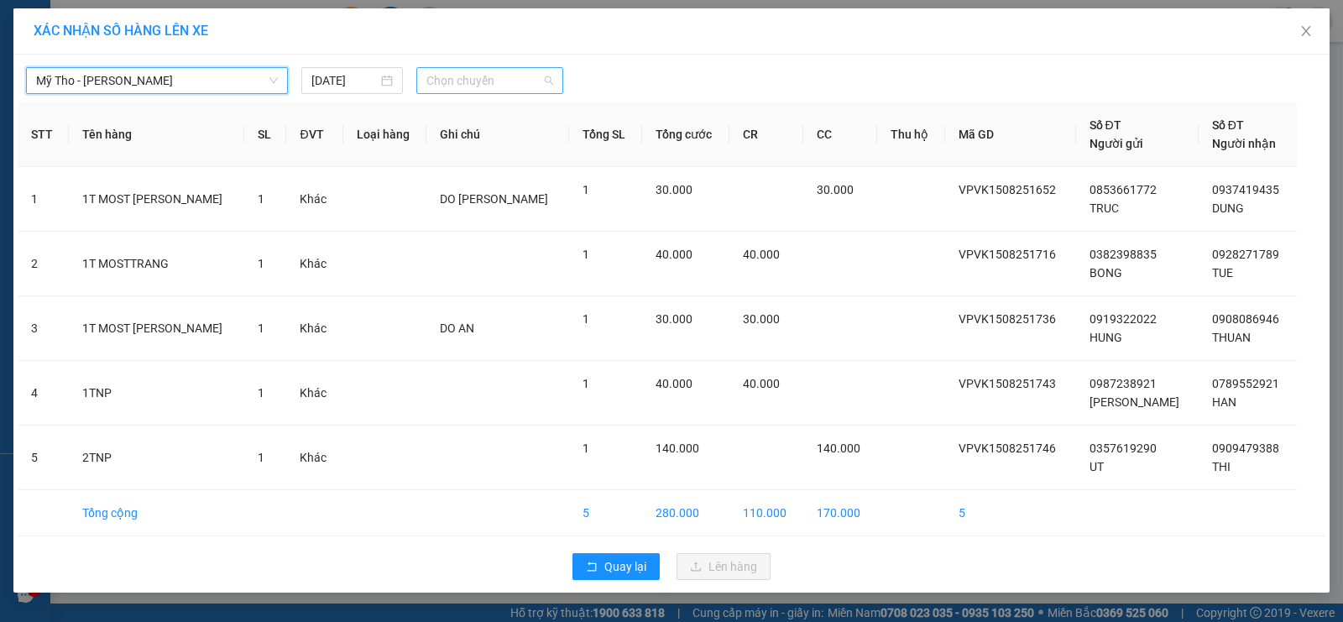
click at [509, 77] on span "Chọn chuyến" at bounding box center [489, 80] width 127 height 25
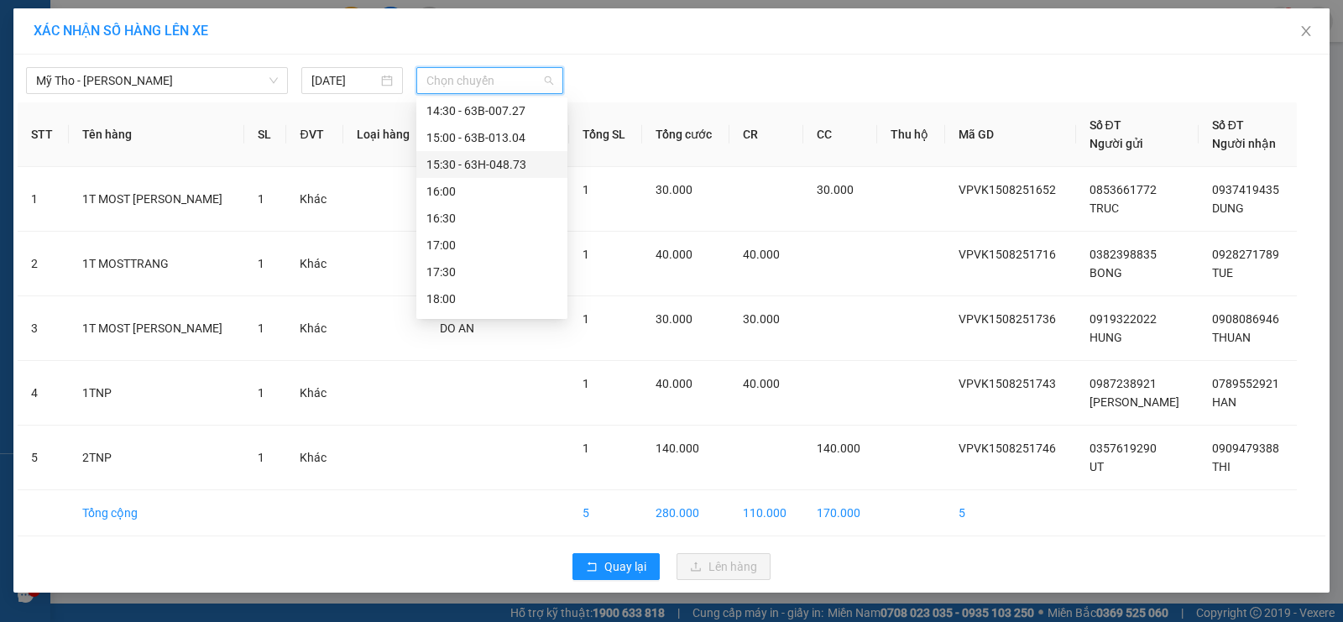
scroll to position [671, 0]
click at [533, 176] on div "14:20 - 63B-006.82" at bounding box center [491, 168] width 131 height 18
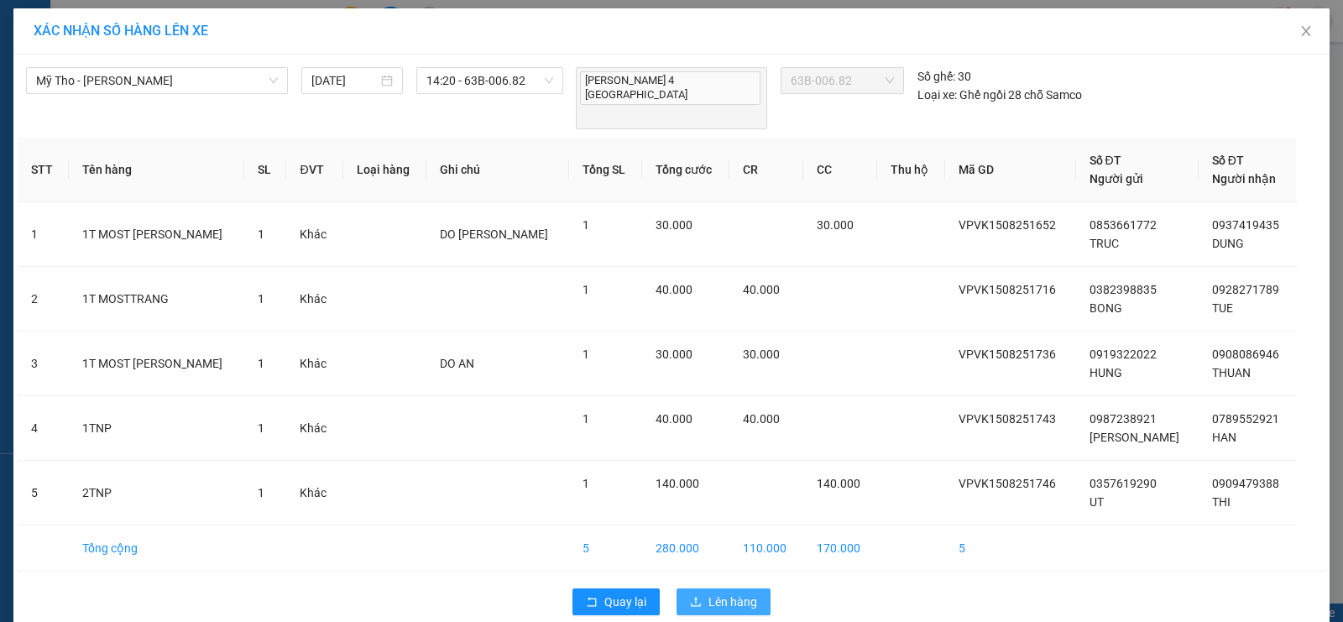
click at [734, 593] on span "Lên hàng" at bounding box center [732, 602] width 49 height 18
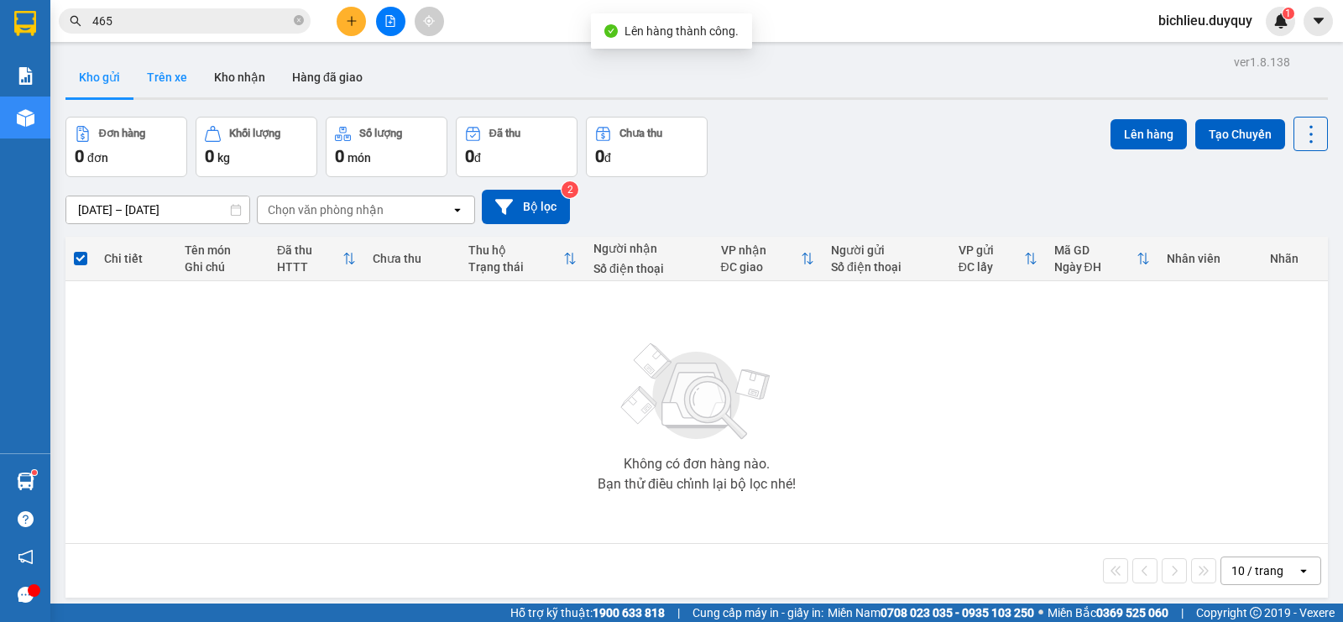
click at [168, 81] on button "Trên xe" at bounding box center [166, 77] width 67 height 40
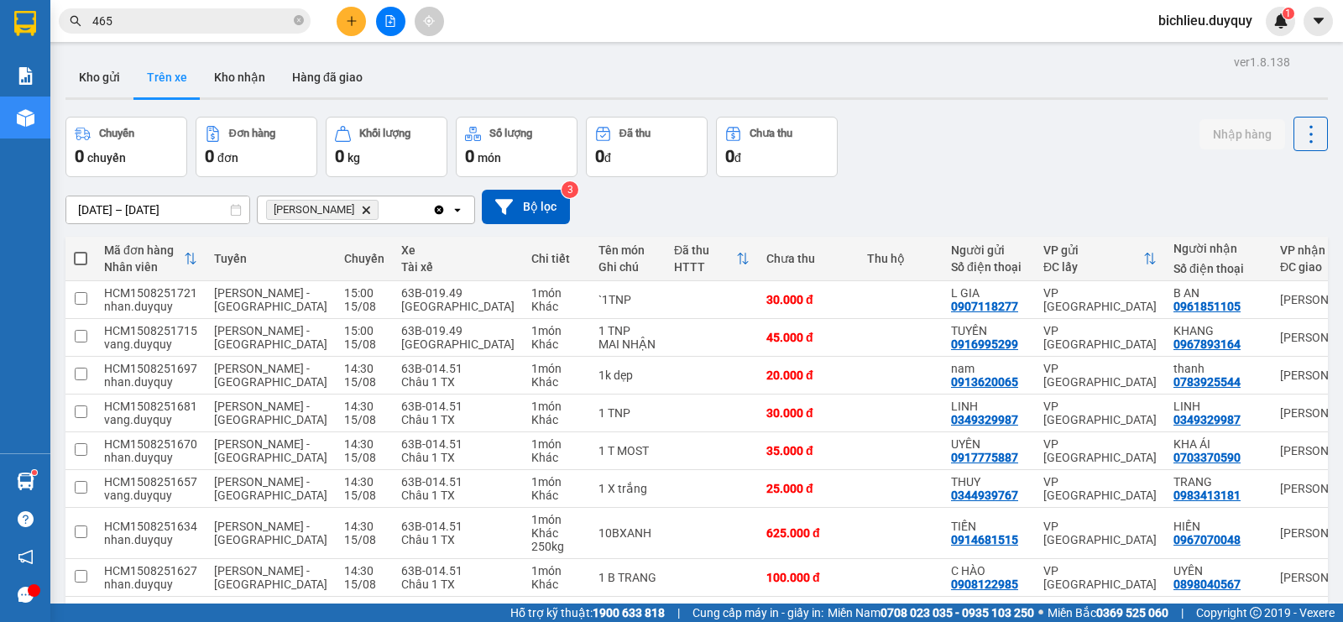
click at [332, 212] on span "[PERSON_NAME]" at bounding box center [322, 210] width 112 height 20
click at [361, 209] on icon "Delete" at bounding box center [366, 210] width 10 height 10
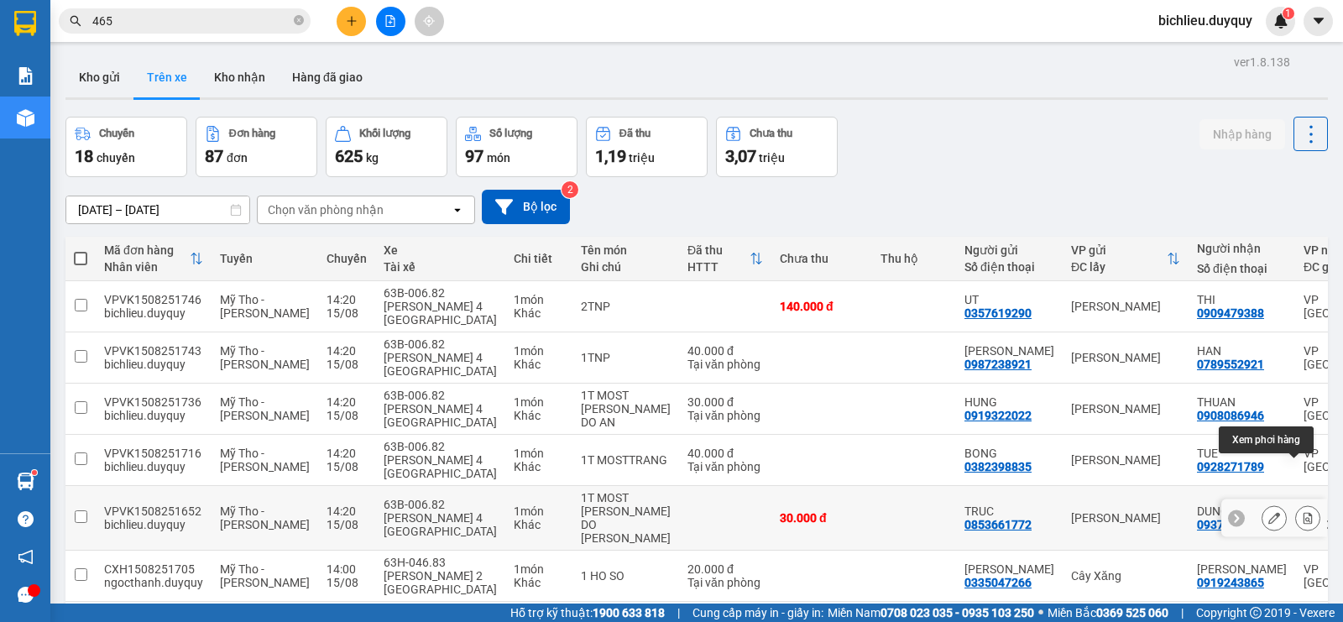
click at [1302, 512] on icon at bounding box center [1308, 518] width 12 height 12
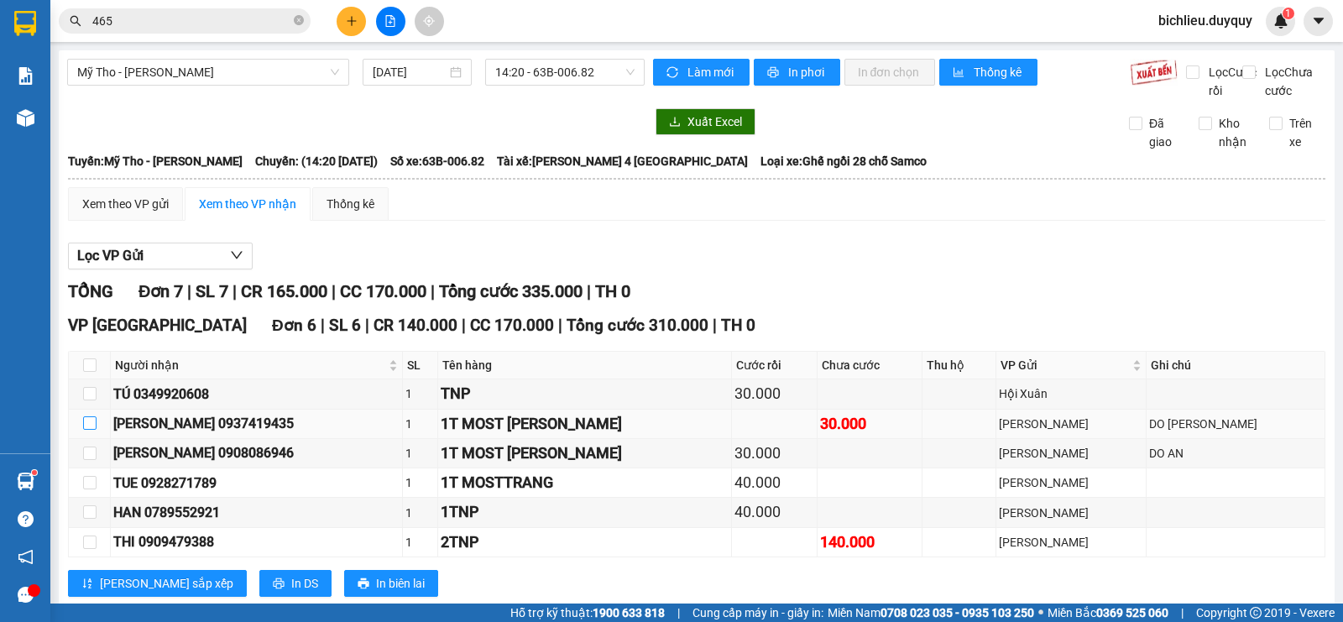
click at [89, 430] on input "checkbox" at bounding box center [89, 422] width 13 height 13
checkbox input "true"
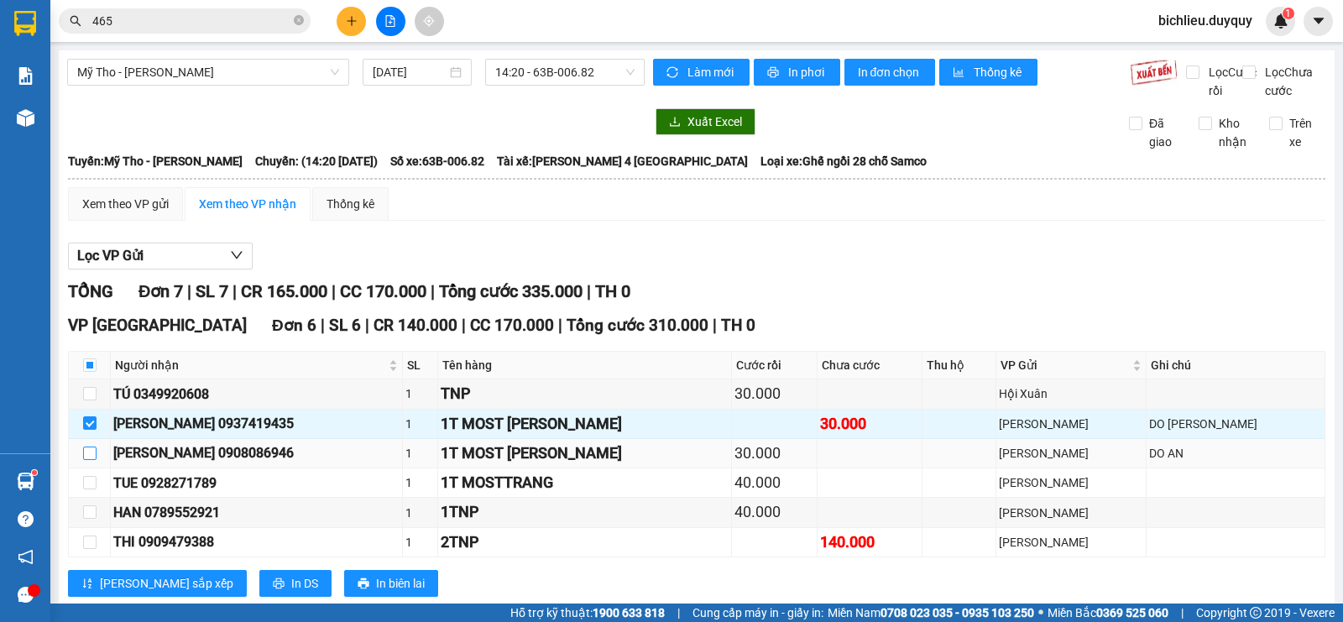
click at [88, 460] on input "checkbox" at bounding box center [89, 452] width 13 height 13
checkbox input "true"
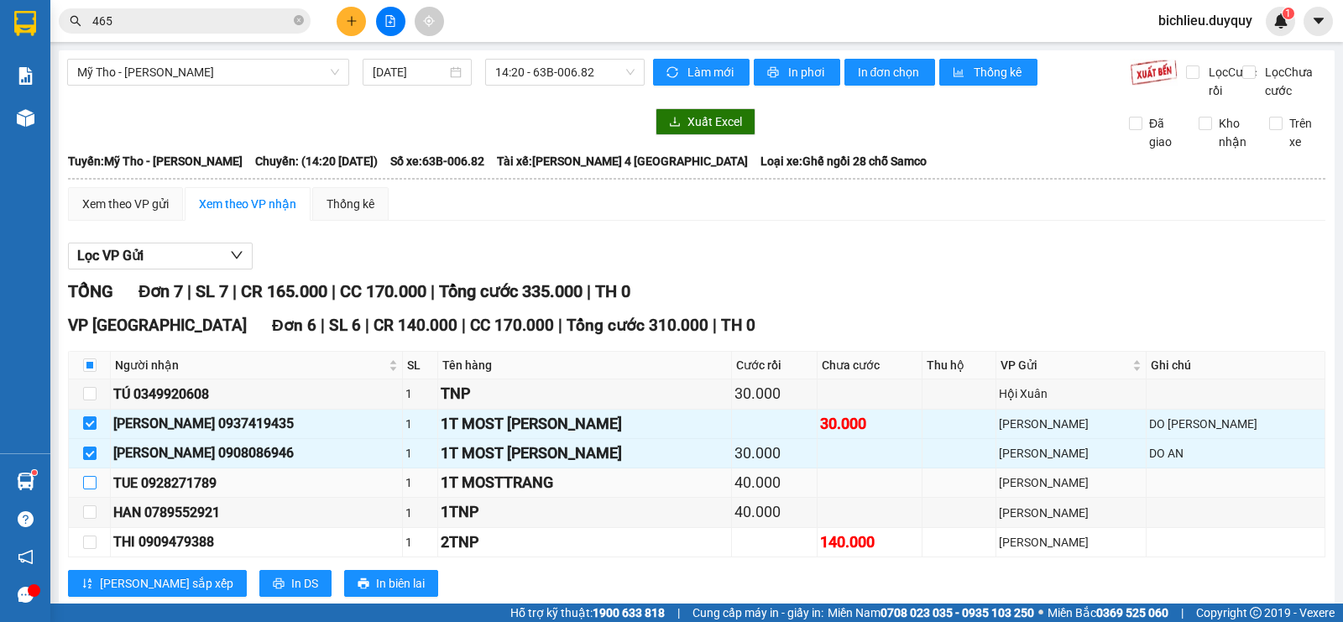
click at [86, 489] on input "checkbox" at bounding box center [89, 482] width 13 height 13
checkbox input "true"
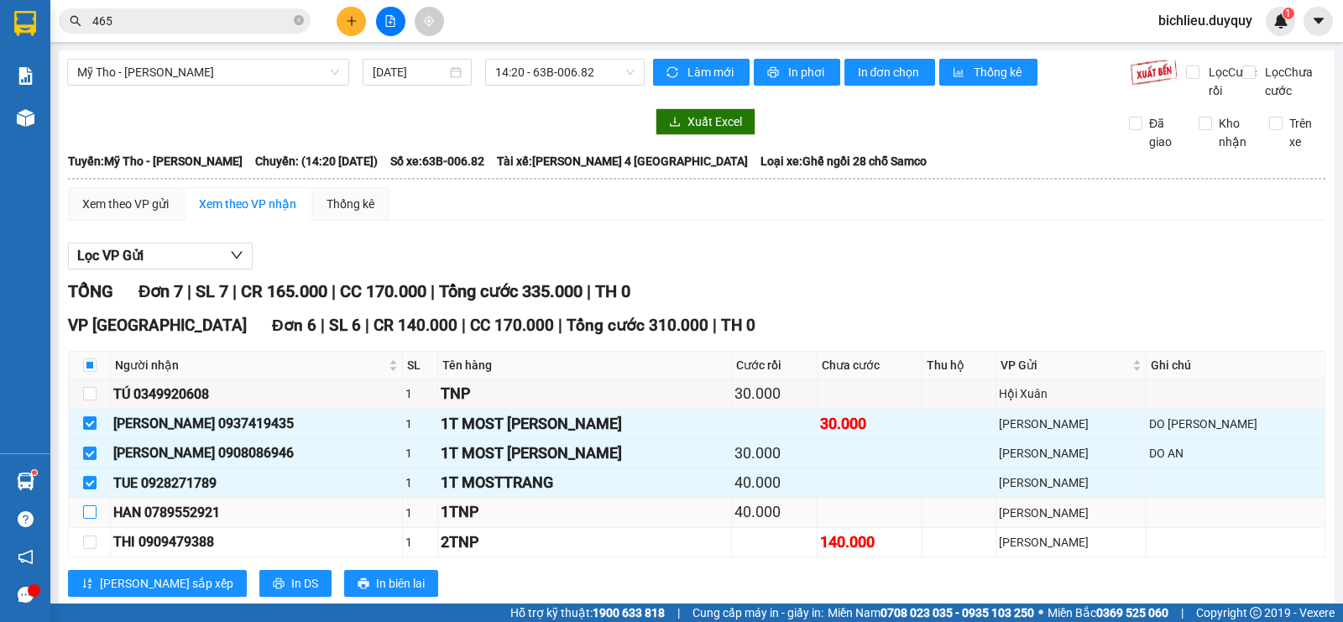
click at [90, 519] on input "checkbox" at bounding box center [89, 511] width 13 height 13
checkbox input "true"
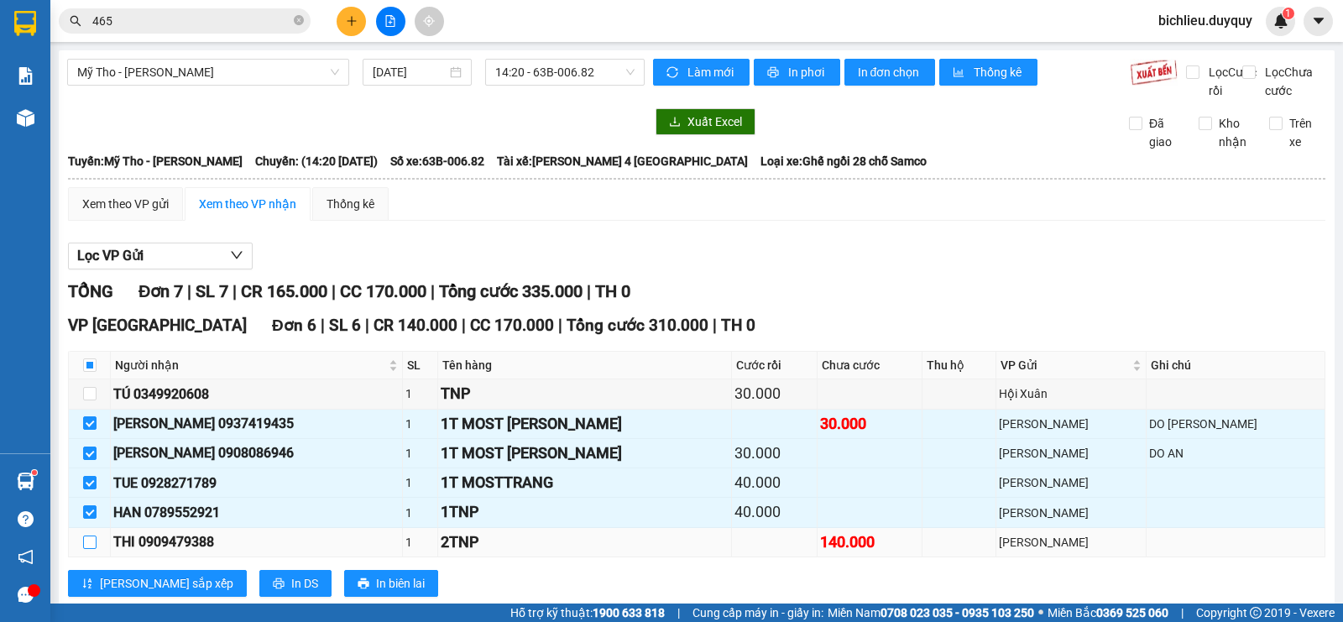
click at [90, 549] on input "checkbox" at bounding box center [89, 541] width 13 height 13
checkbox input "true"
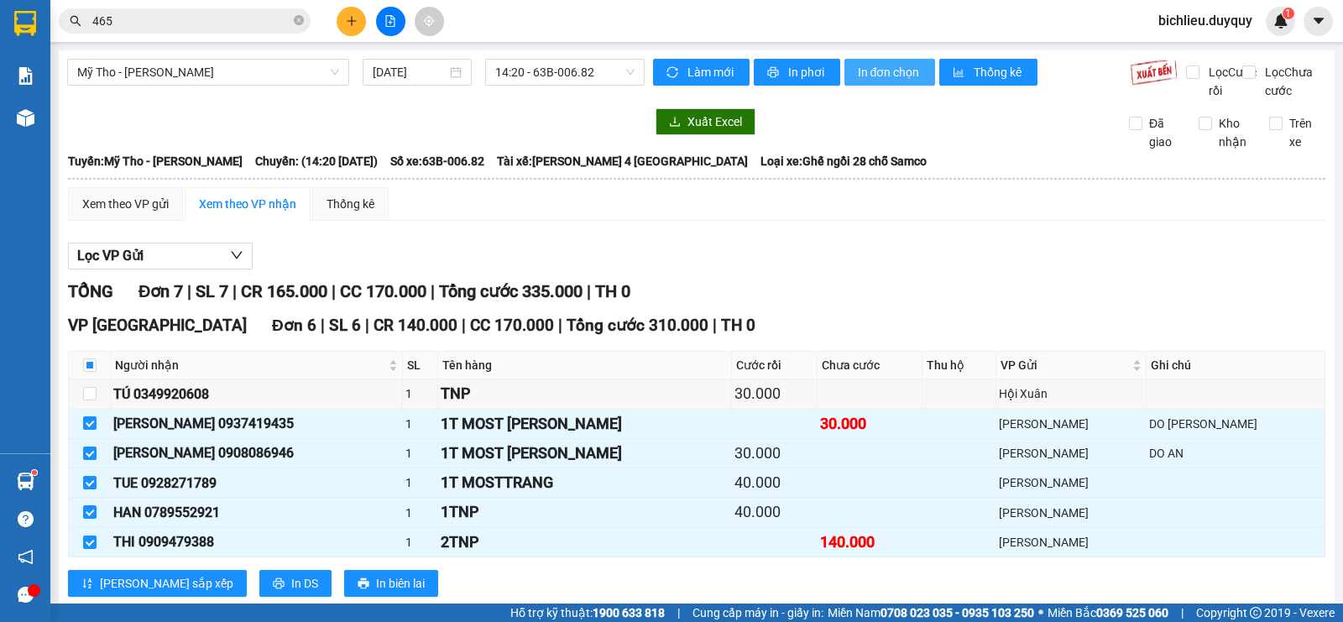
click at [896, 70] on span "In đơn chọn" at bounding box center [890, 72] width 65 height 18
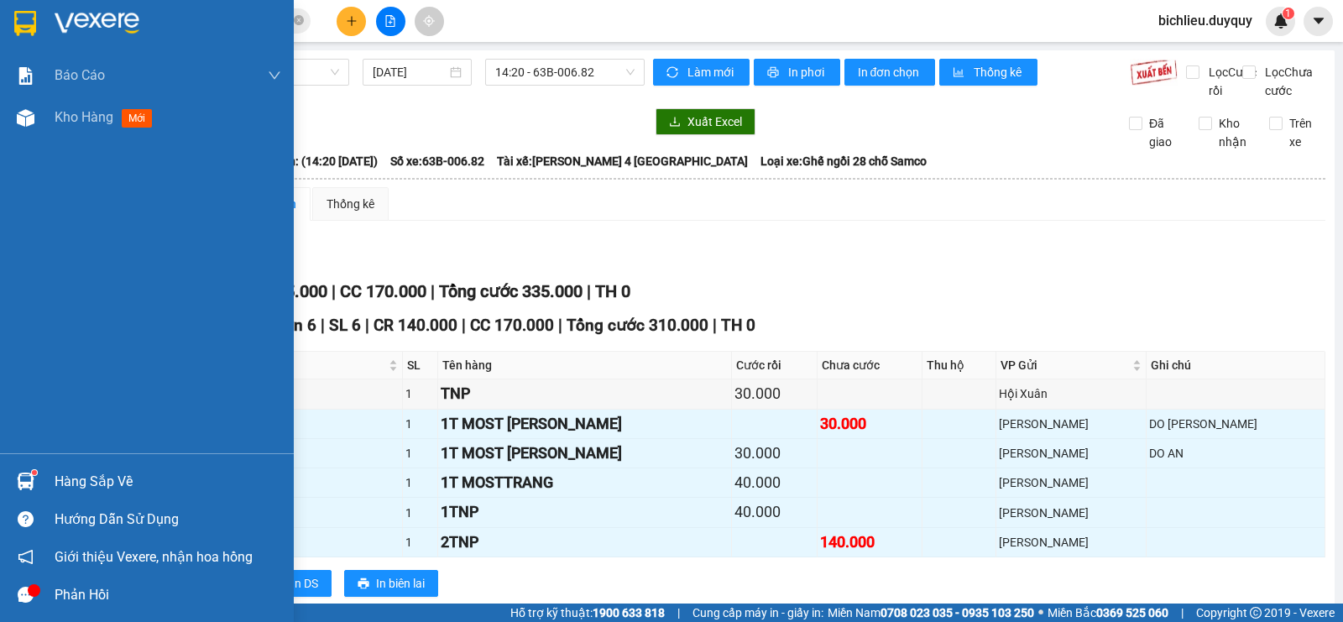
click at [11, 24] on div at bounding box center [25, 22] width 29 height 29
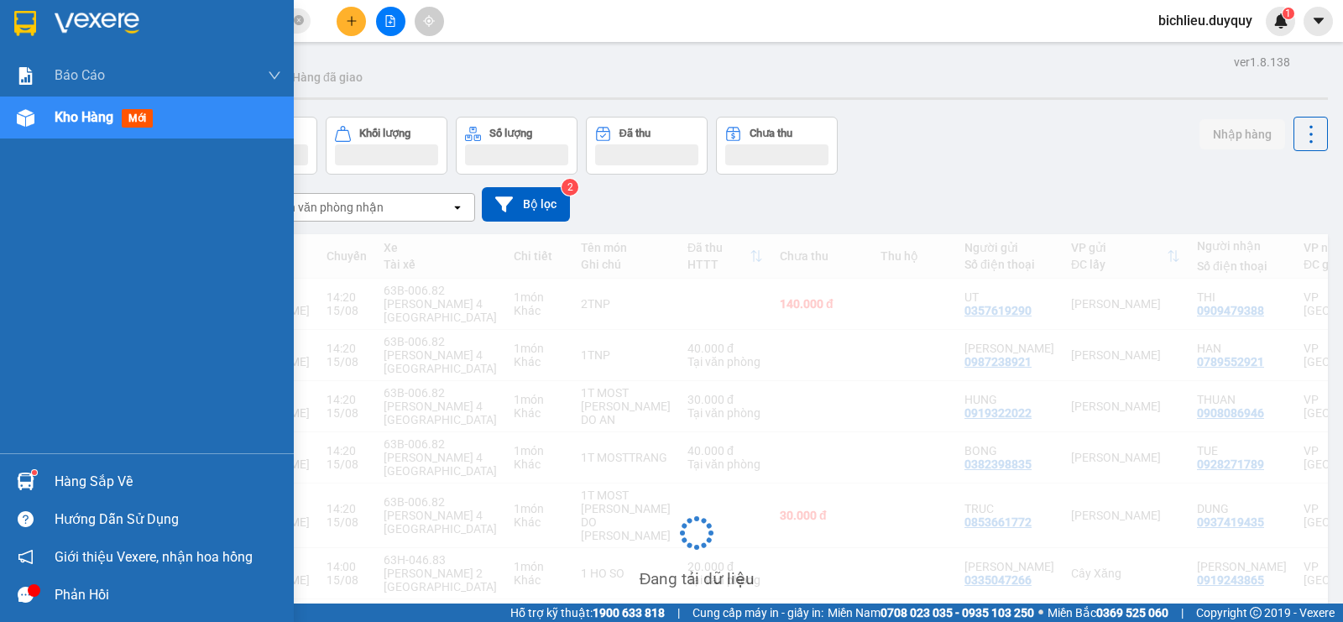
click at [24, 18] on img at bounding box center [25, 23] width 22 height 25
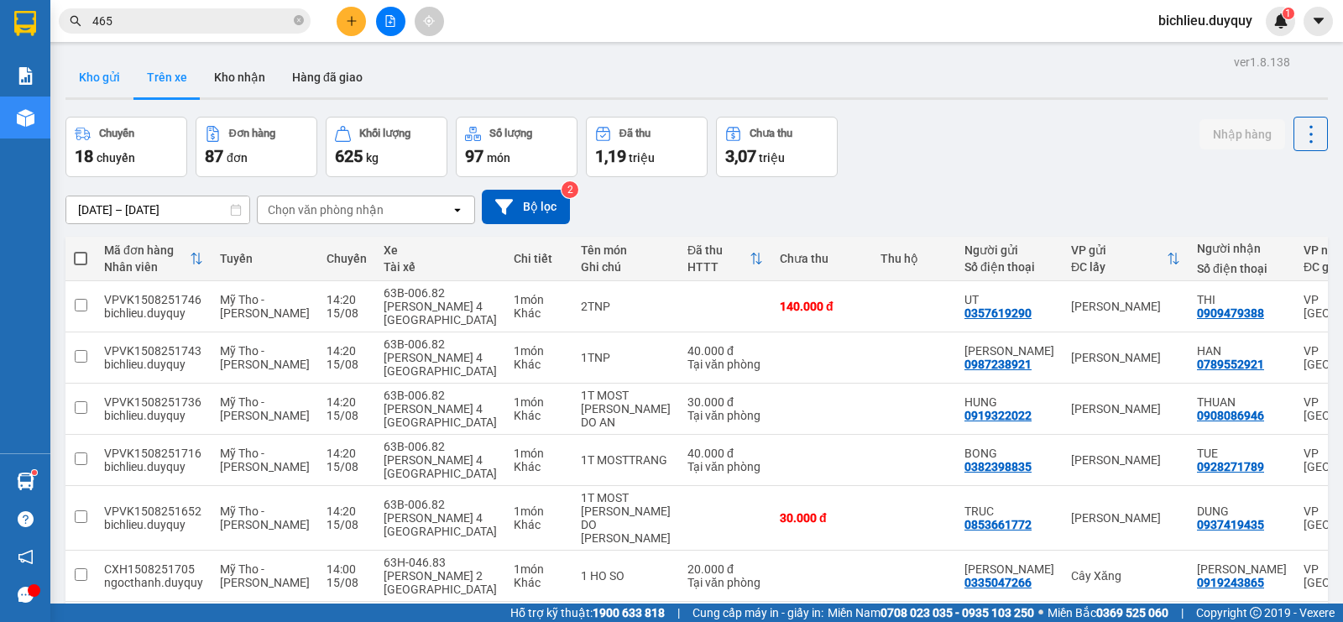
click at [91, 82] on button "Kho gửi" at bounding box center [99, 77] width 68 height 40
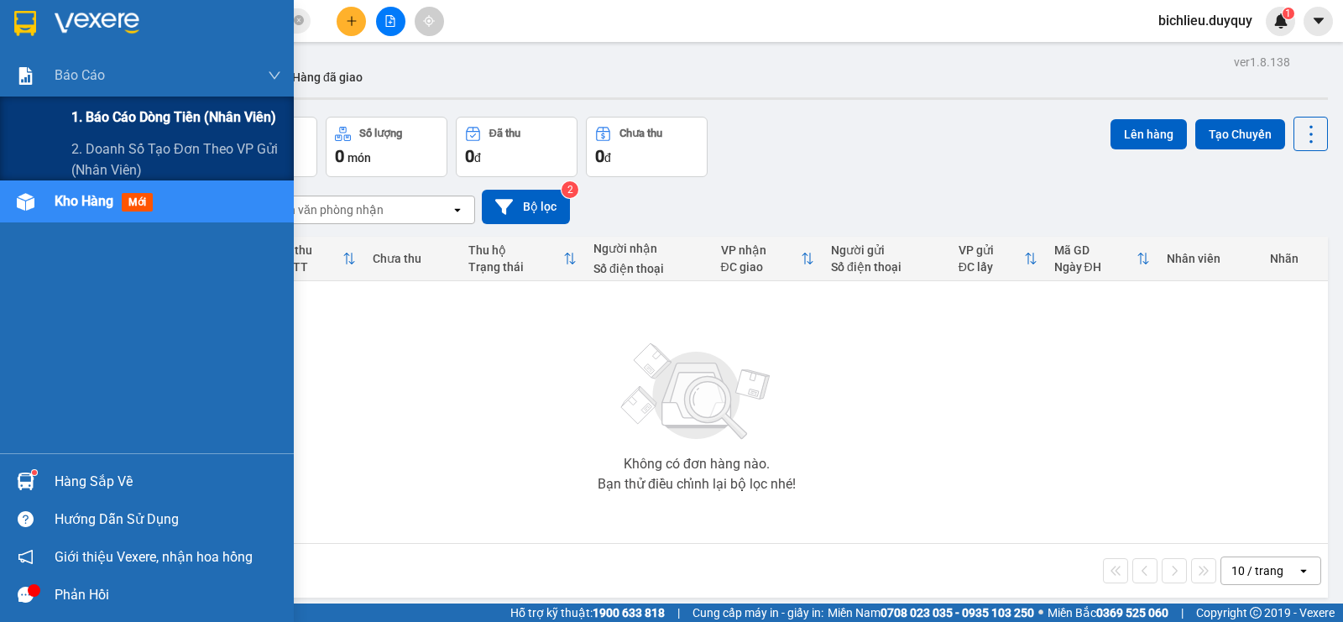
click at [123, 120] on span "1. Báo cáo dòng tiền (nhân viên)" at bounding box center [173, 117] width 205 height 21
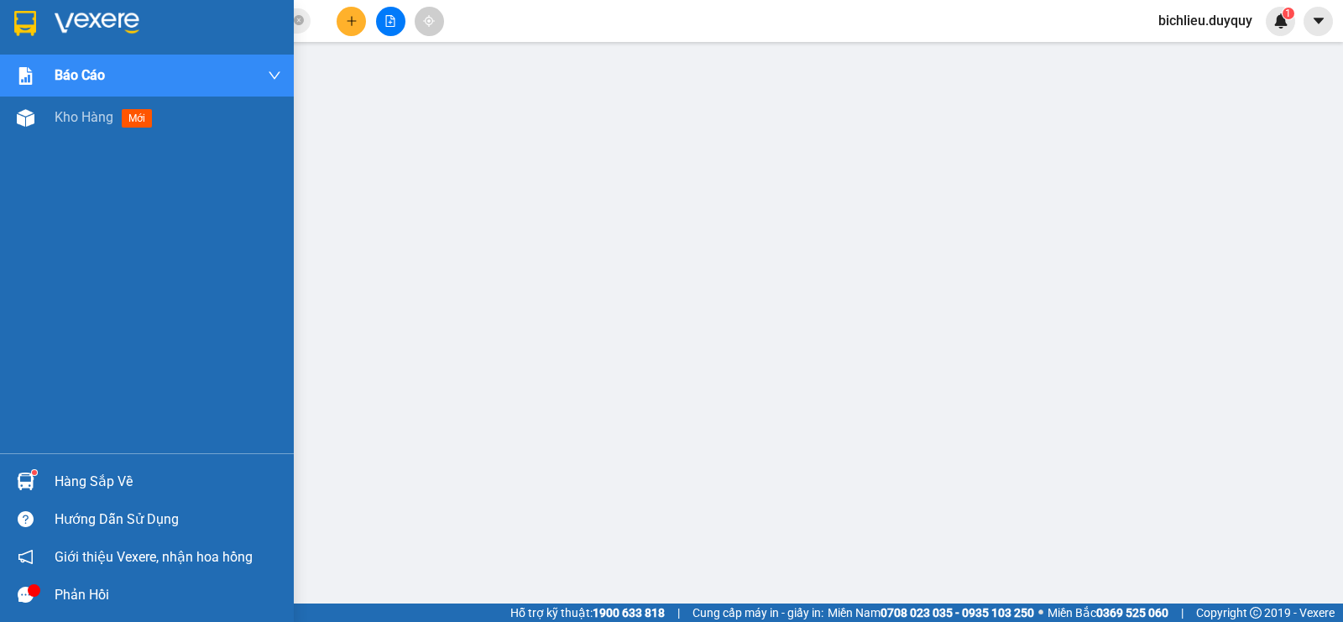
click at [20, 17] on img at bounding box center [25, 23] width 22 height 25
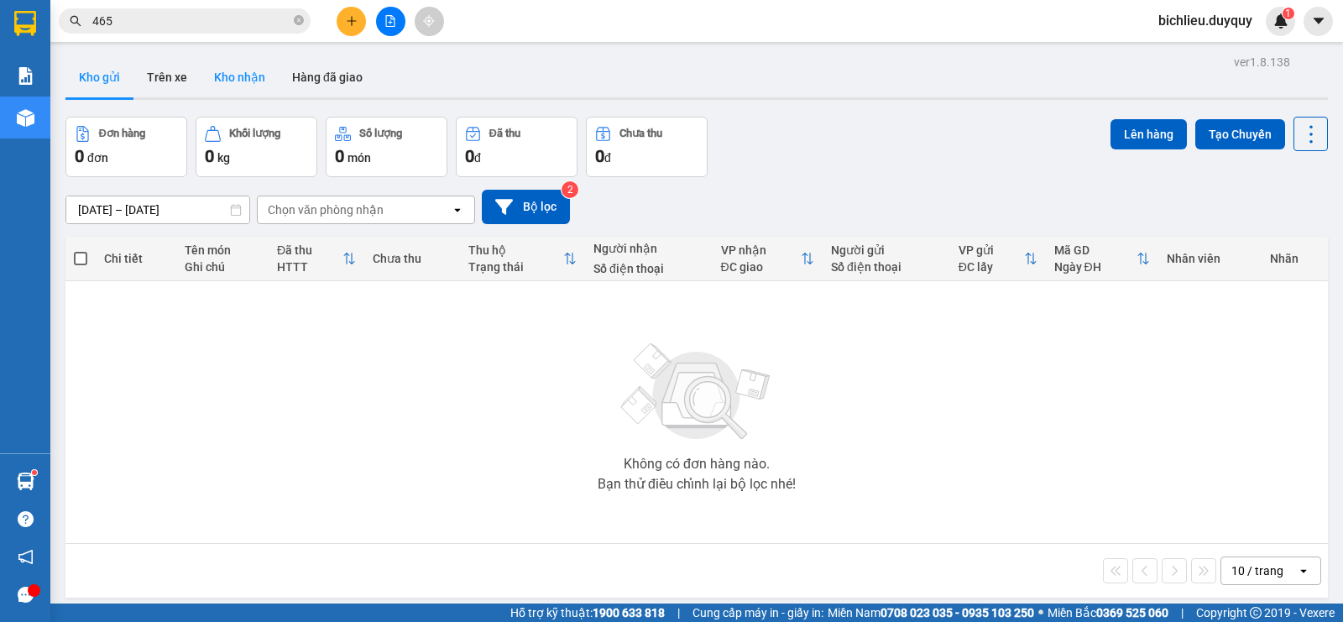
click at [251, 86] on button "Kho nhận" at bounding box center [240, 77] width 78 height 40
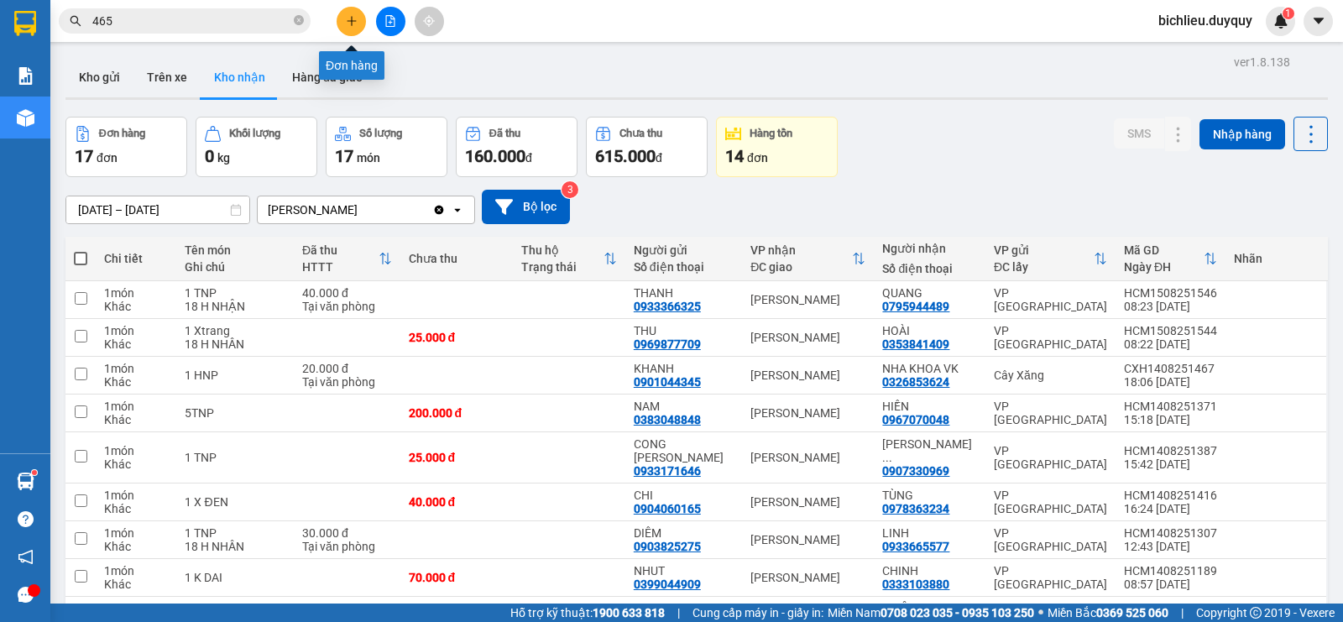
click at [349, 12] on button at bounding box center [351, 21] width 29 height 29
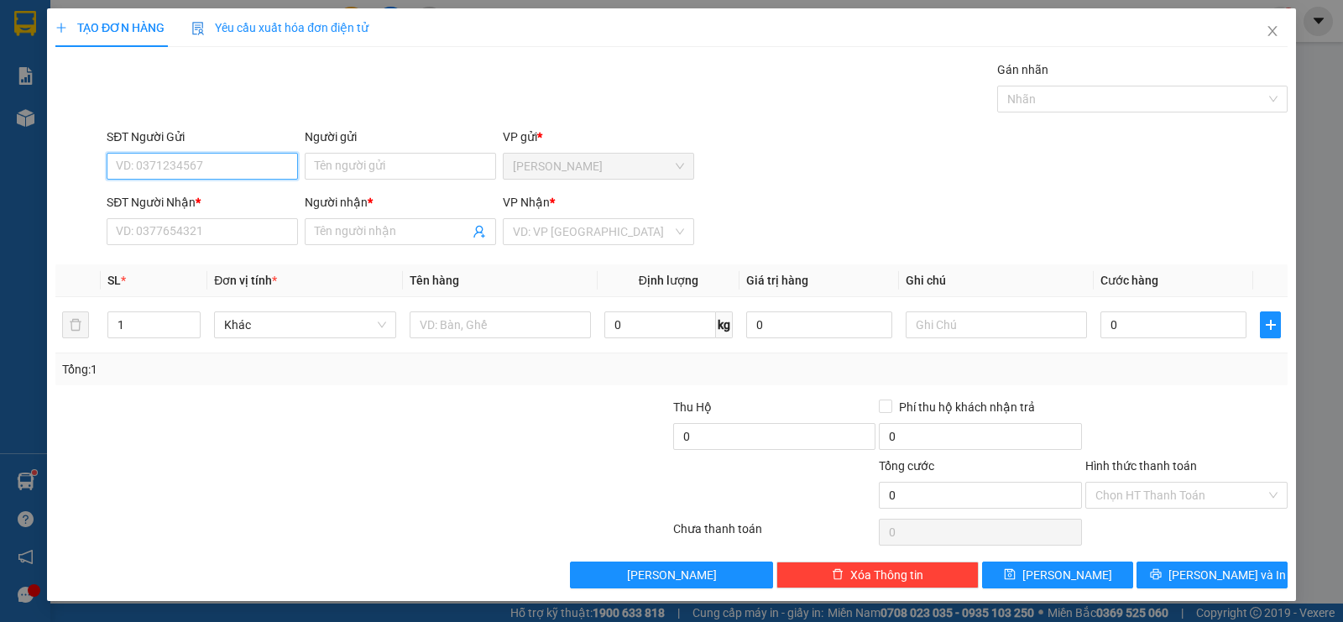
click at [159, 156] on input "SĐT Người Gửi" at bounding box center [202, 166] width 191 height 27
click at [360, 169] on input "Người gửi" at bounding box center [400, 166] width 191 height 27
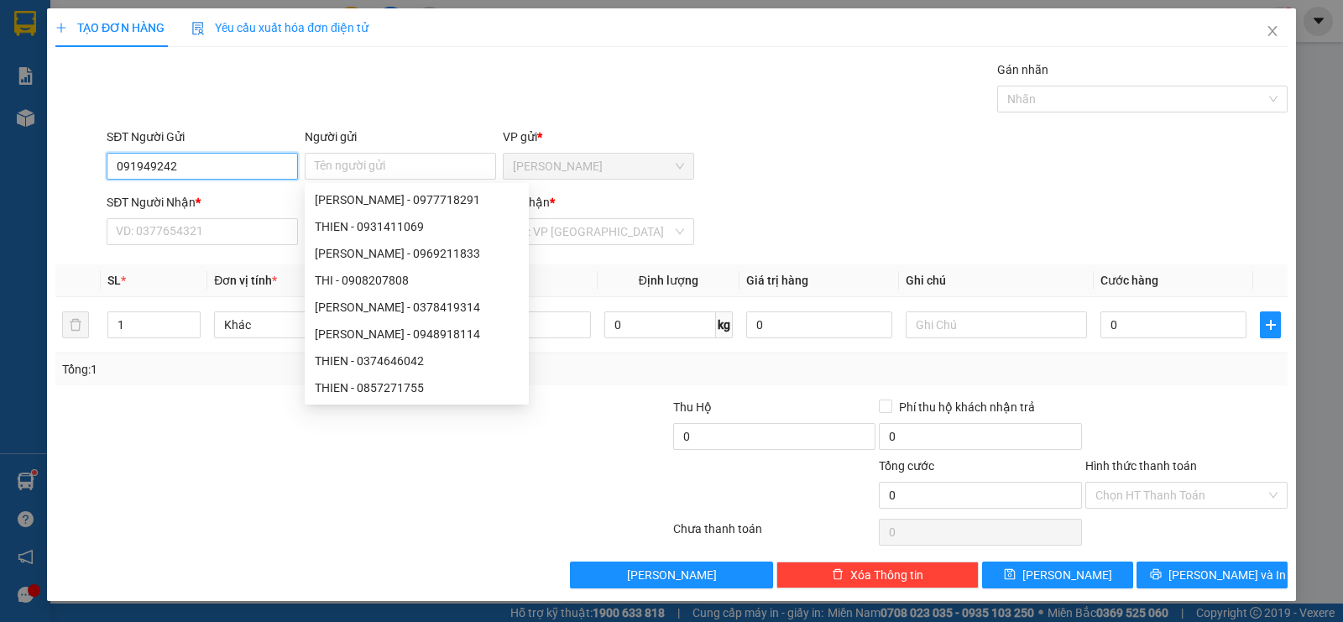
click at [211, 162] on input "091949242" at bounding box center [202, 166] width 191 height 27
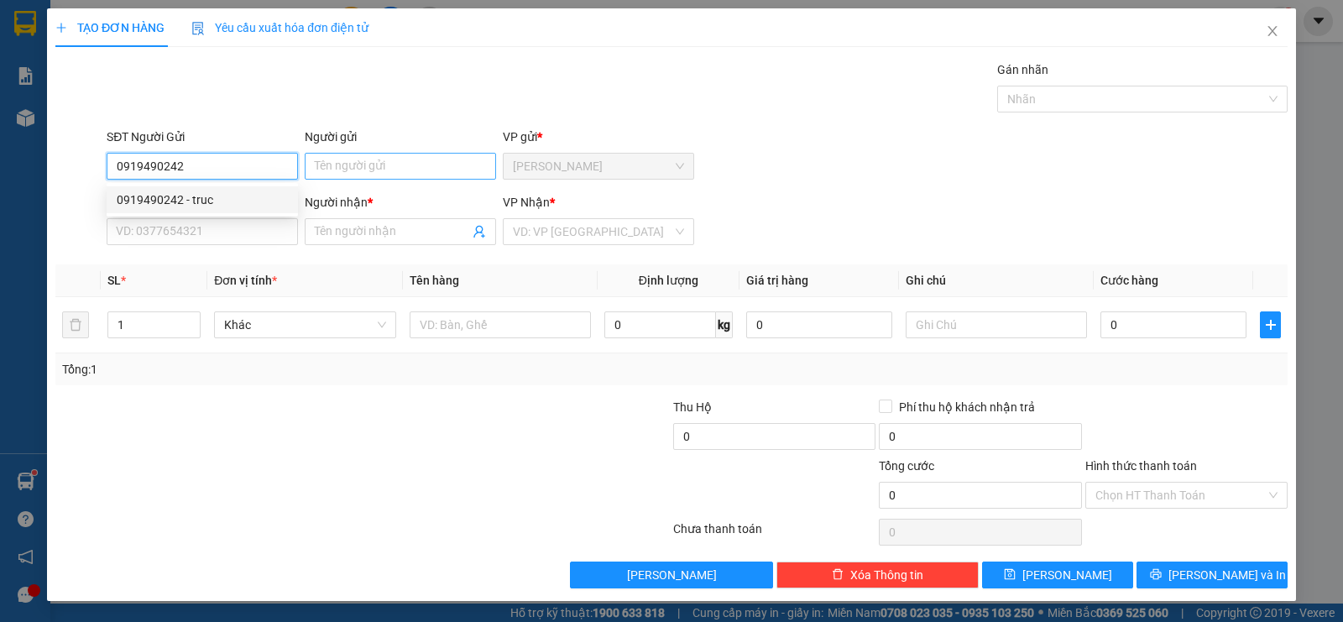
type input "0919490242"
click at [355, 164] on input "Người gửi" at bounding box center [400, 166] width 191 height 27
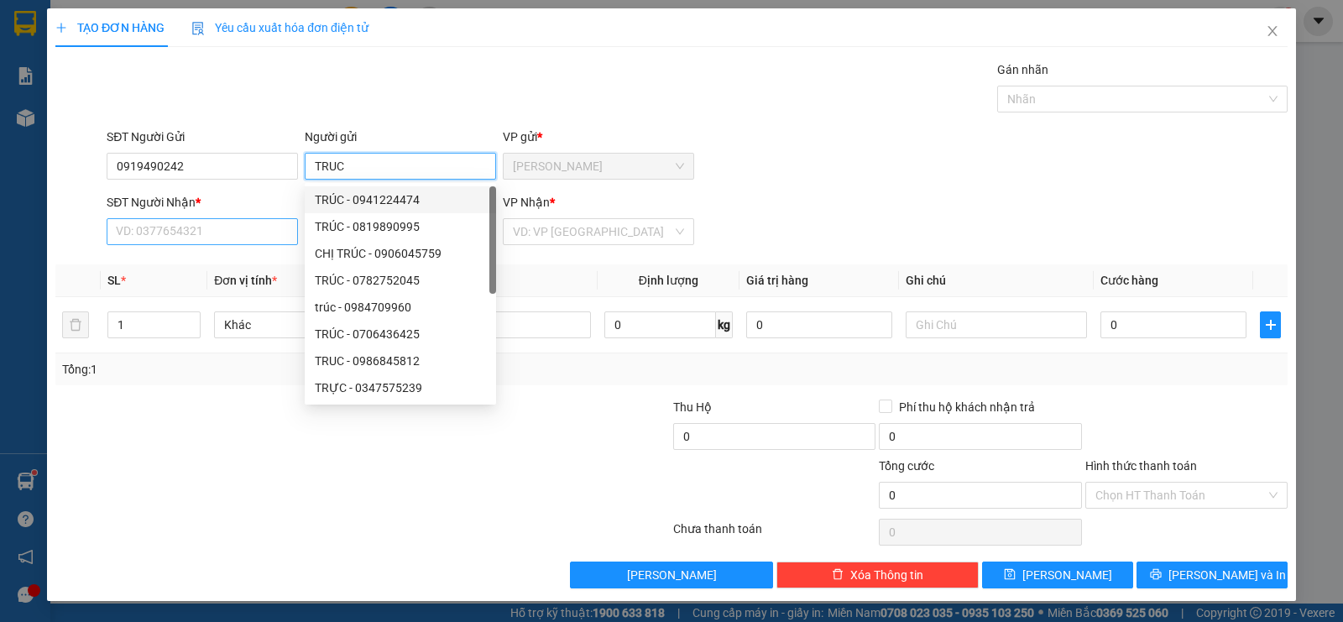
type input "TRUC"
click at [164, 234] on input "SĐT Người Nhận *" at bounding box center [202, 231] width 191 height 27
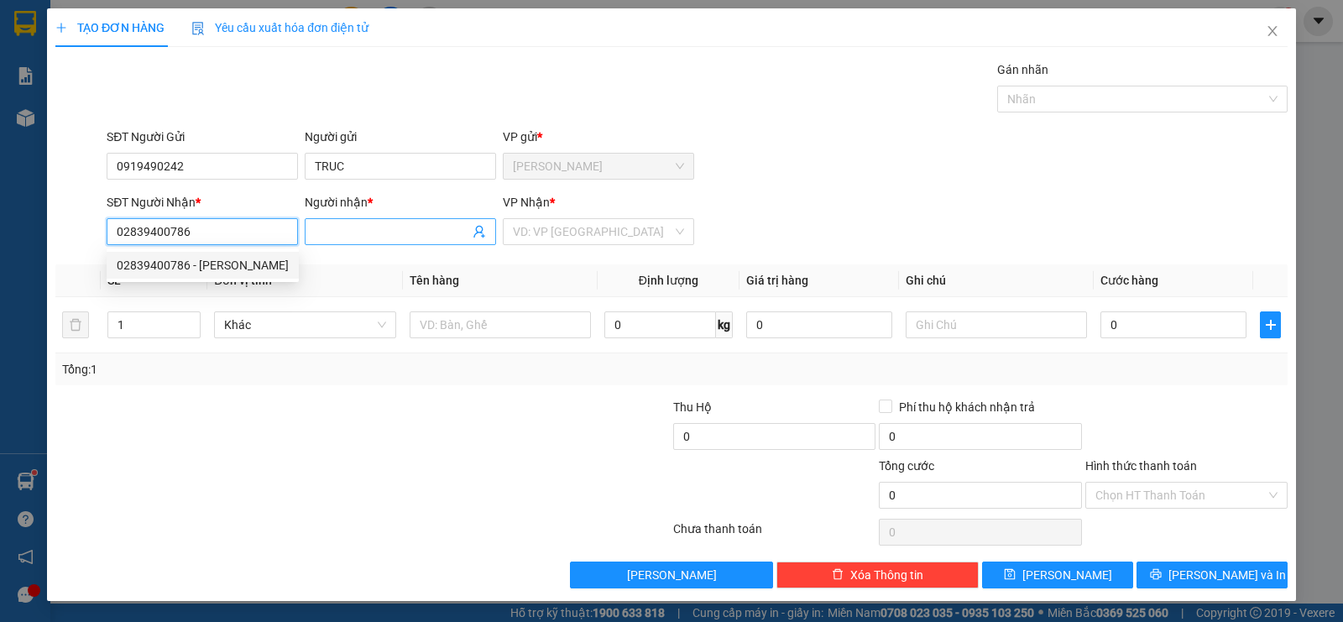
type input "02839400786"
click at [326, 226] on input "Người nhận *" at bounding box center [392, 231] width 154 height 18
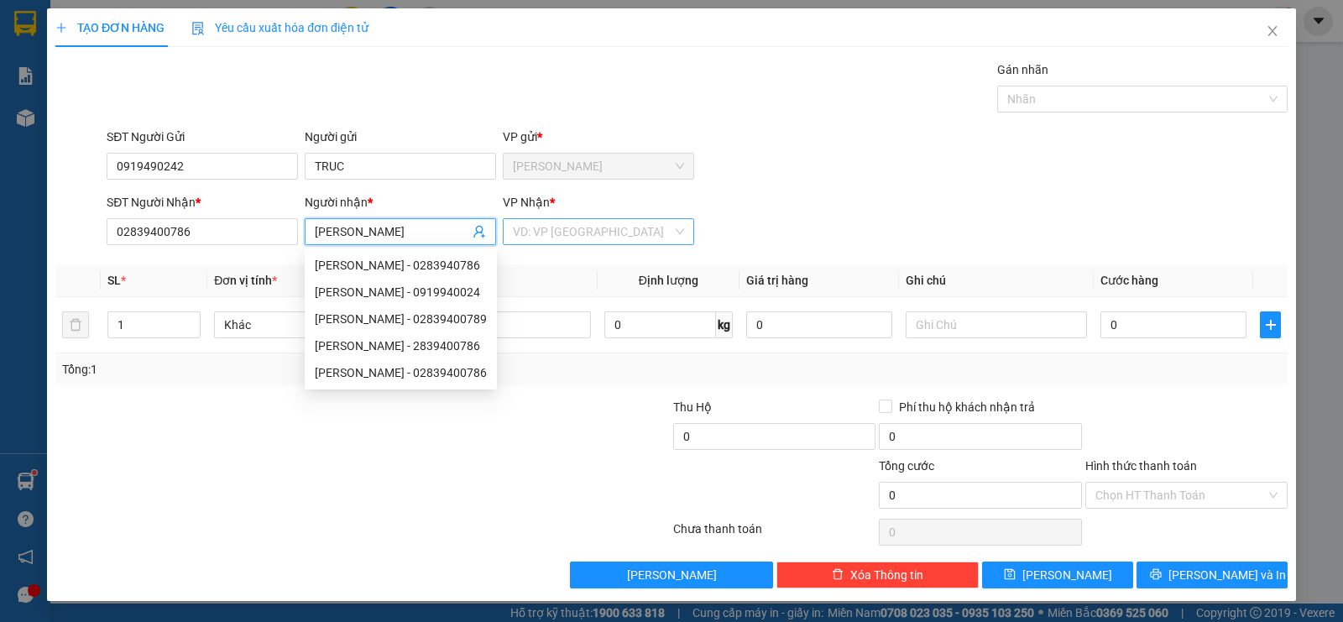
type input "[PERSON_NAME]"
click at [592, 243] on input "search" at bounding box center [592, 231] width 159 height 25
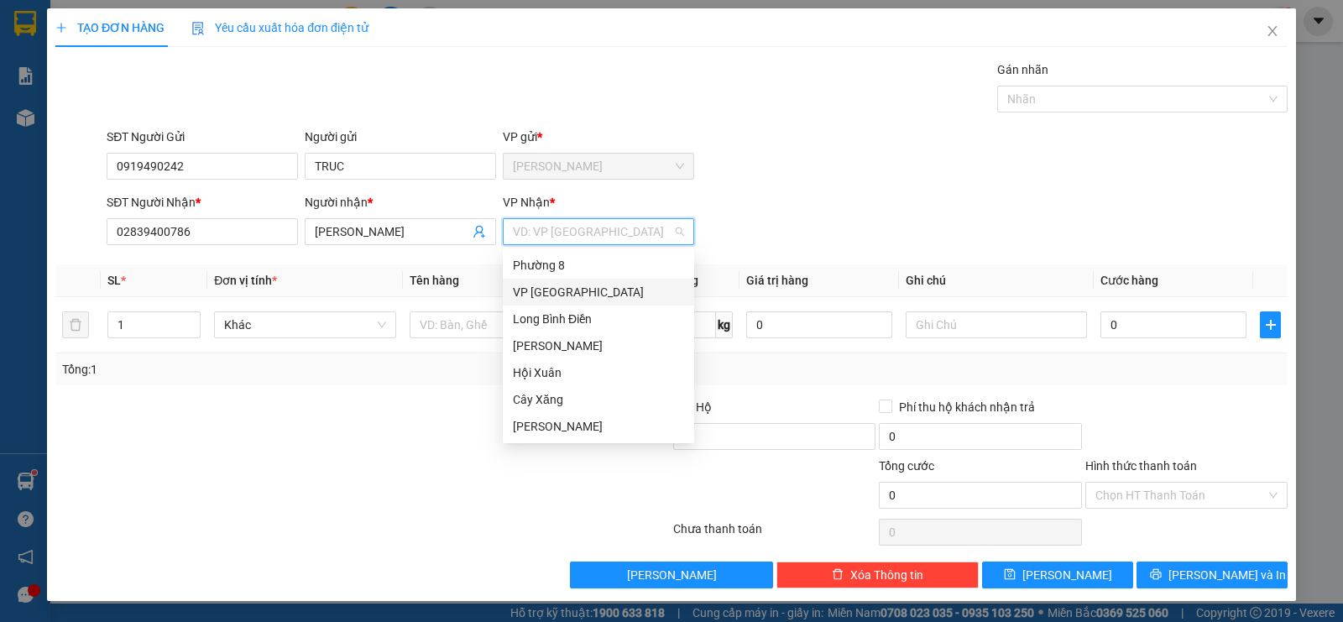
click at [568, 292] on div "VP [GEOGRAPHIC_DATA]" at bounding box center [598, 292] width 171 height 18
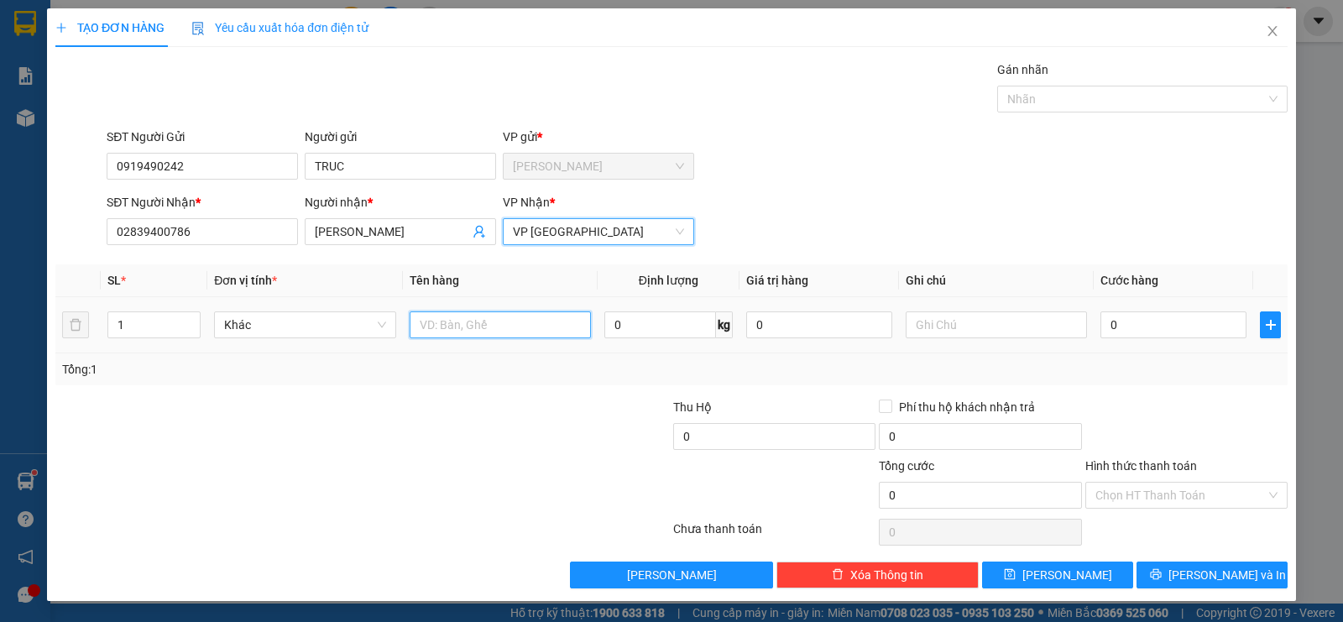
click at [509, 315] on input "text" at bounding box center [500, 324] width 181 height 27
type input "1HNP [PERSON_NAME]"
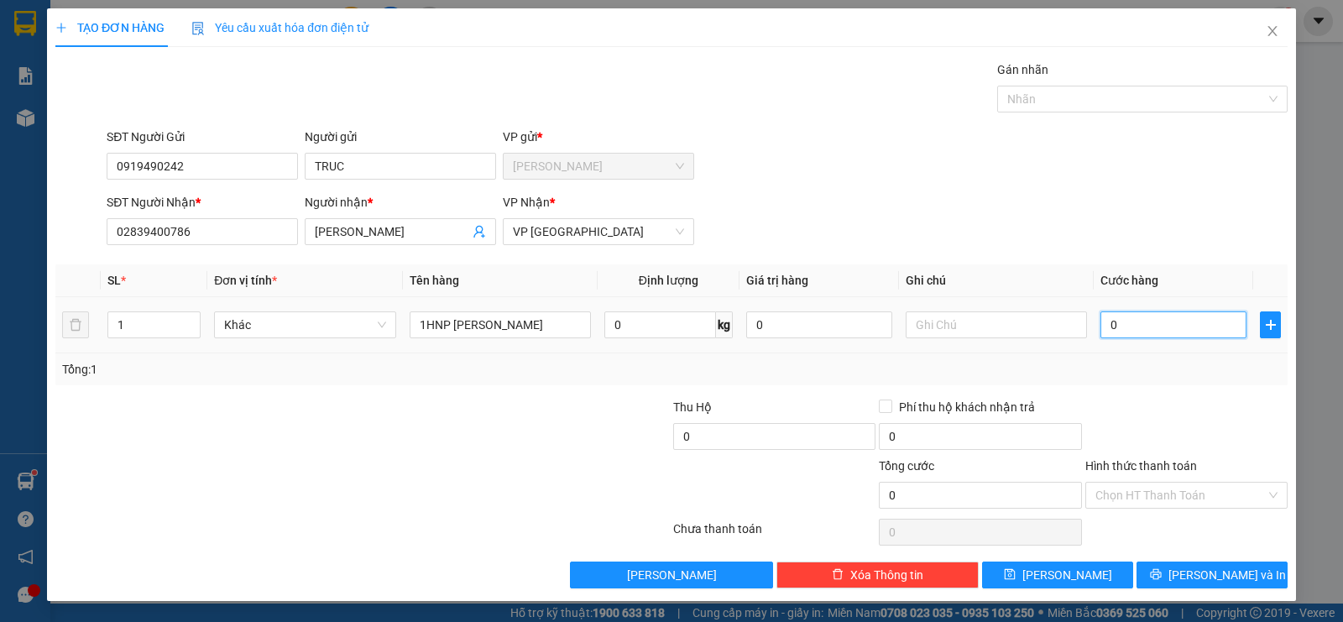
click at [1146, 329] on input "0" at bounding box center [1173, 324] width 146 height 27
type input "2"
type input "20"
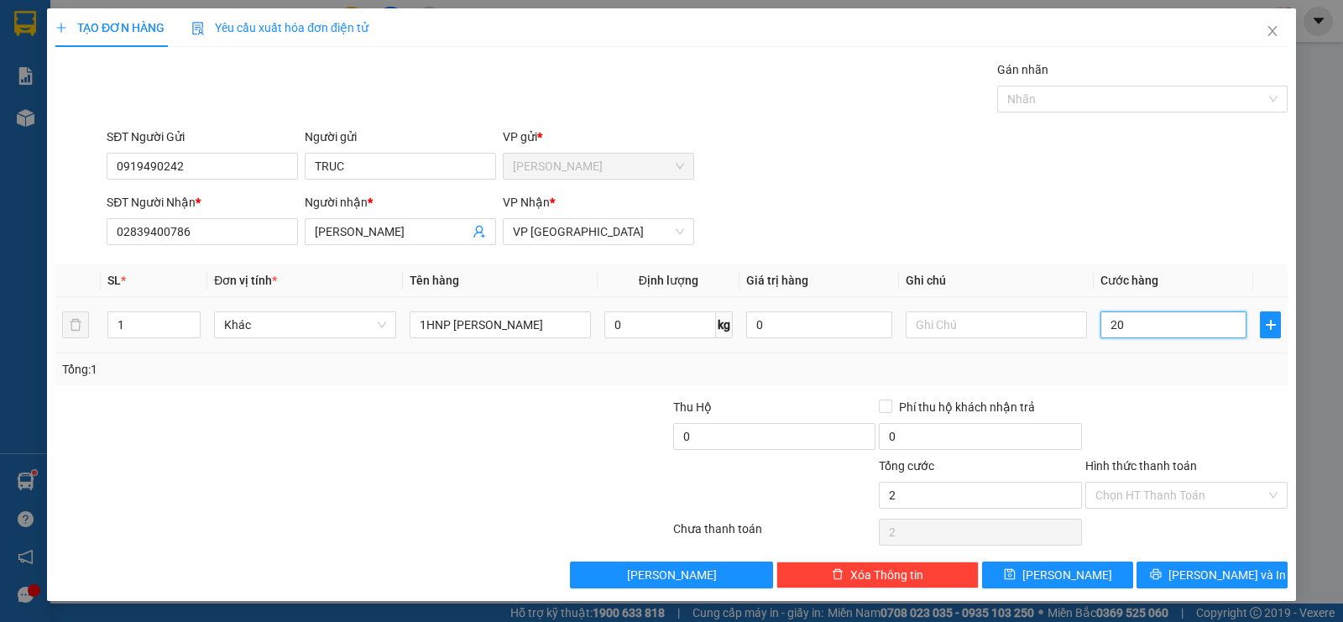
type input "20"
type input "200"
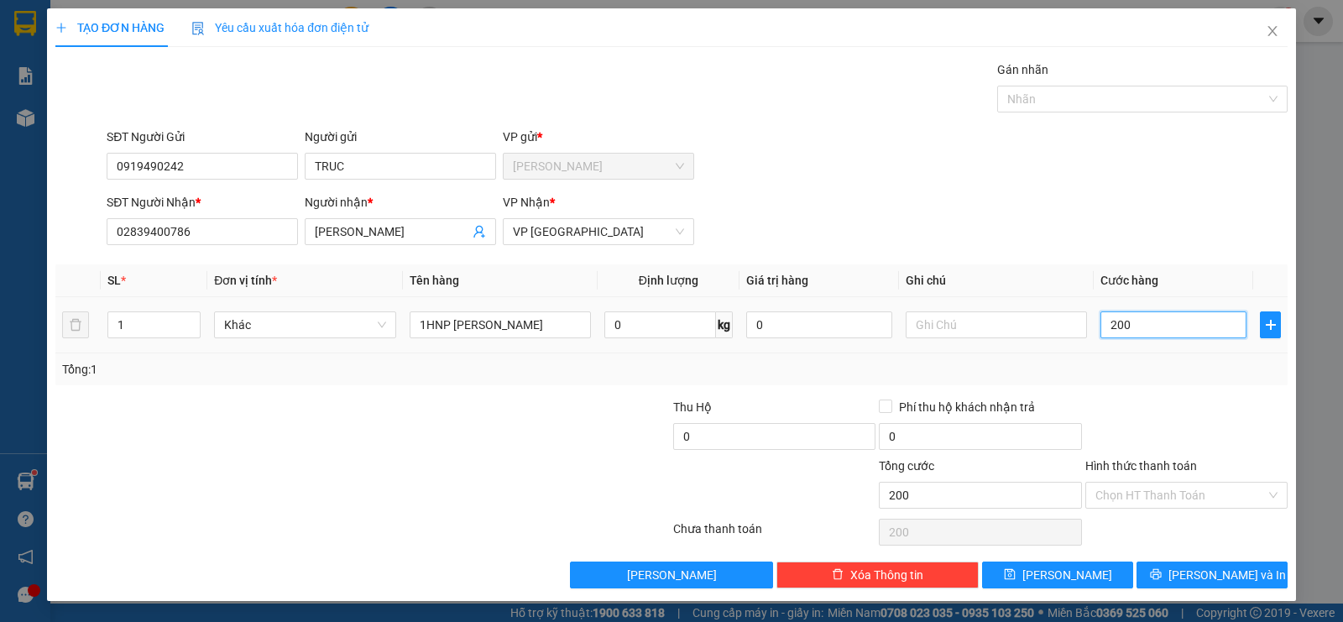
type input "2.000"
type input "20.000"
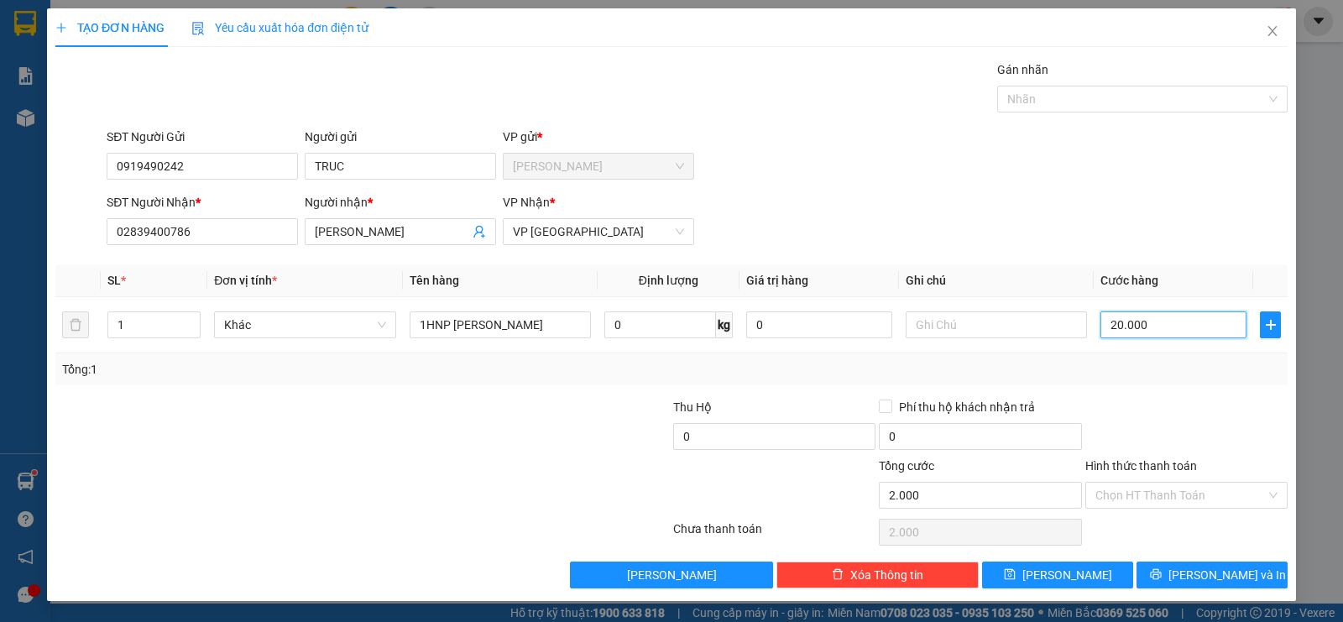
type input "20.000"
click at [1108, 494] on input "Hình thức thanh toán" at bounding box center [1180, 495] width 170 height 25
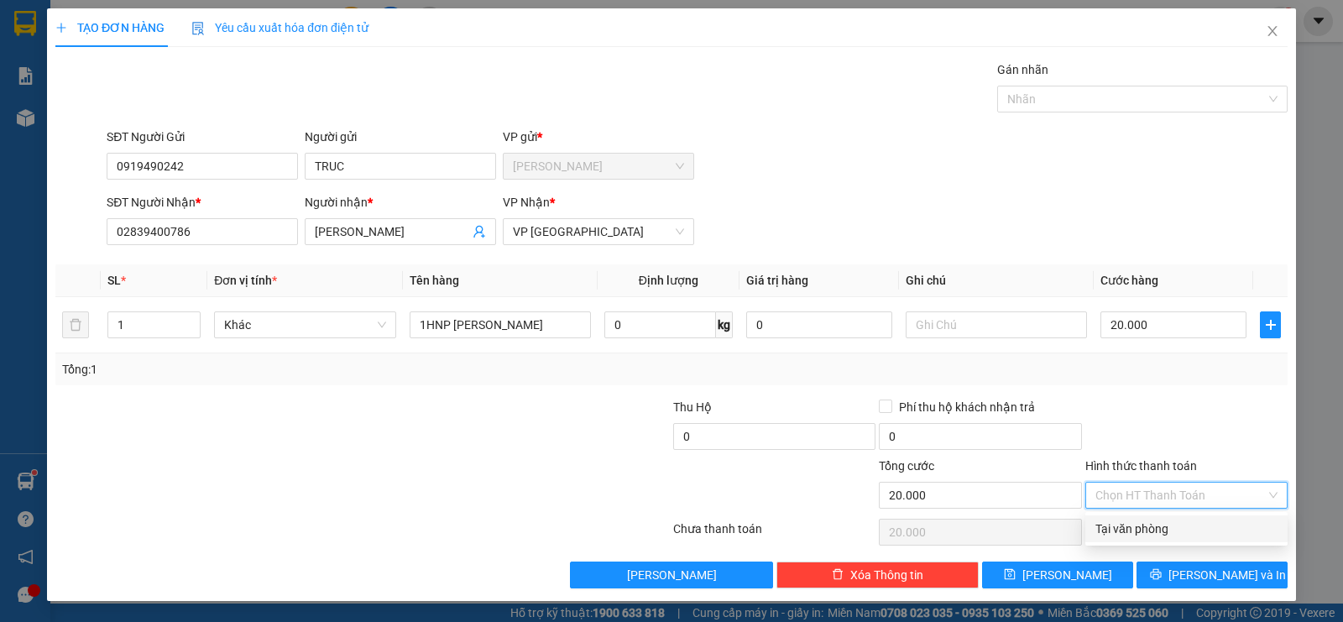
click at [1121, 529] on div "Tại văn phòng" at bounding box center [1186, 529] width 182 height 18
type input "0"
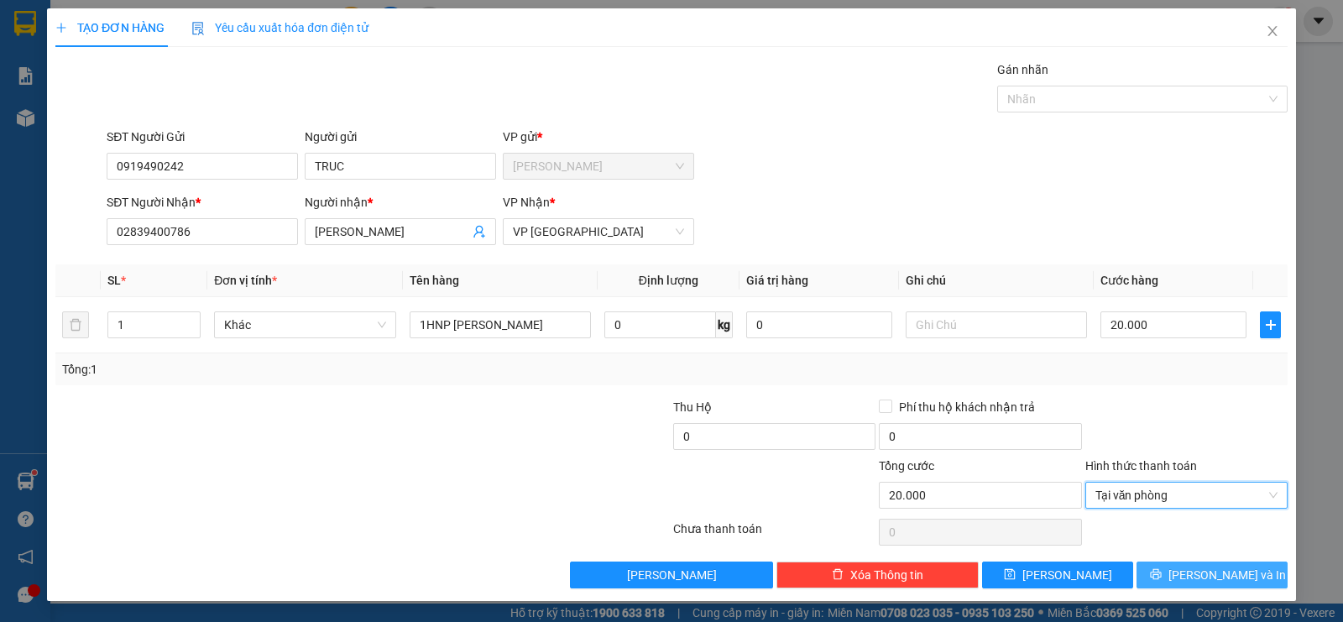
click at [1205, 577] on span "[PERSON_NAME] và In" at bounding box center [1226, 575] width 117 height 18
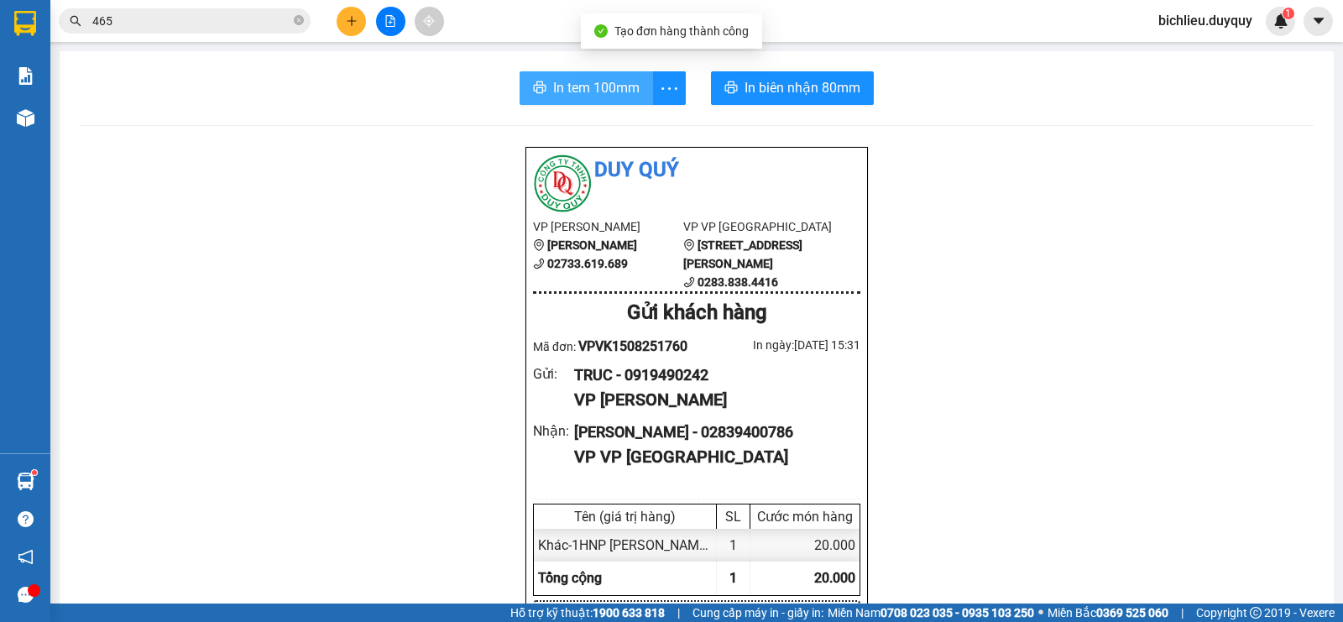
click at [597, 83] on span "In tem 100mm" at bounding box center [596, 87] width 86 height 21
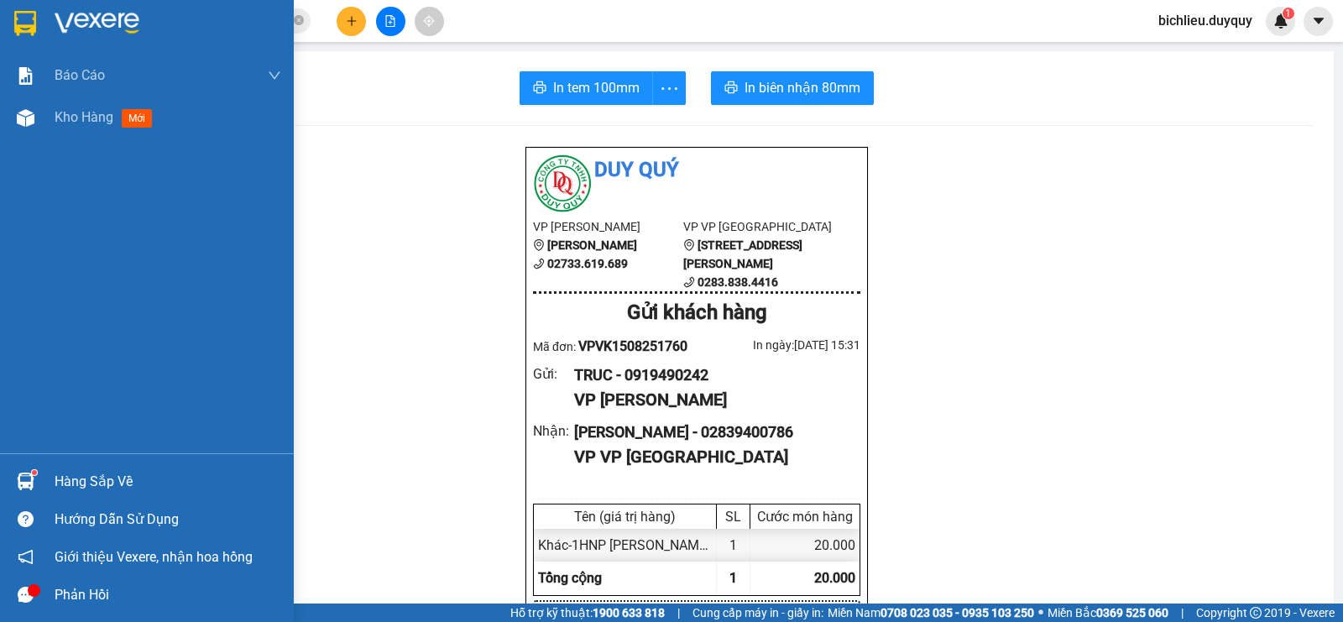
click at [28, 15] on img at bounding box center [25, 23] width 22 height 25
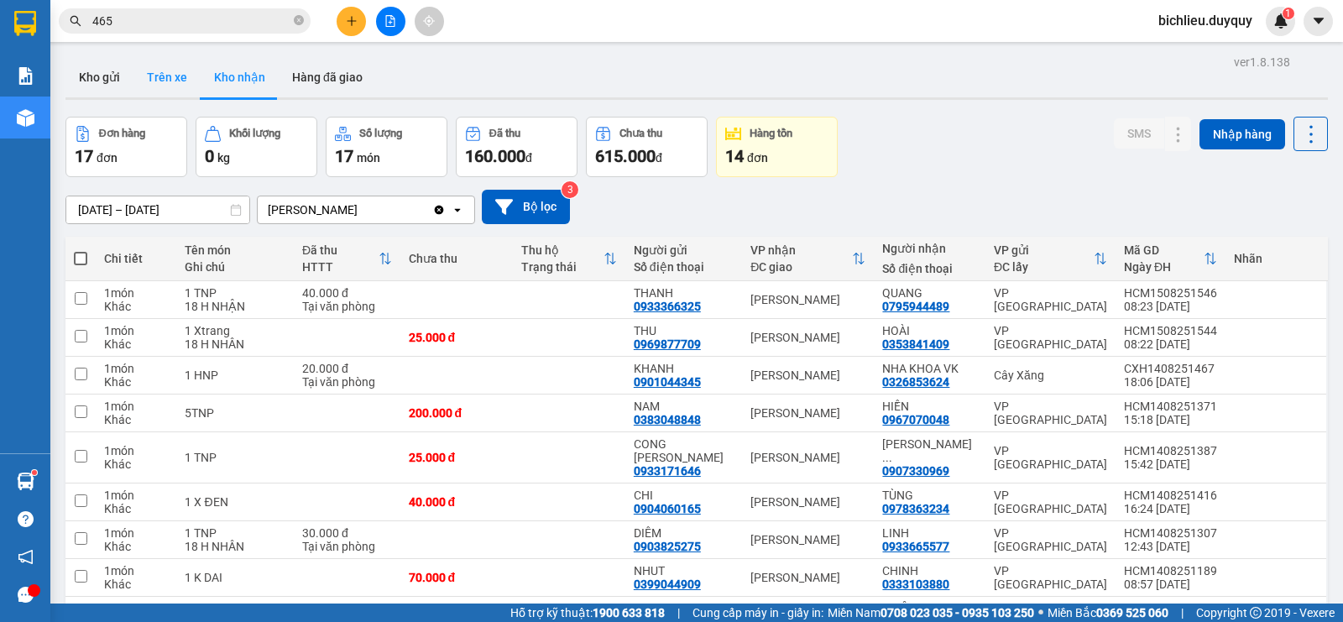
click at [166, 91] on button "Trên xe" at bounding box center [166, 77] width 67 height 40
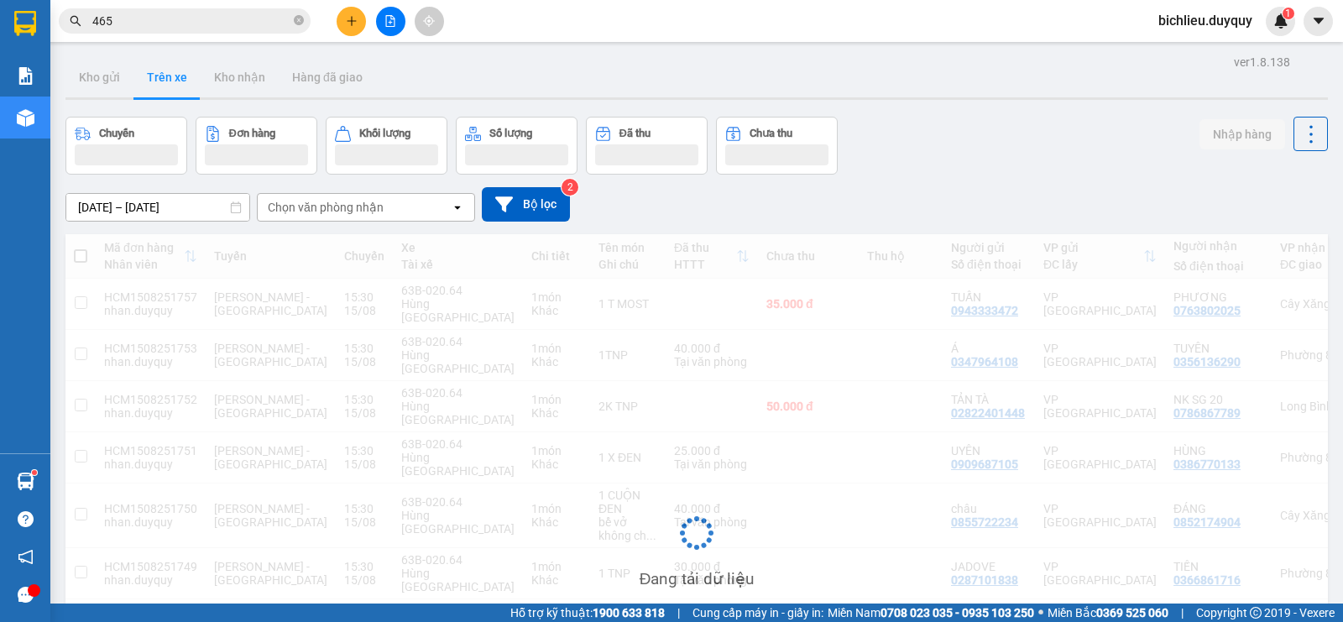
click at [387, 211] on div "Chọn văn phòng nhận" at bounding box center [354, 207] width 193 height 27
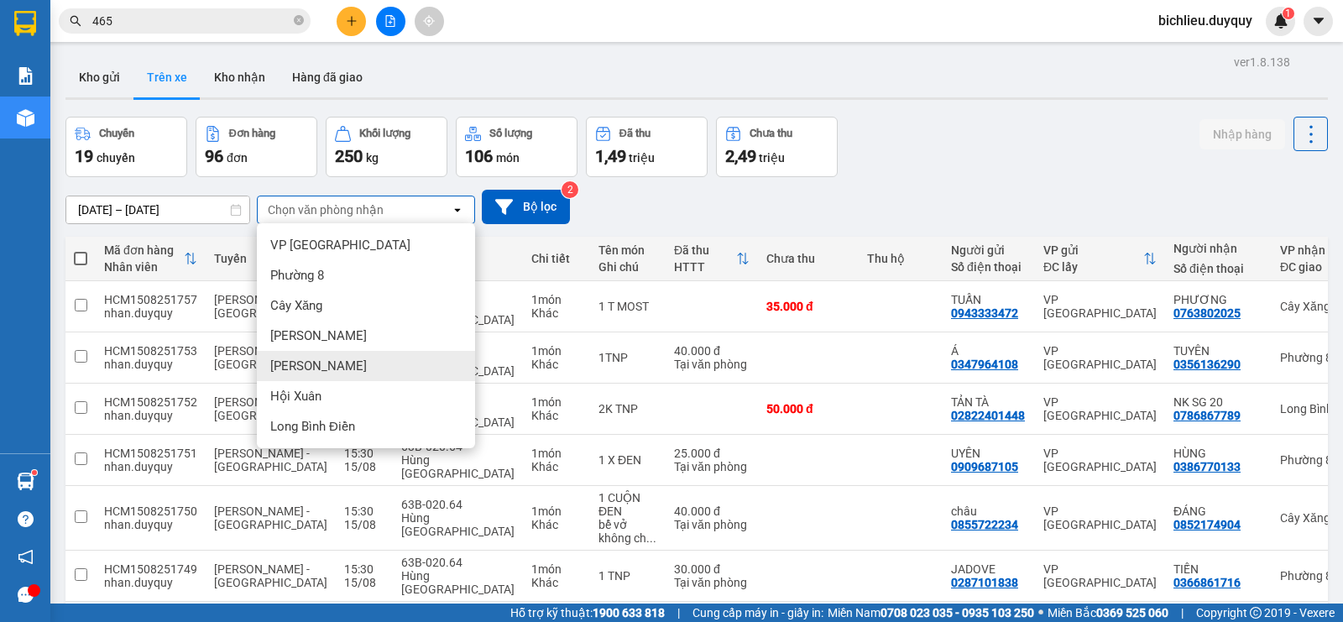
click at [310, 361] on span "[PERSON_NAME]" at bounding box center [318, 366] width 97 height 17
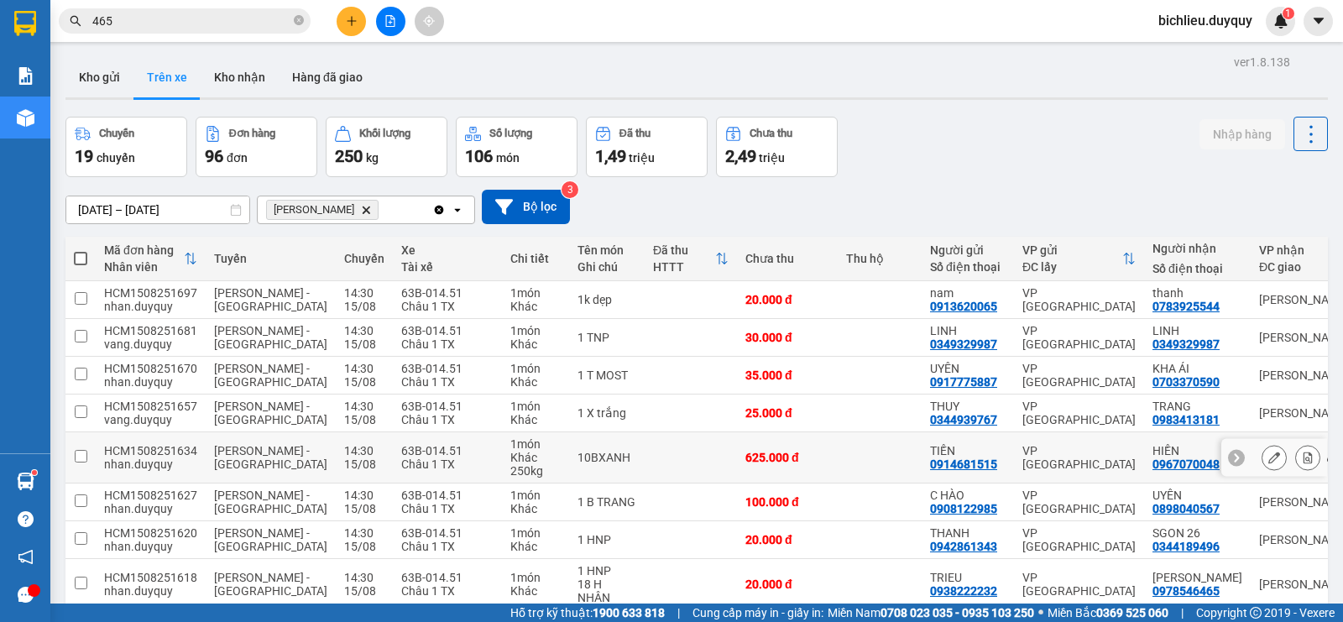
scroll to position [82, 0]
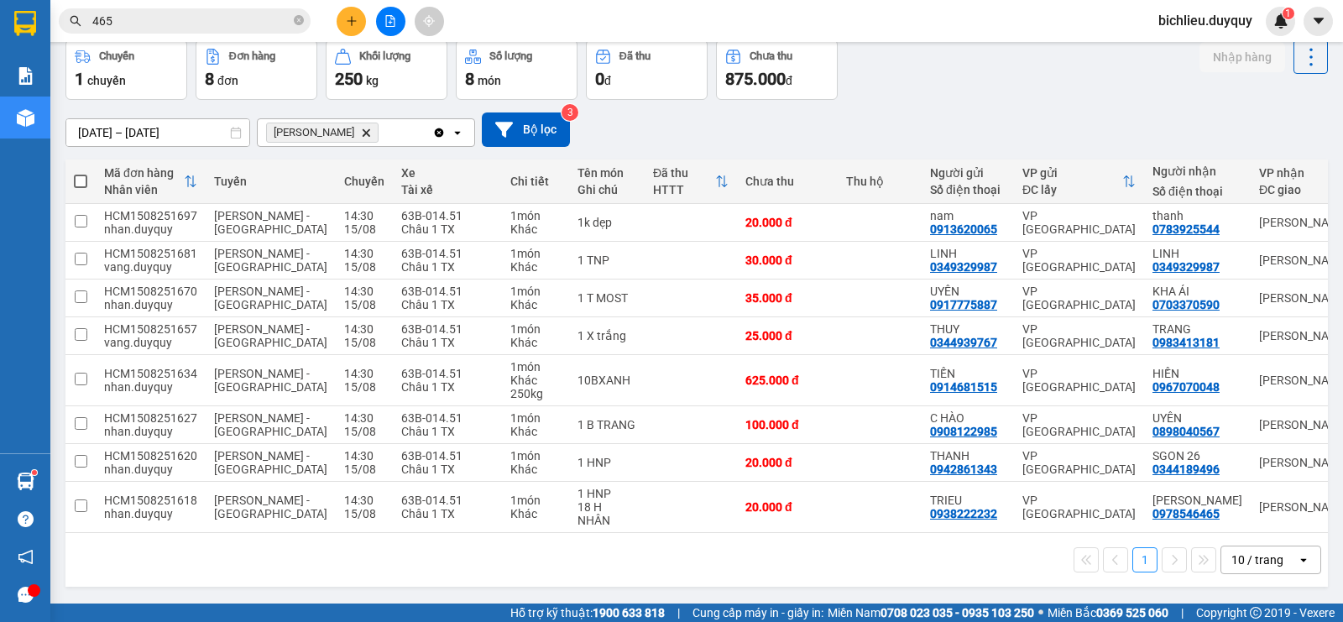
click at [1231, 559] on div "10 / trang" at bounding box center [1257, 559] width 52 height 17
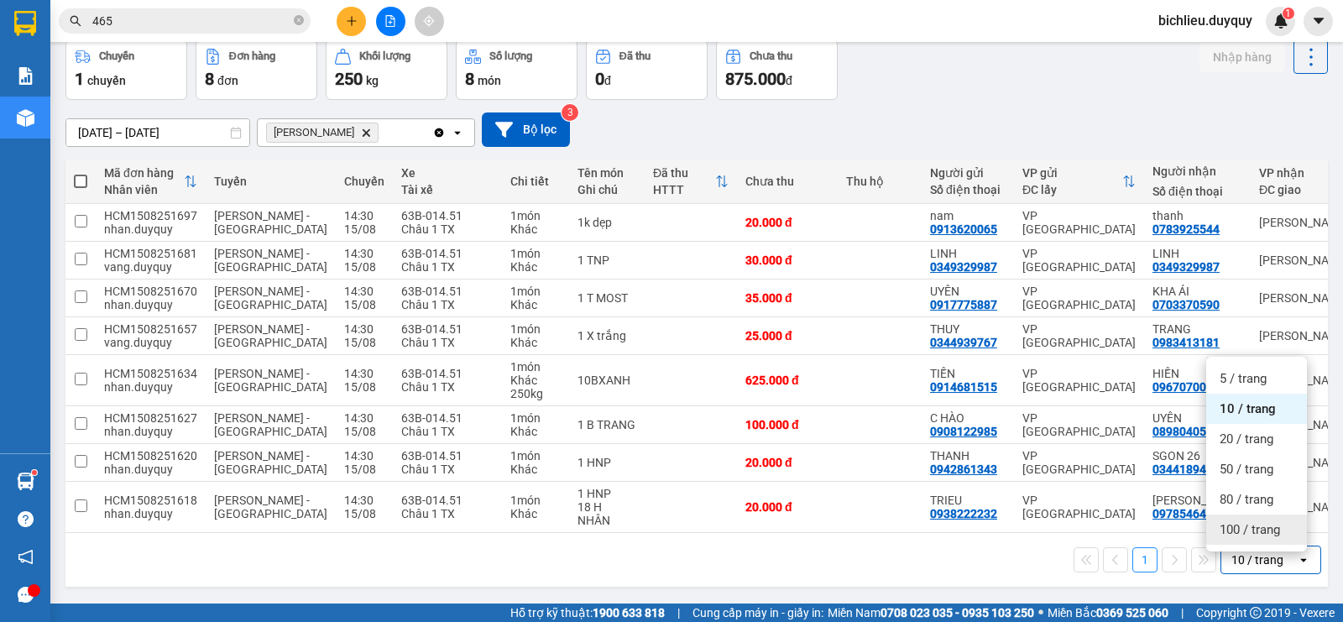
click at [1240, 529] on span "100 / trang" at bounding box center [1249, 529] width 60 height 17
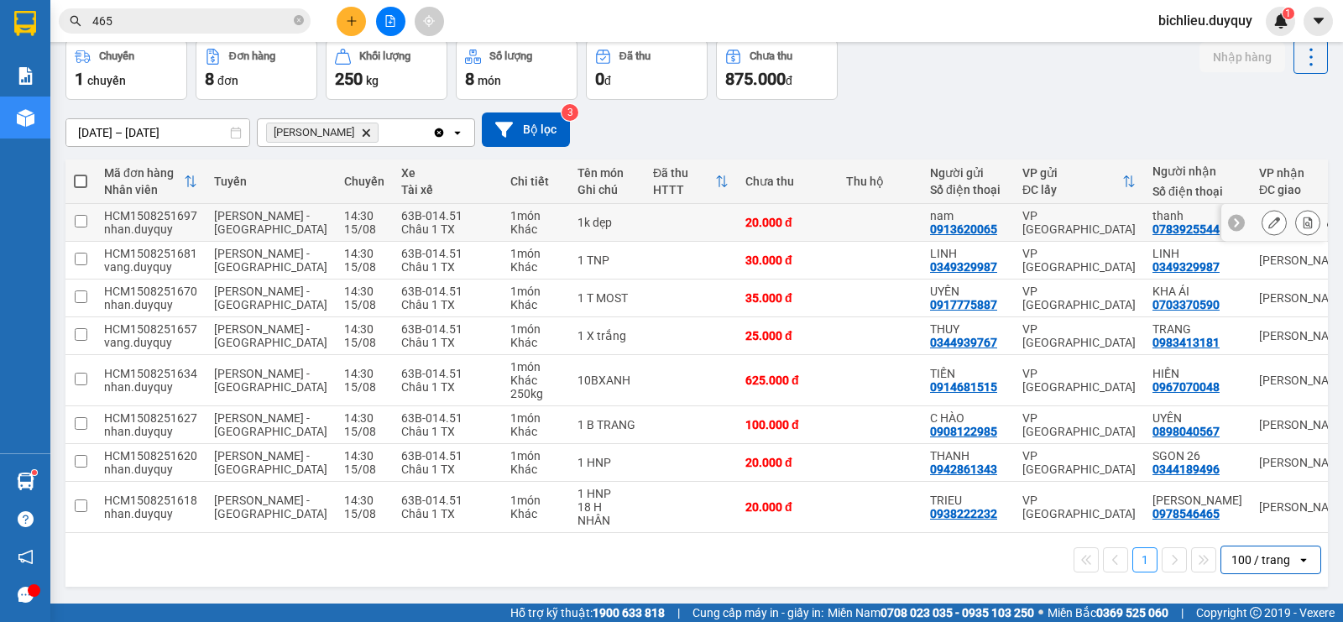
scroll to position [0, 0]
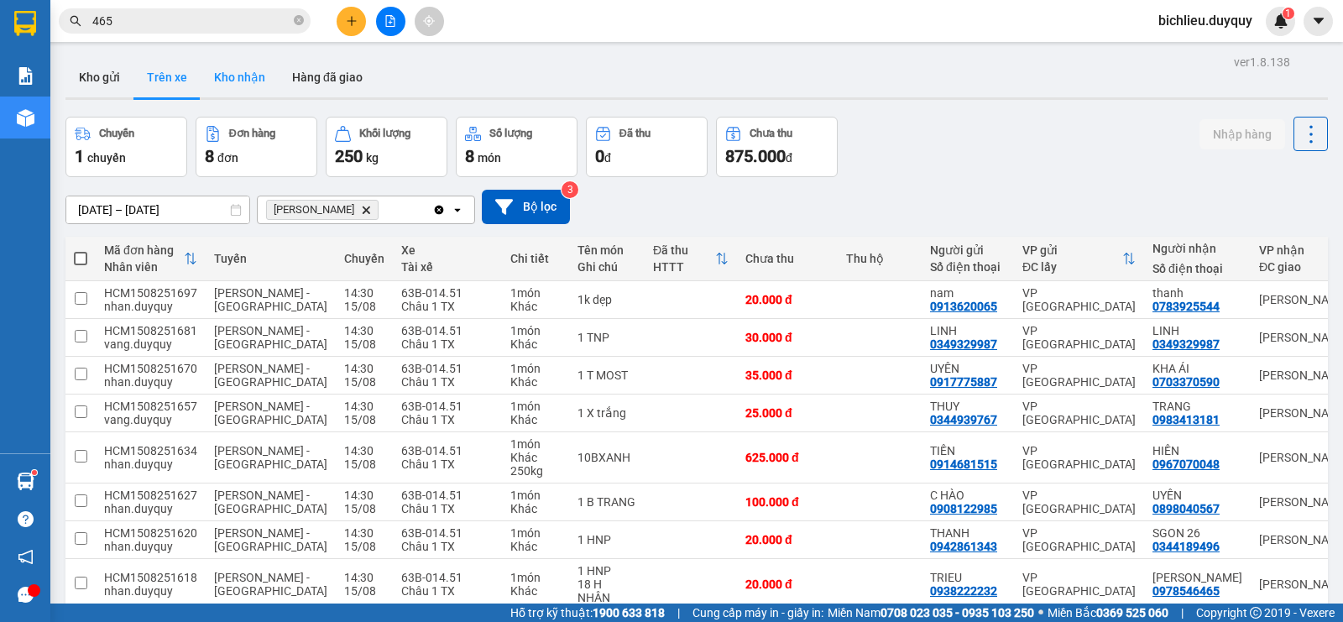
click at [237, 81] on button "Kho nhận" at bounding box center [240, 77] width 78 height 40
type input "[DATE] – [DATE]"
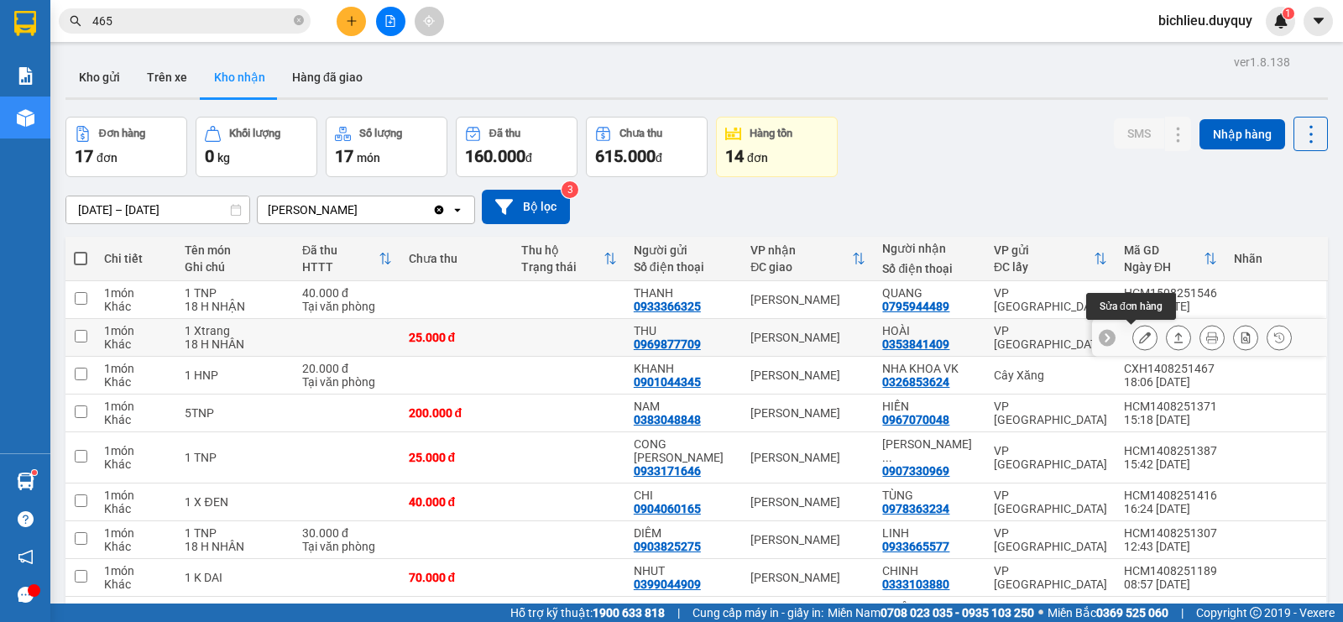
click at [1139, 341] on icon at bounding box center [1145, 338] width 12 height 12
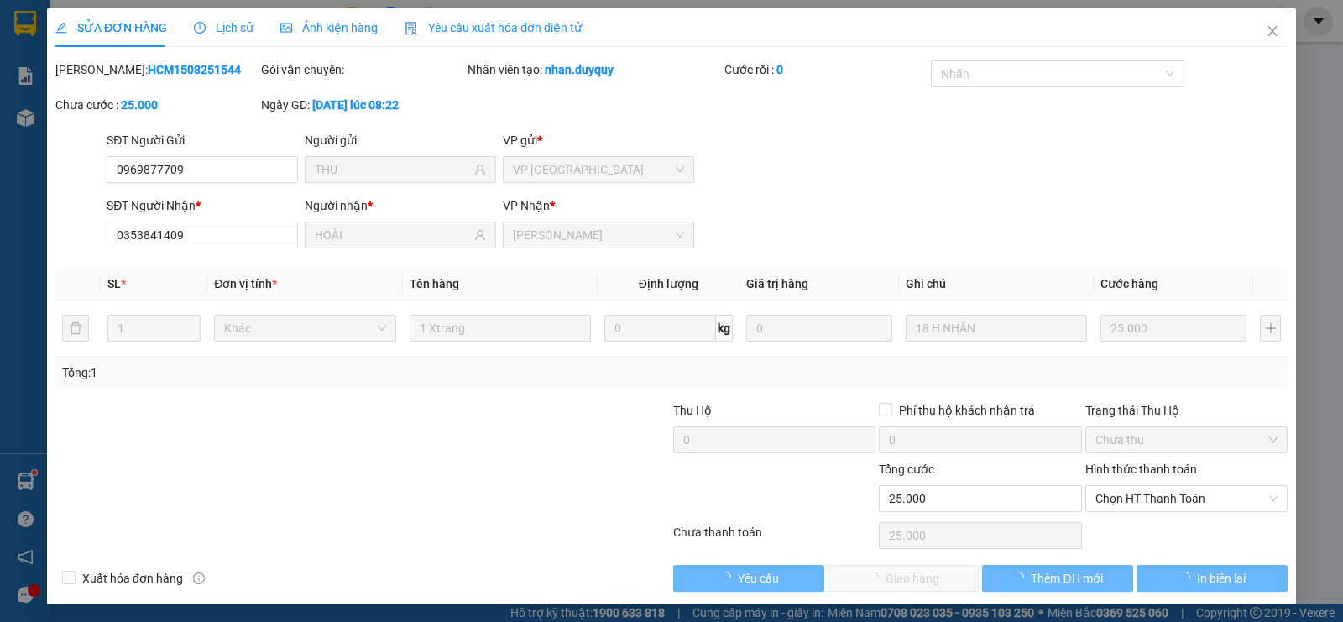
type input "0969877709"
type input "THU"
type input "0353841409"
type input "HOÀI"
type input "25.000"
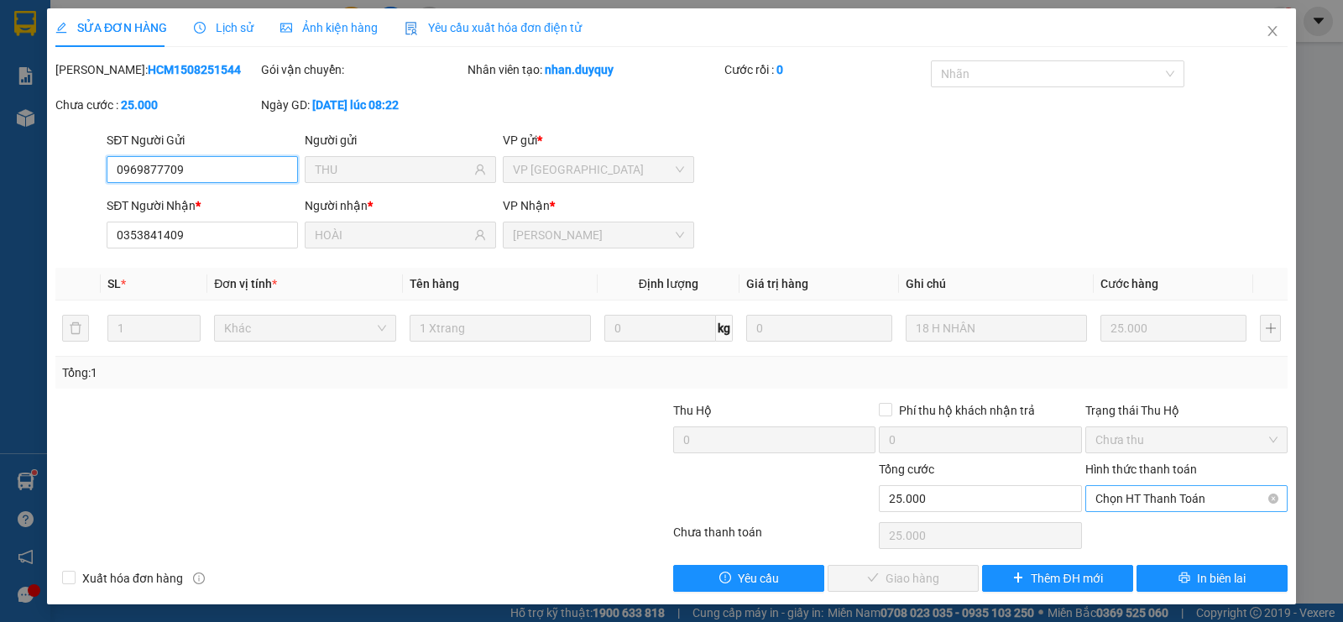
click at [1144, 493] on span "Chọn HT Thanh Toán" at bounding box center [1186, 498] width 182 height 25
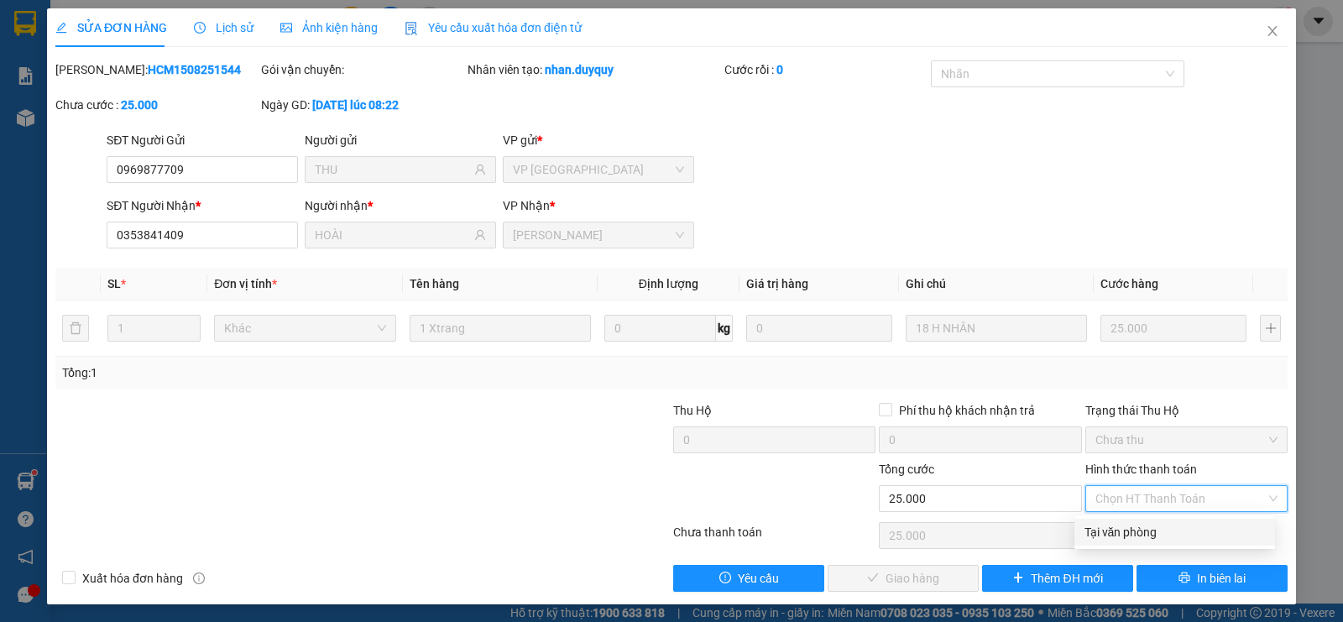
click at [1133, 532] on div "Tại văn phòng" at bounding box center [1174, 532] width 180 height 18
type input "0"
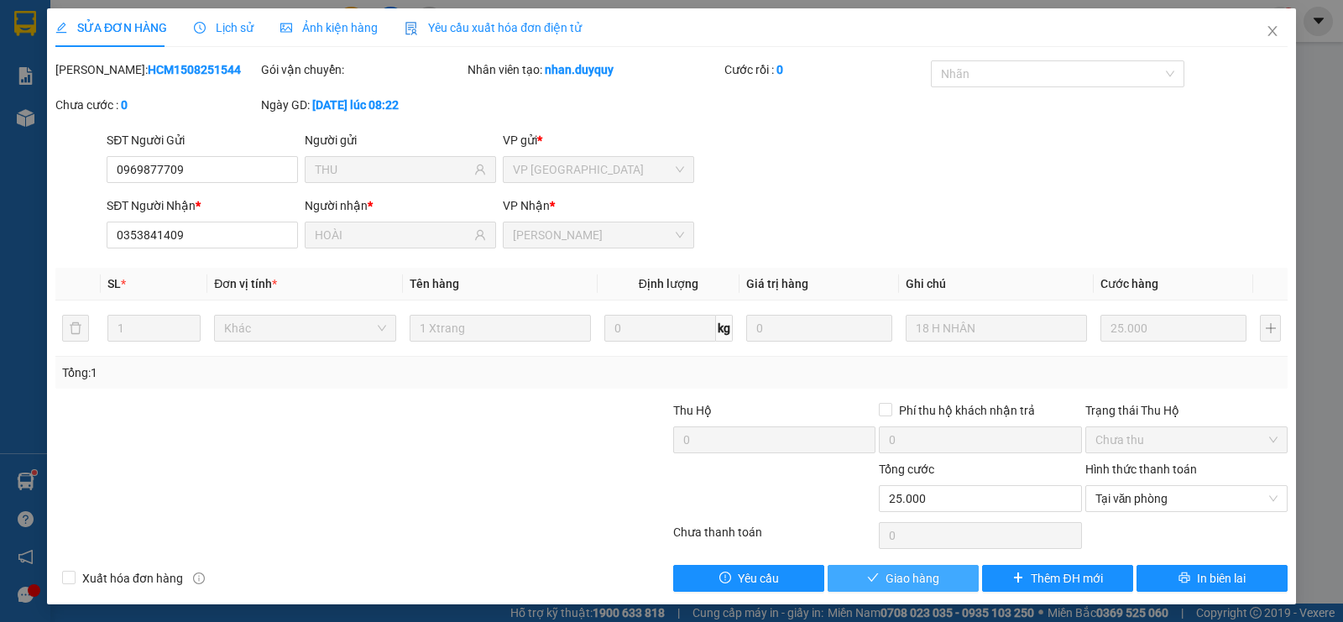
click at [895, 577] on span "Giao hàng" at bounding box center [912, 578] width 54 height 18
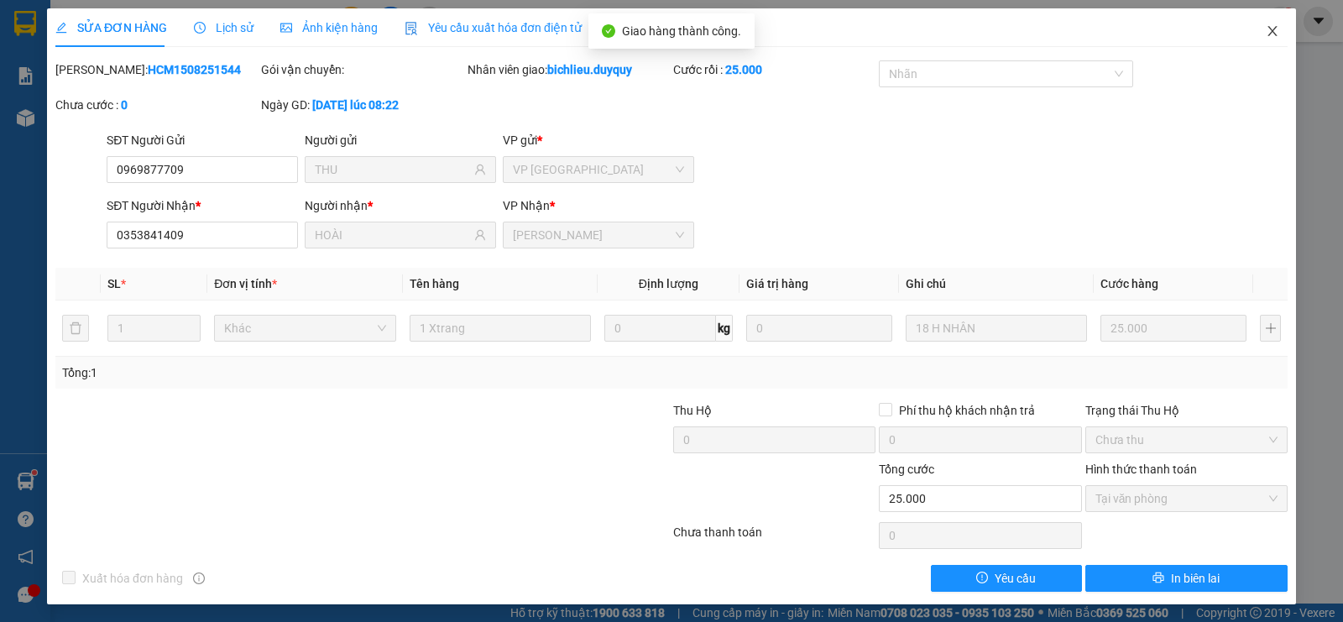
click at [1266, 35] on icon "close" at bounding box center [1272, 30] width 13 height 13
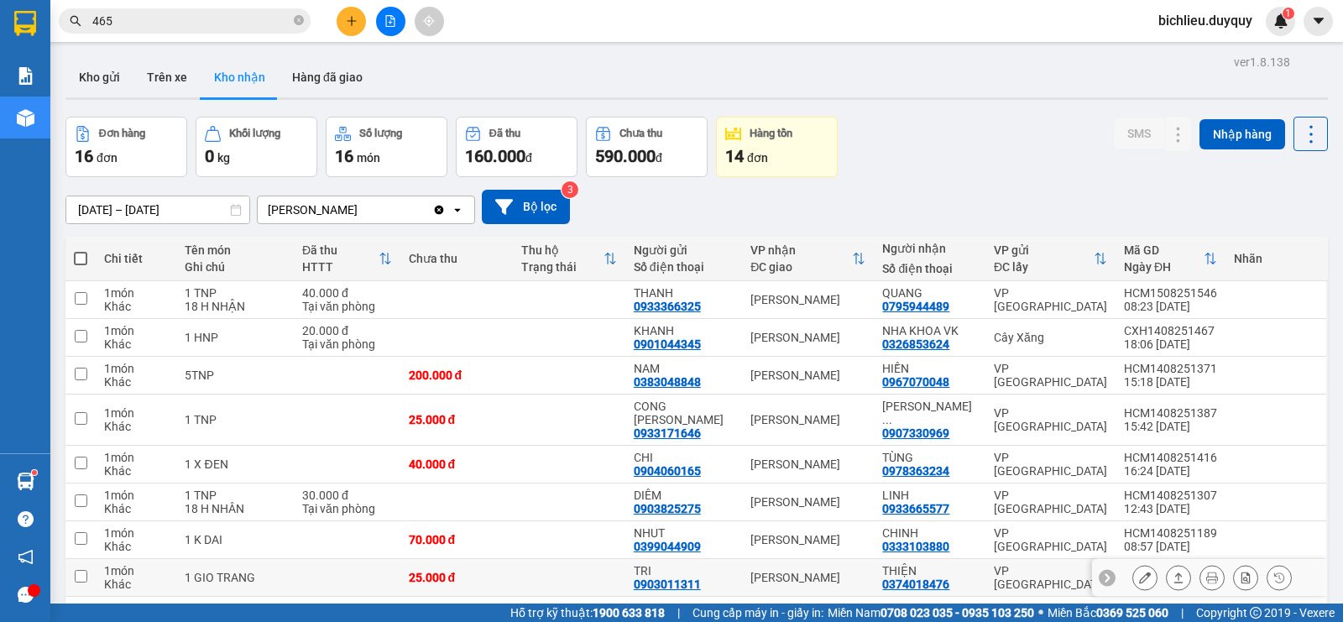
scroll to position [336, 0]
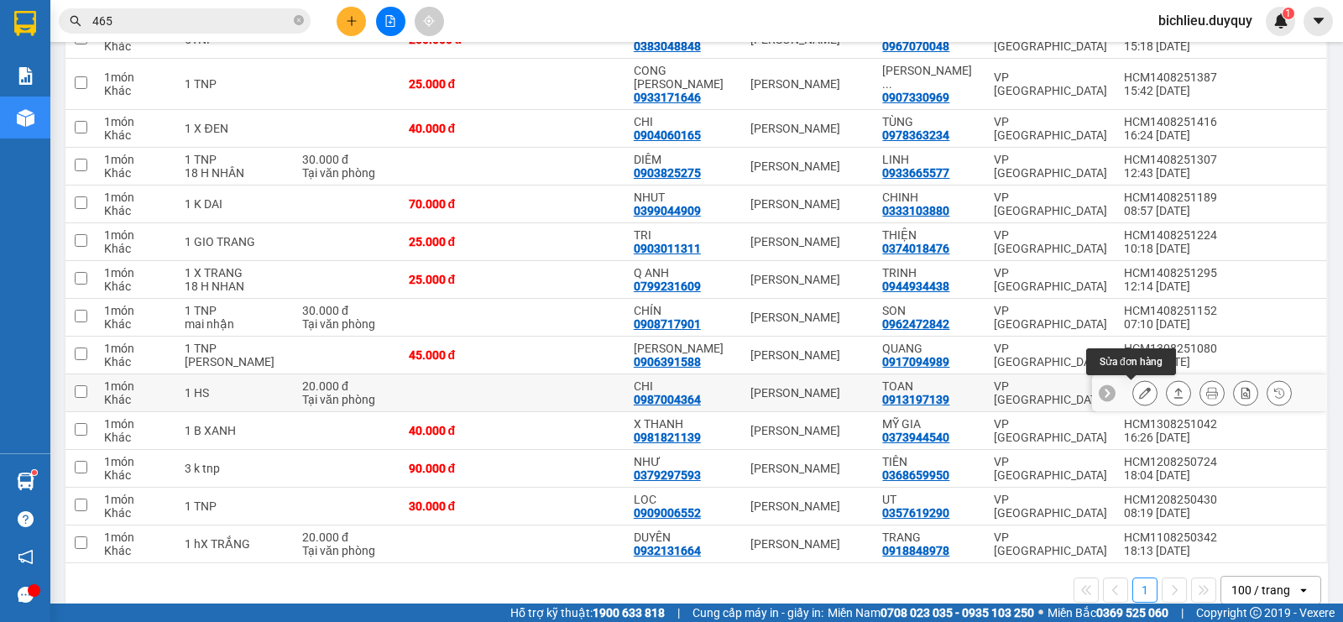
click at [1139, 391] on icon at bounding box center [1145, 393] width 12 height 12
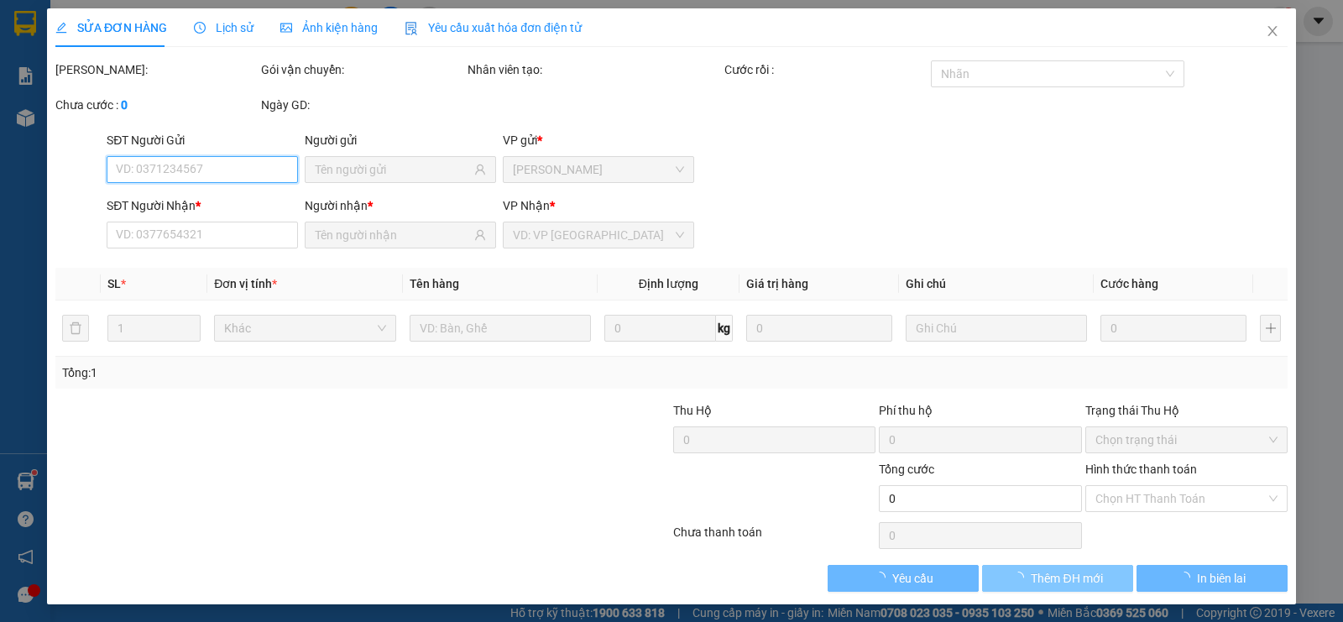
type input "0987004364"
type input "CHI"
type input "0913197139"
type input "TOAN"
type input "20.000"
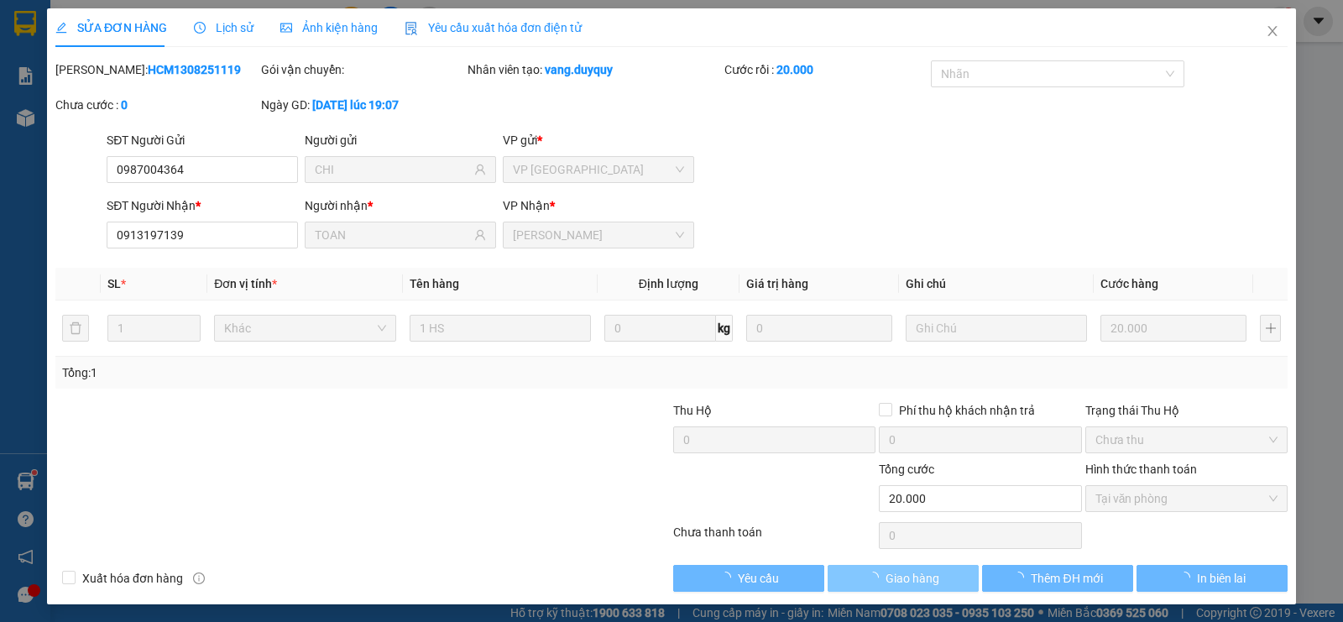
click at [901, 580] on span "Giao hàng" at bounding box center [912, 578] width 54 height 18
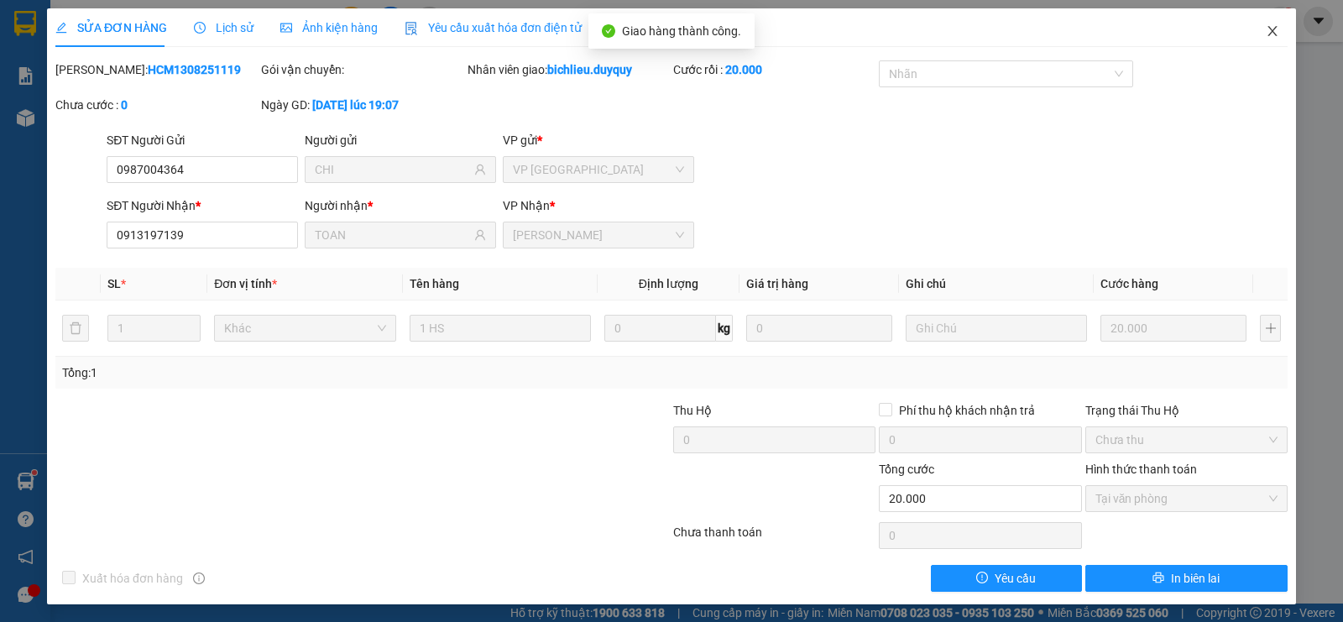
click at [1251, 44] on span "Close" at bounding box center [1272, 31] width 47 height 47
